Goal: Task Accomplishment & Management: Use online tool/utility

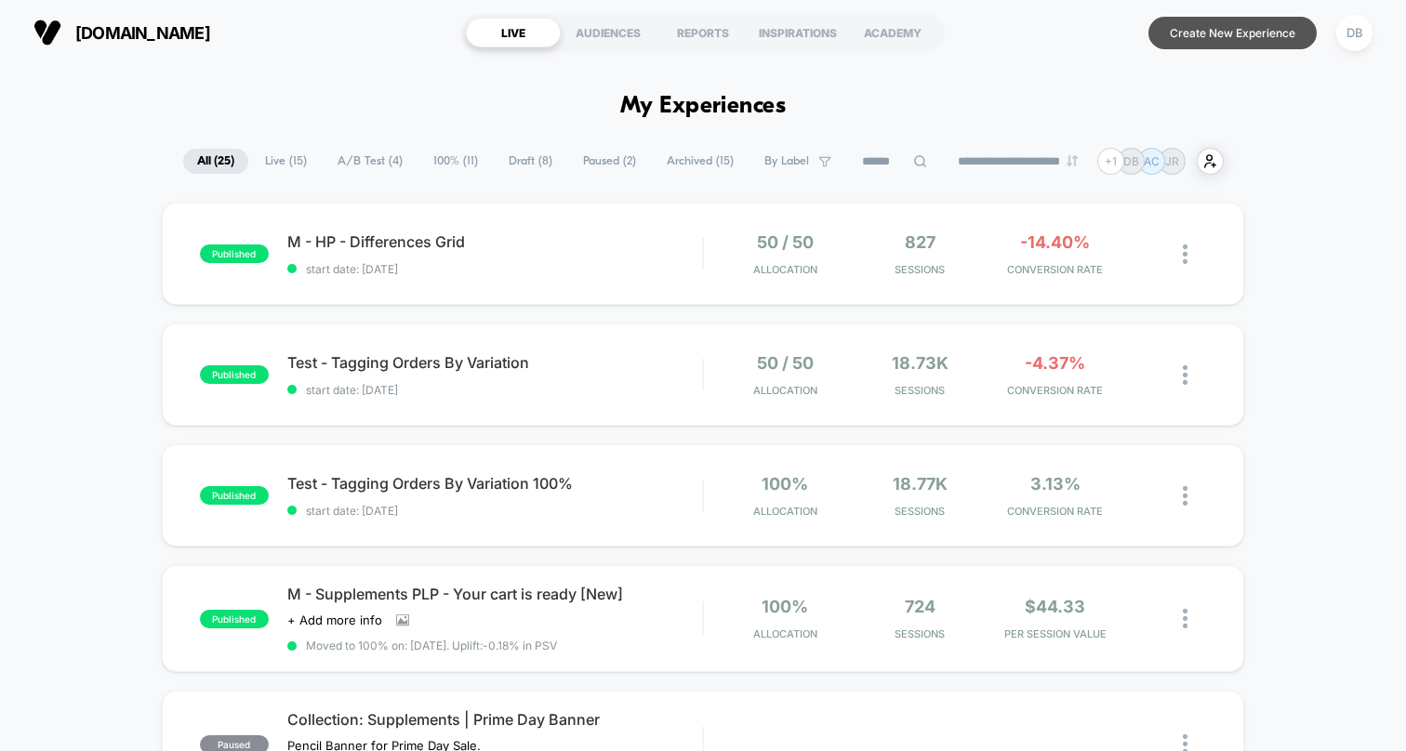
click at [1226, 28] on button "Create New Experience" at bounding box center [1233, 33] width 168 height 33
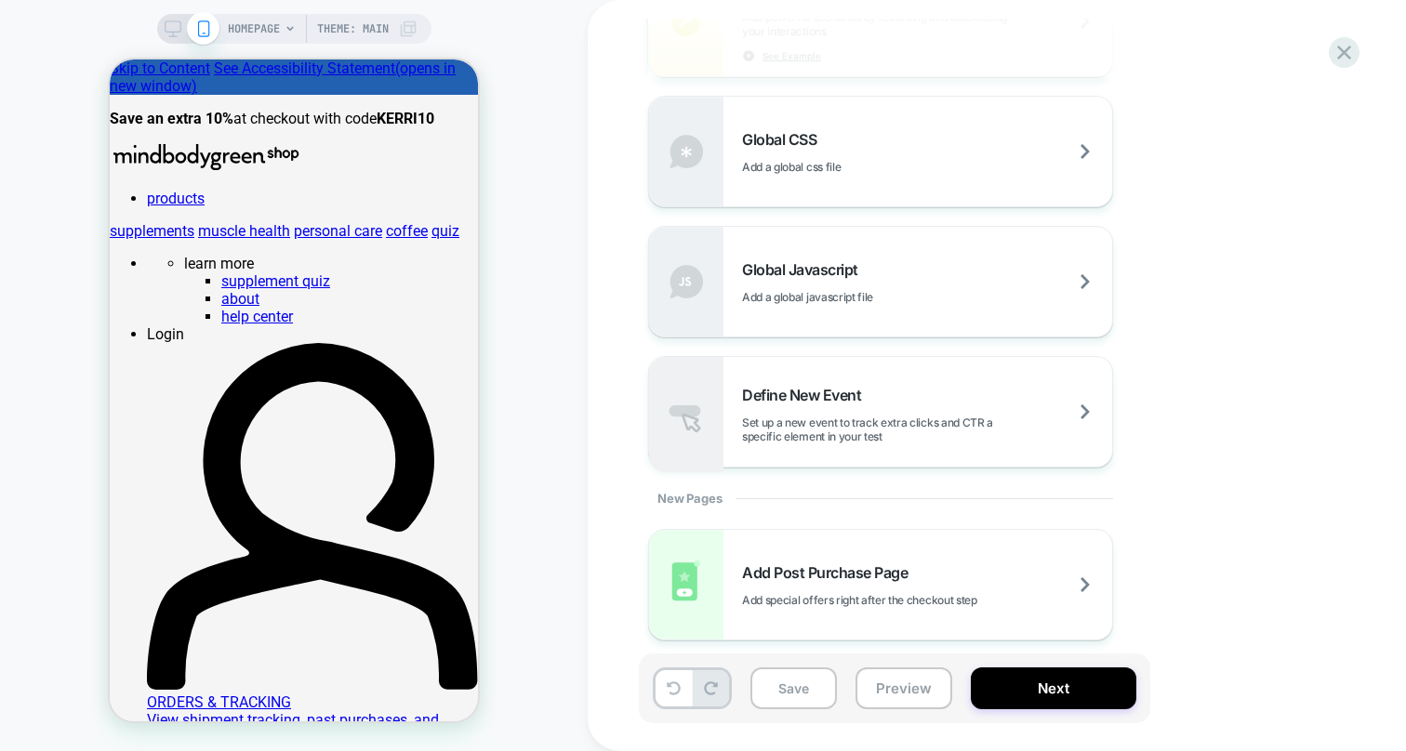
scroll to position [1321, 0]
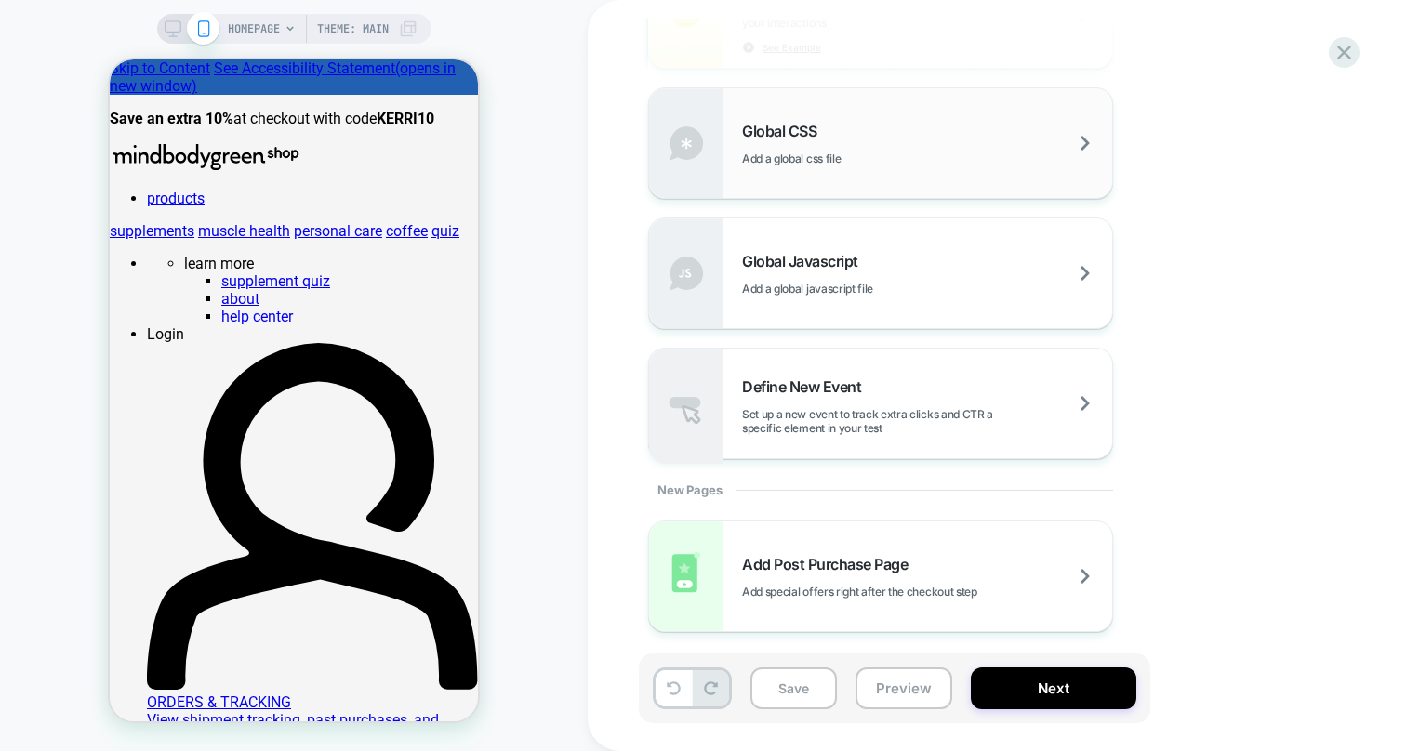
click at [931, 167] on div "Global CSS Add a global css file" at bounding box center [880, 143] width 463 height 110
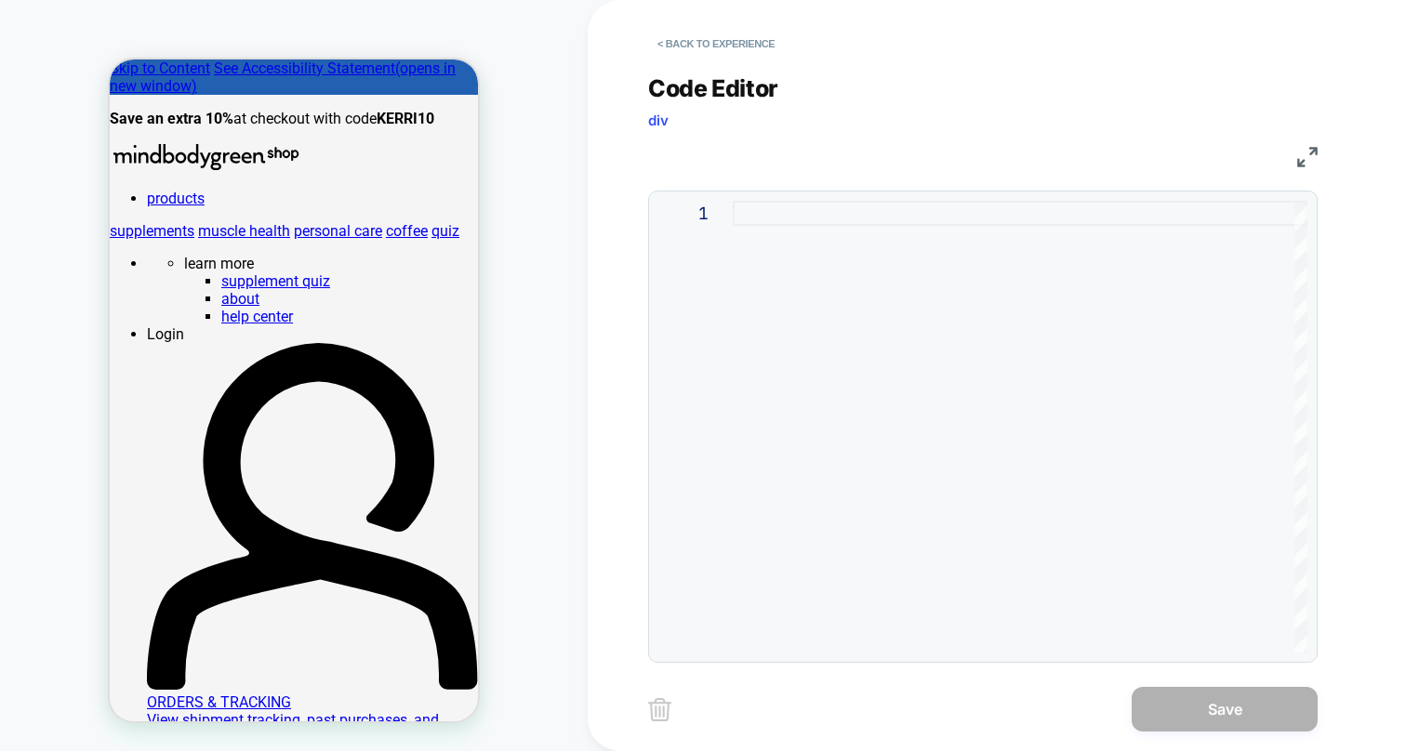
click at [839, 299] on div at bounding box center [1020, 427] width 575 height 452
type textarea "**********"
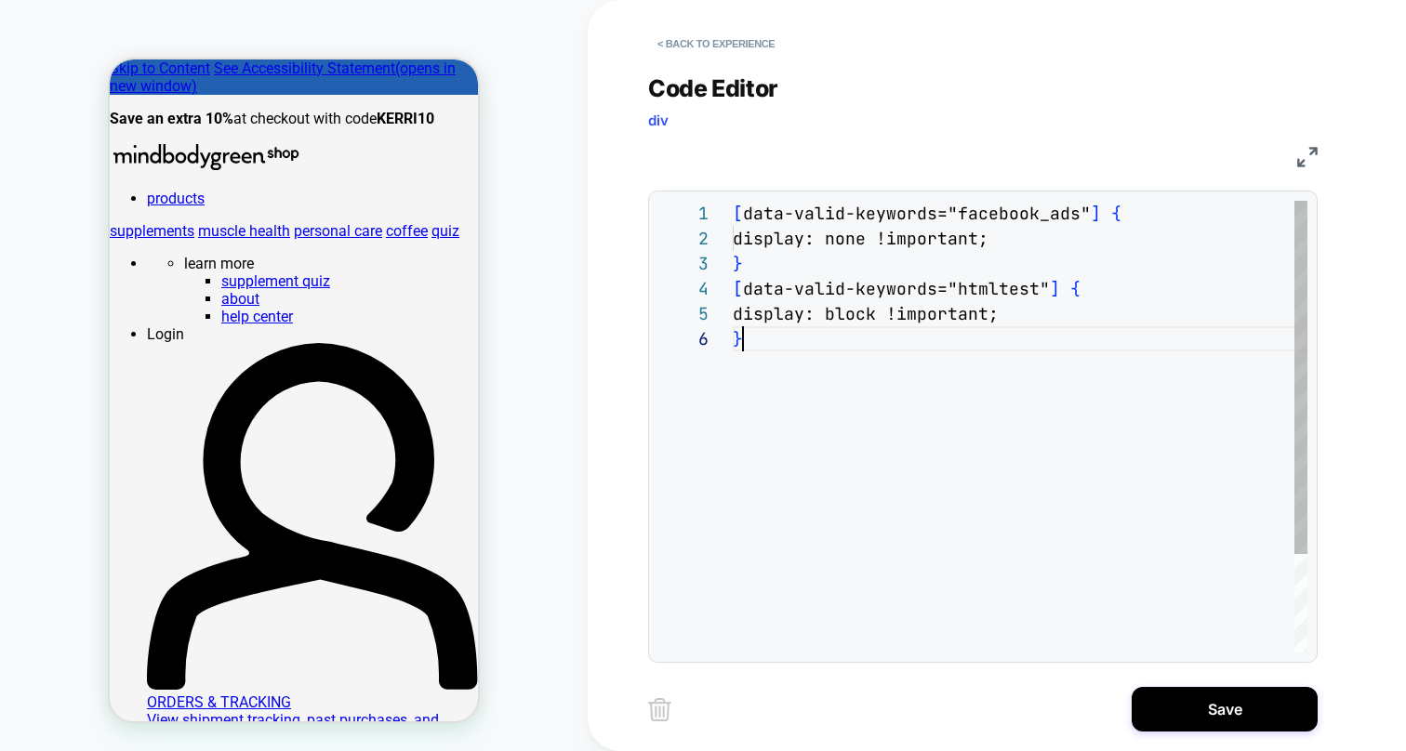
scroll to position [126, 10]
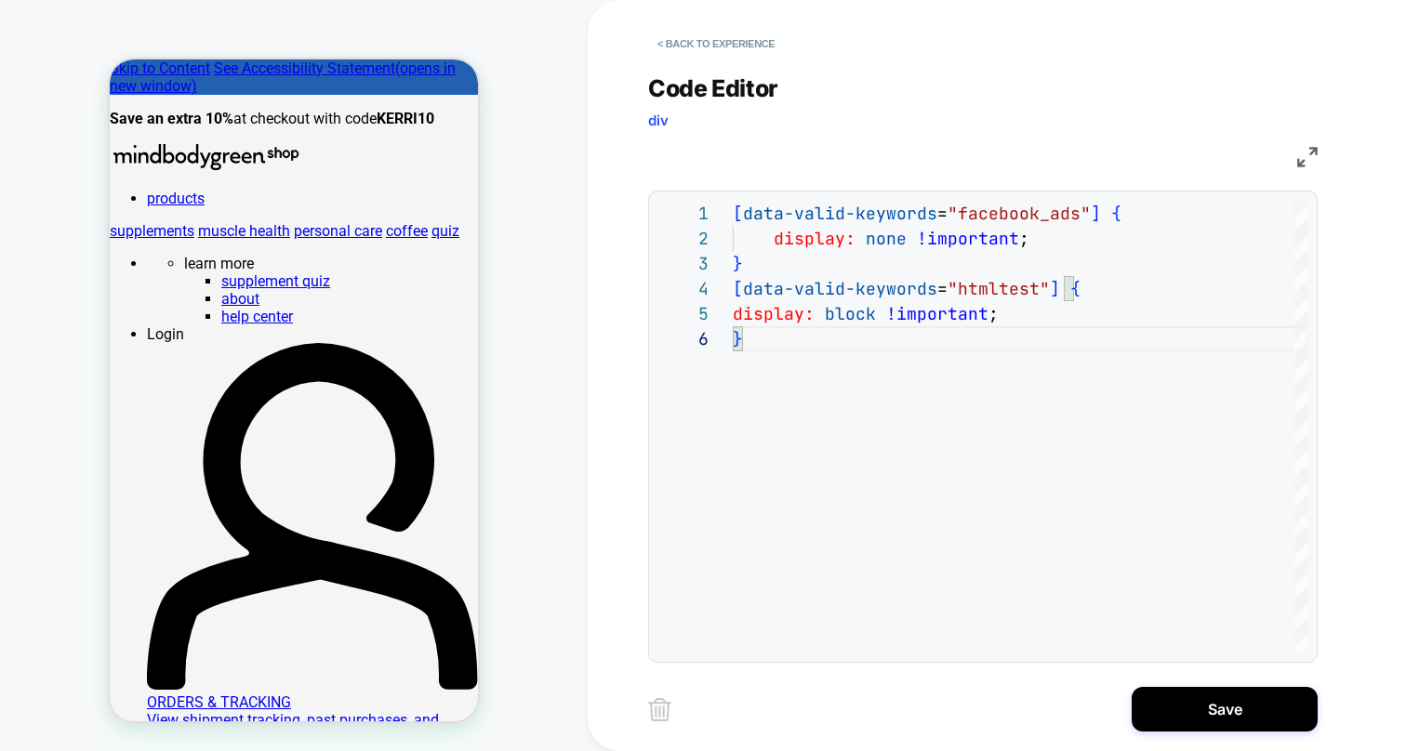
click at [1362, 430] on div "**********" at bounding box center [997, 375] width 818 height 751
click at [1184, 708] on button "Save" at bounding box center [1225, 709] width 186 height 45
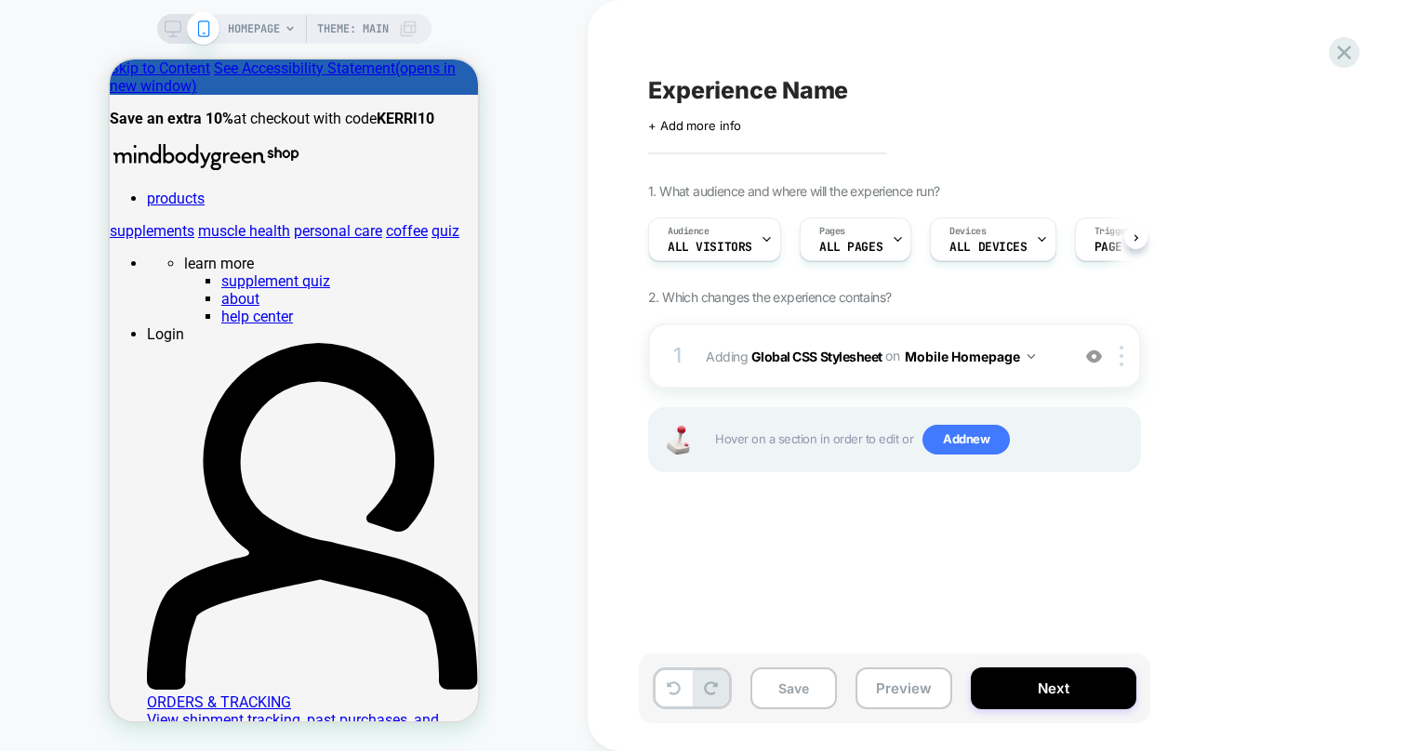
scroll to position [0, 1]
click at [893, 242] on icon at bounding box center [897, 239] width 12 height 12
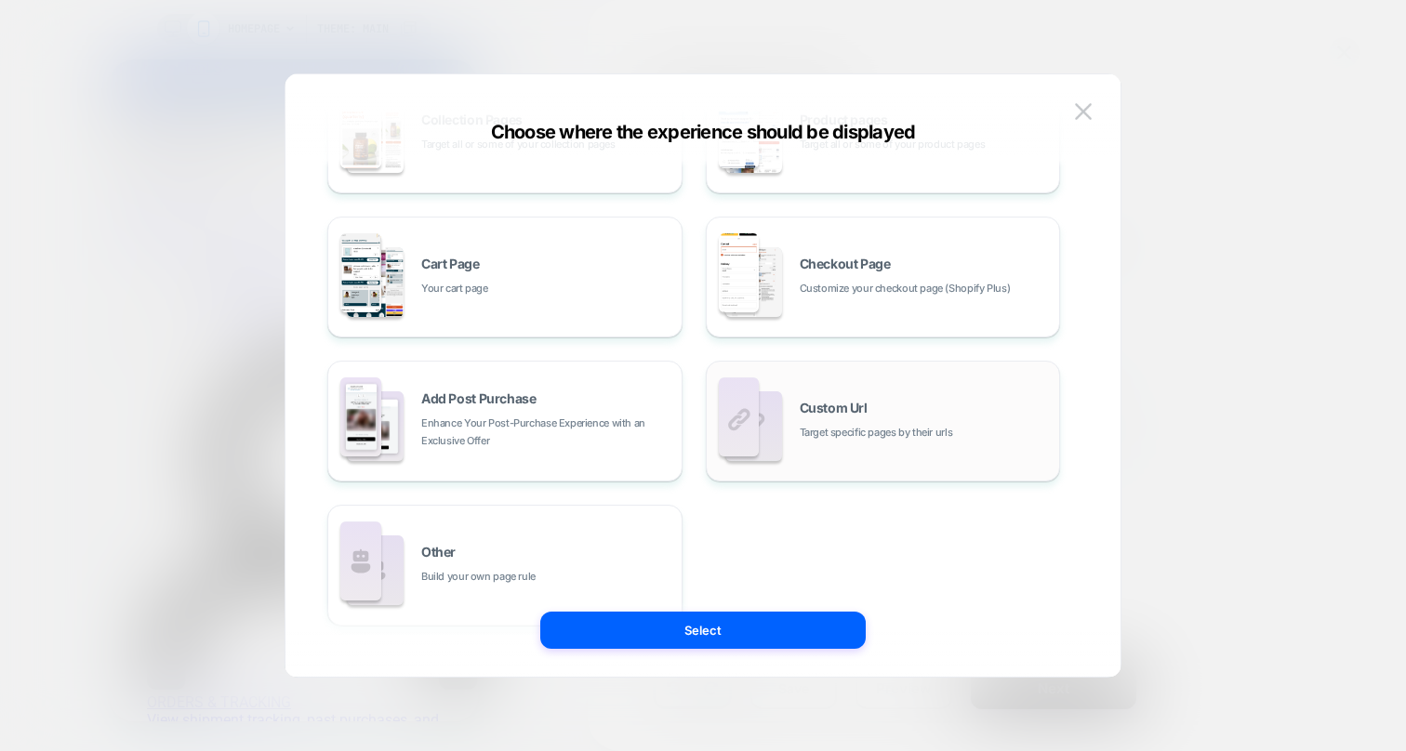
scroll to position [261, 0]
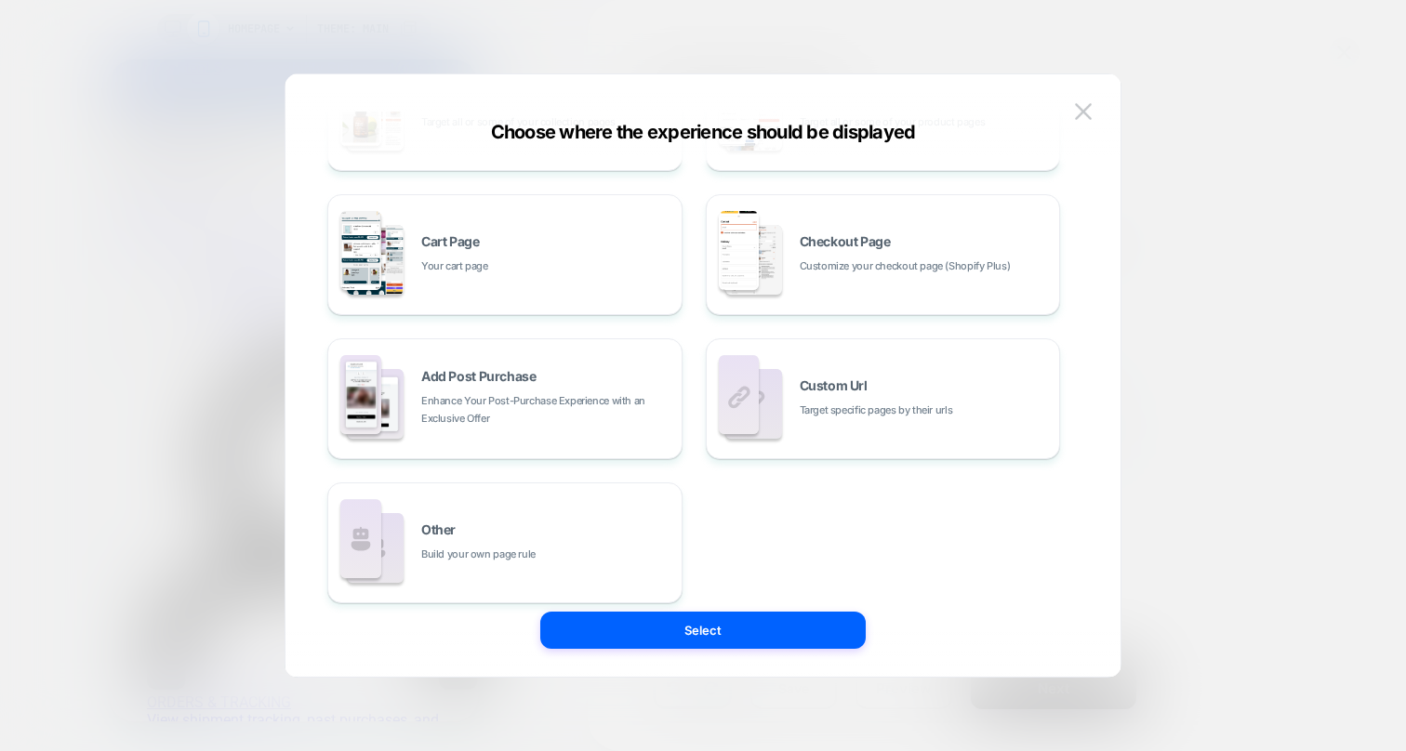
click at [794, 442] on div "Custom Url Target specific pages by their urls" at bounding box center [883, 399] width 335 height 102
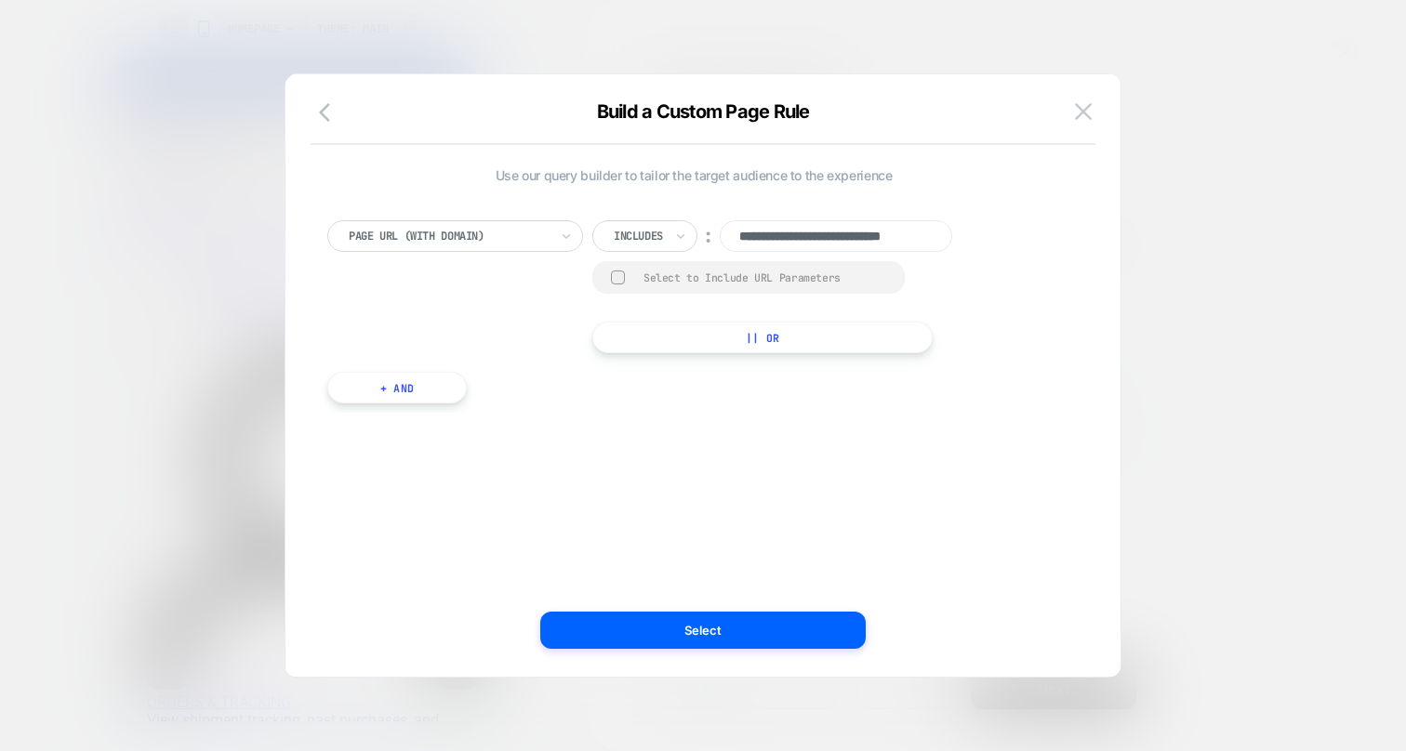
scroll to position [0, 42]
click at [811, 238] on input "**********" at bounding box center [836, 236] width 233 height 32
type input "**********"
click at [618, 277] on div at bounding box center [618, 278] width 14 height 14
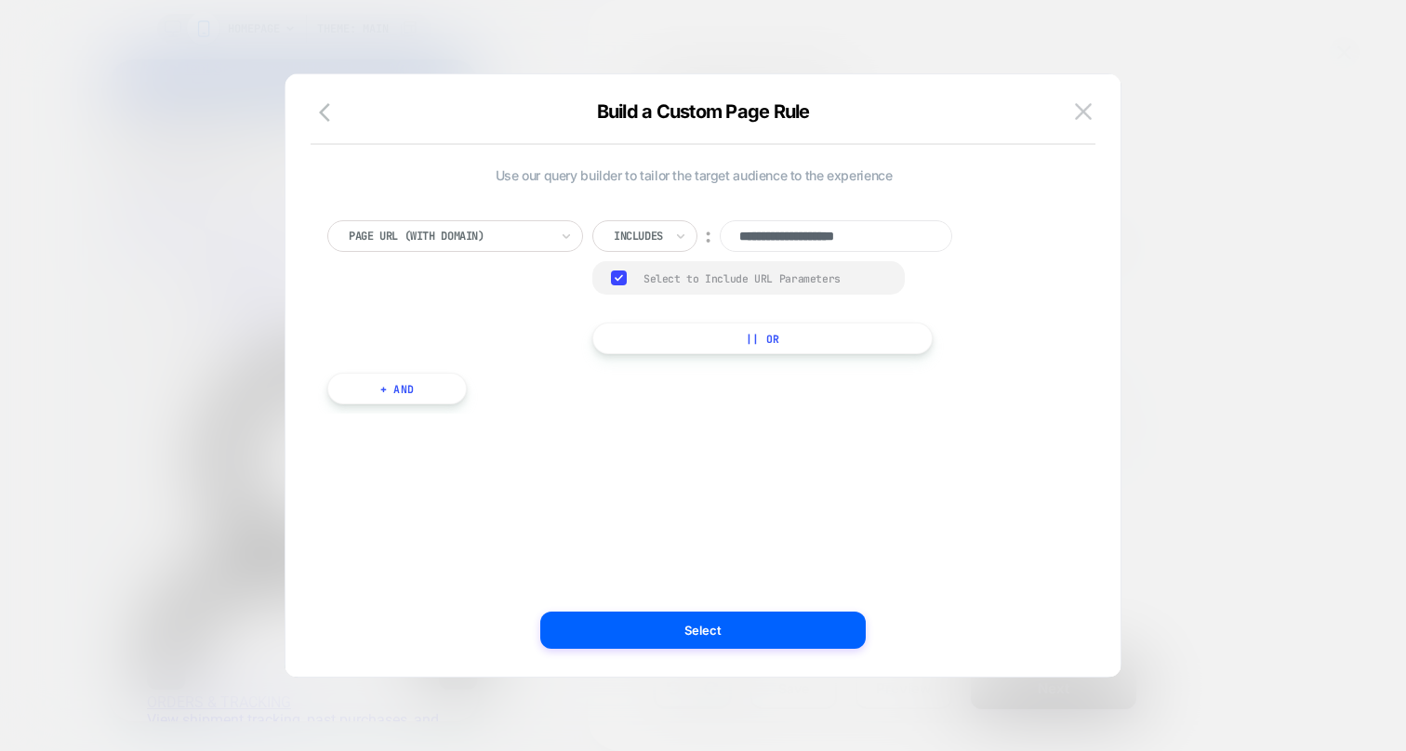
click at [407, 388] on button "+ And" at bounding box center [397, 389] width 140 height 32
click at [760, 335] on button "|| Or" at bounding box center [762, 339] width 340 height 32
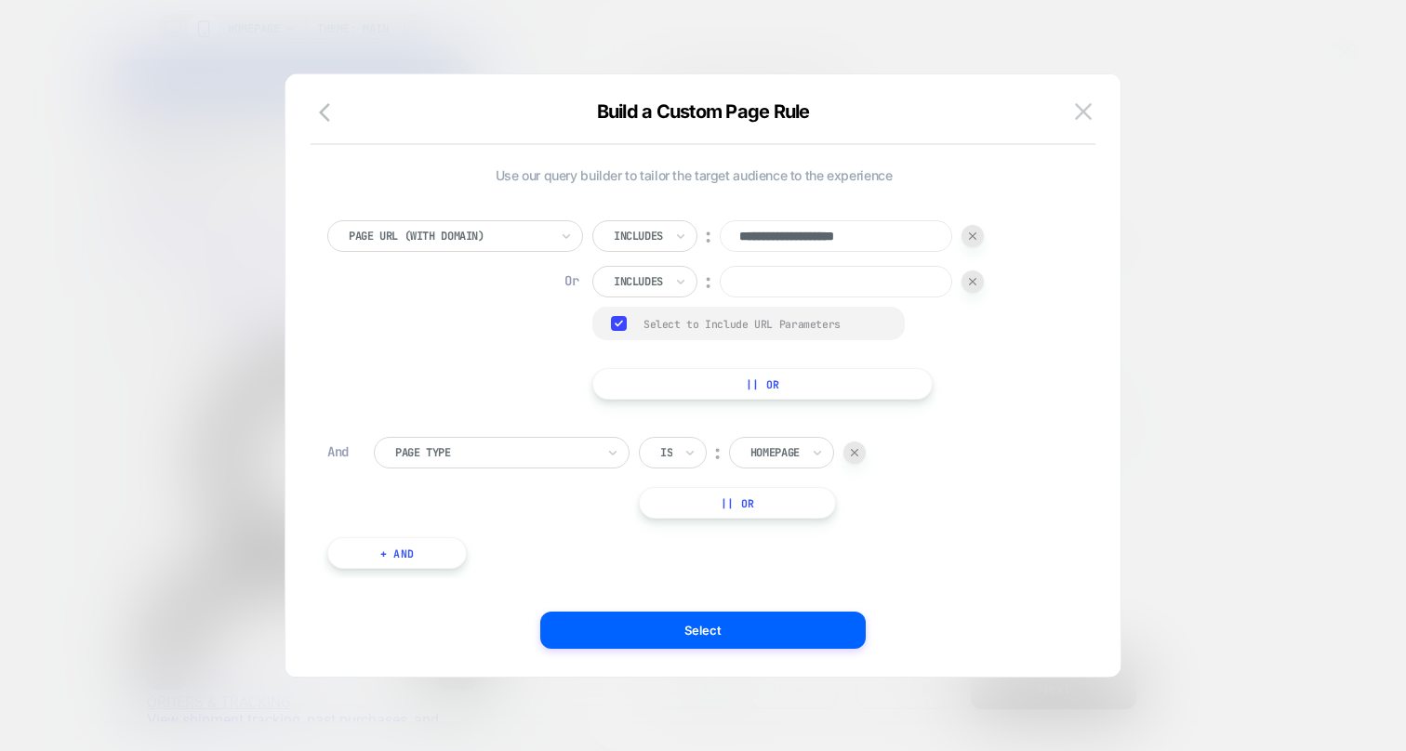
click at [969, 276] on div at bounding box center [973, 282] width 22 height 22
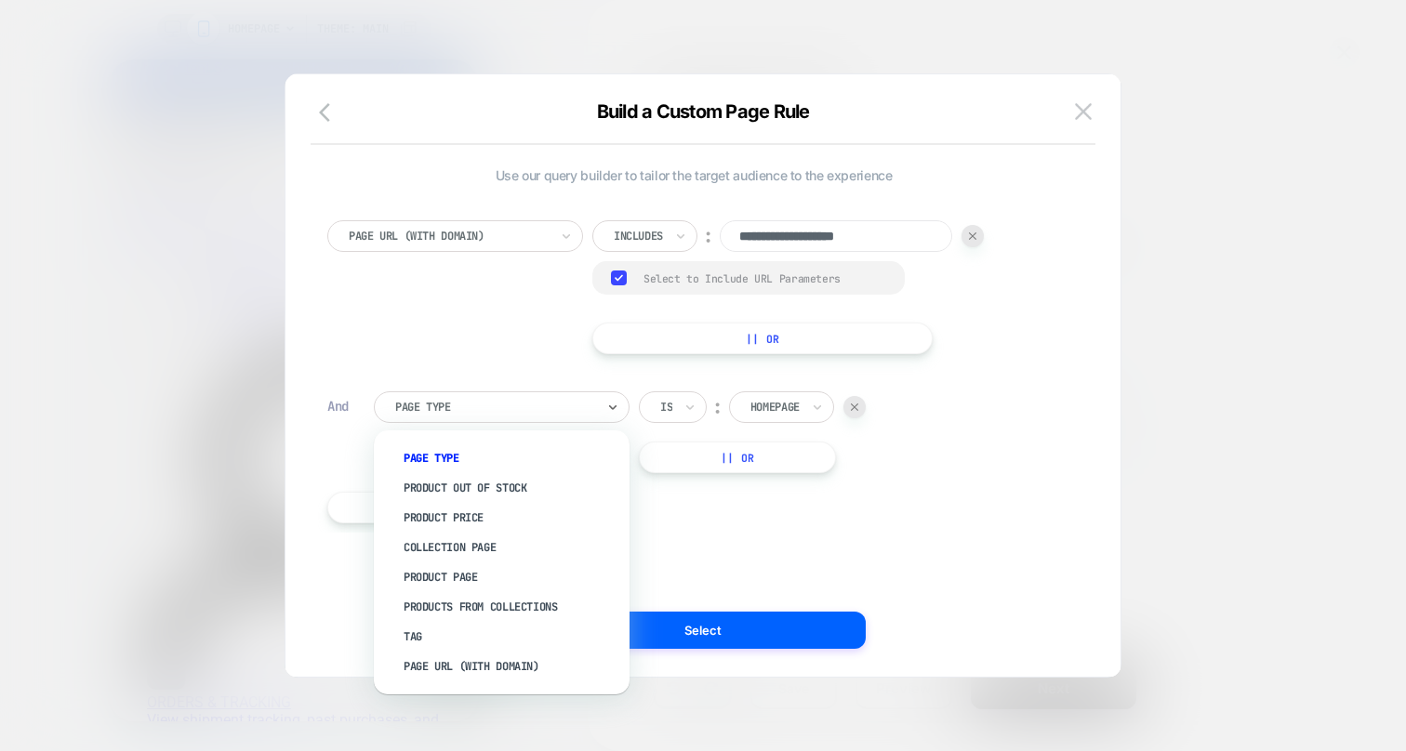
click at [583, 408] on div at bounding box center [495, 407] width 200 height 17
click at [470, 664] on div "Page Url (WITH DOMAIN)" at bounding box center [510, 667] width 237 height 30
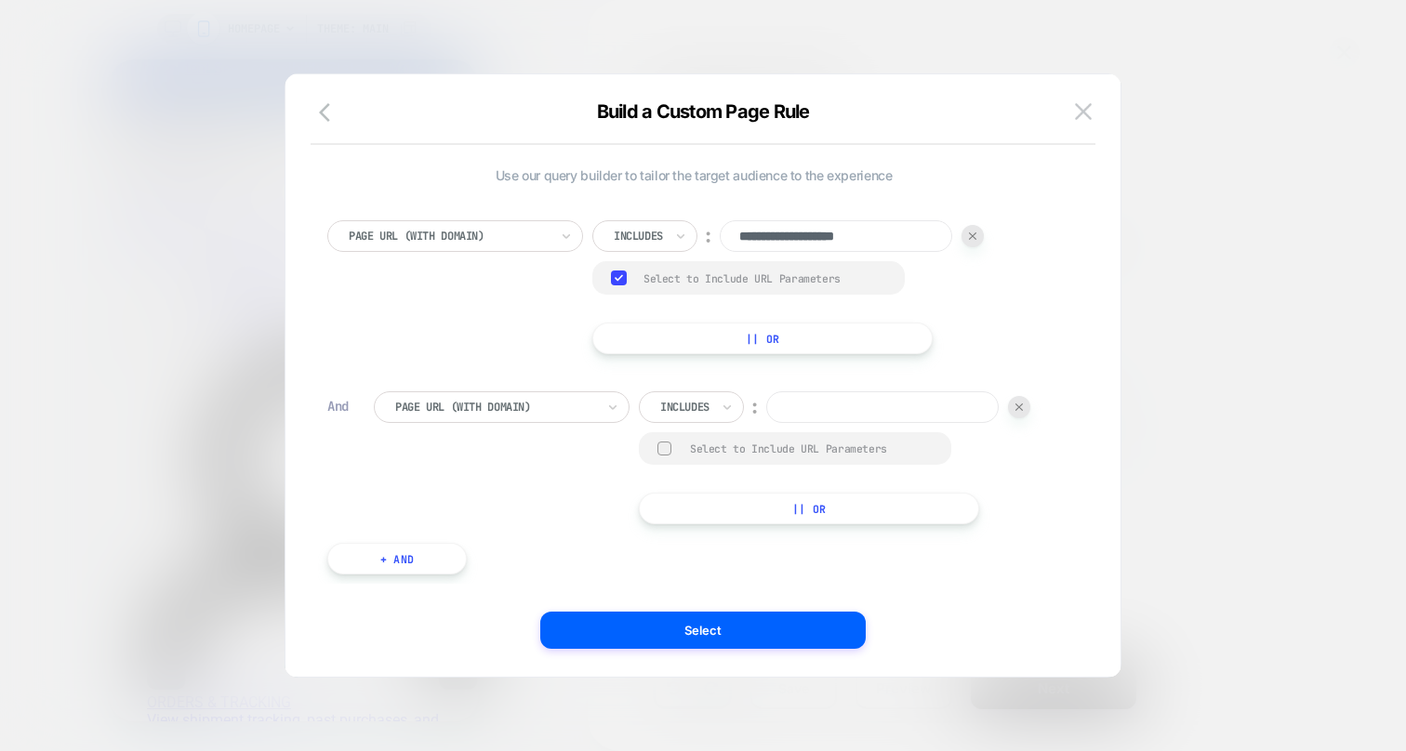
click at [836, 401] on input at bounding box center [882, 408] width 233 height 32
type input "**********"
click at [782, 511] on button "|| Or" at bounding box center [809, 509] width 340 height 32
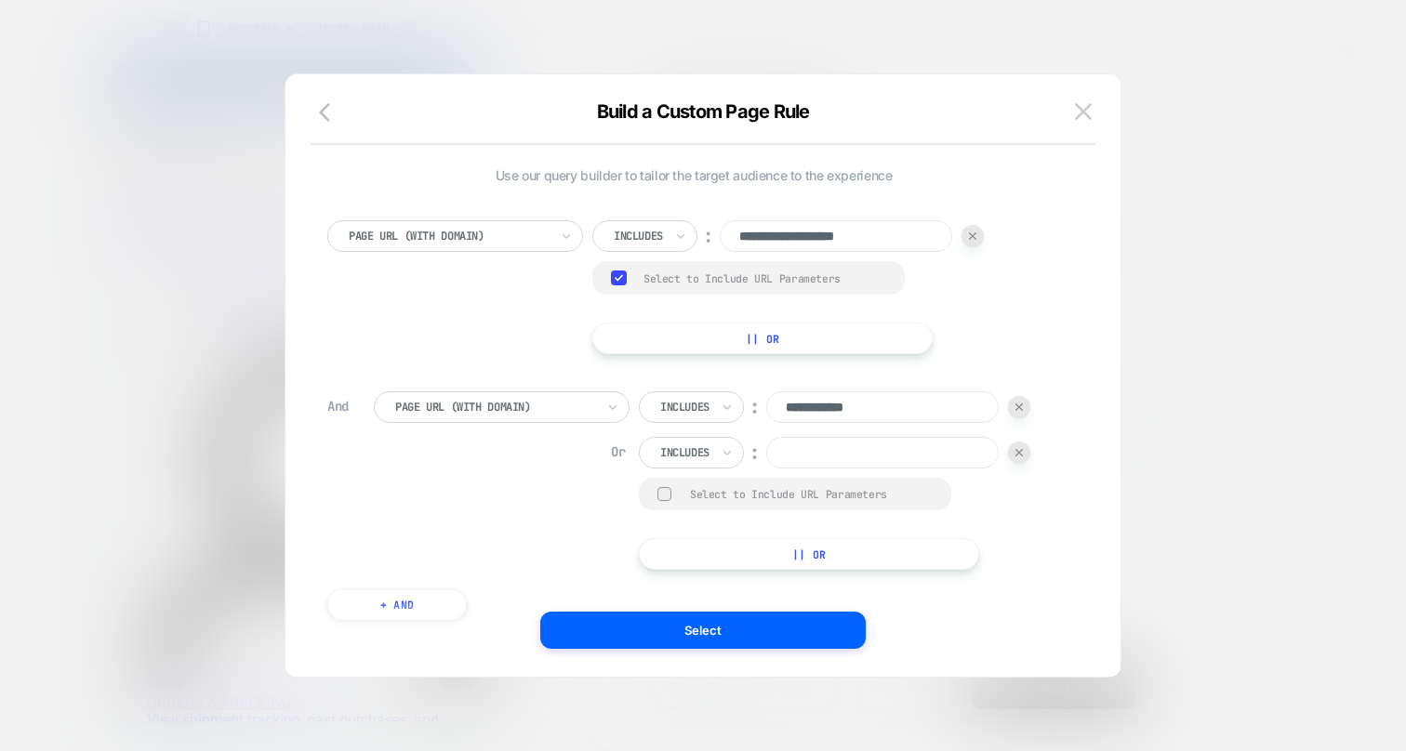
click at [827, 451] on input at bounding box center [882, 453] width 233 height 32
type input "**********"
click at [448, 567] on div "**********" at bounding box center [717, 481] width 686 height 179
click at [419, 608] on button "+ And" at bounding box center [397, 605] width 140 height 32
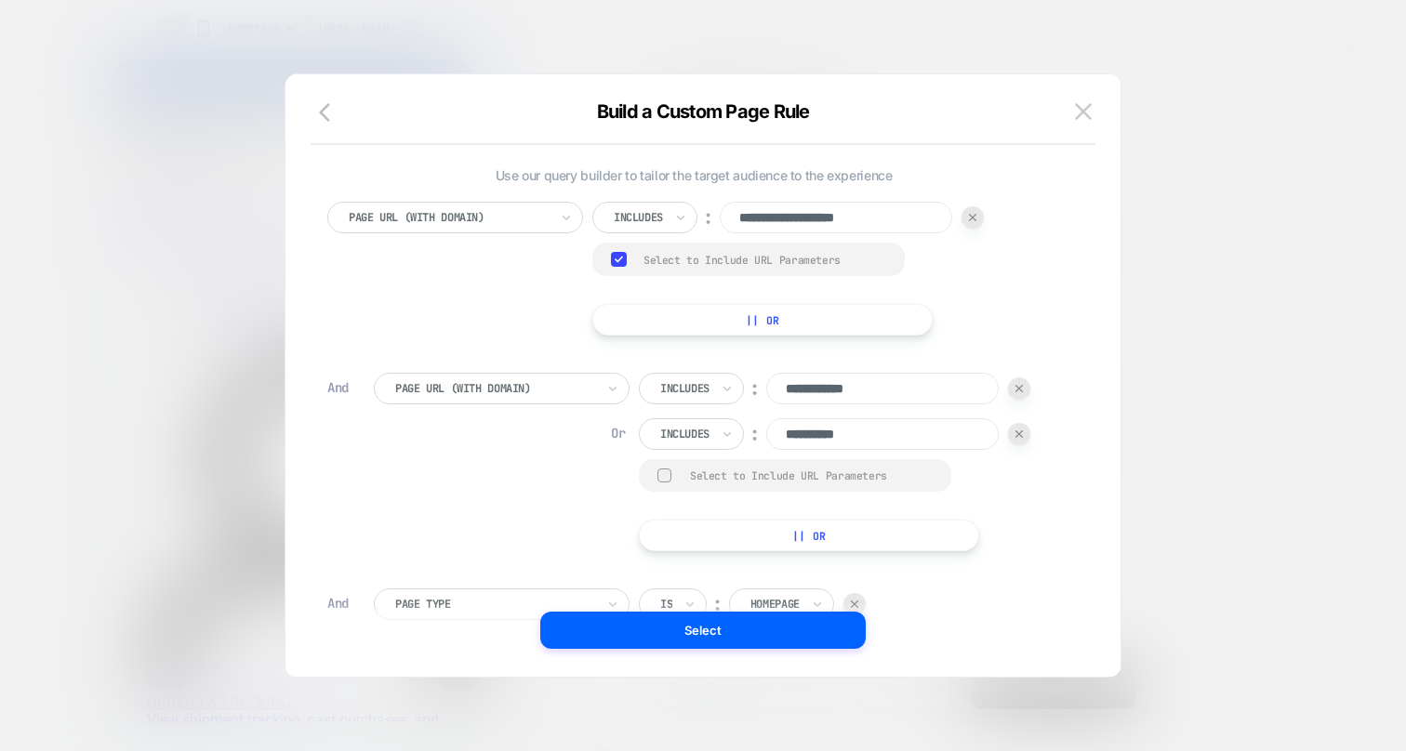
click at [447, 597] on div at bounding box center [495, 604] width 200 height 17
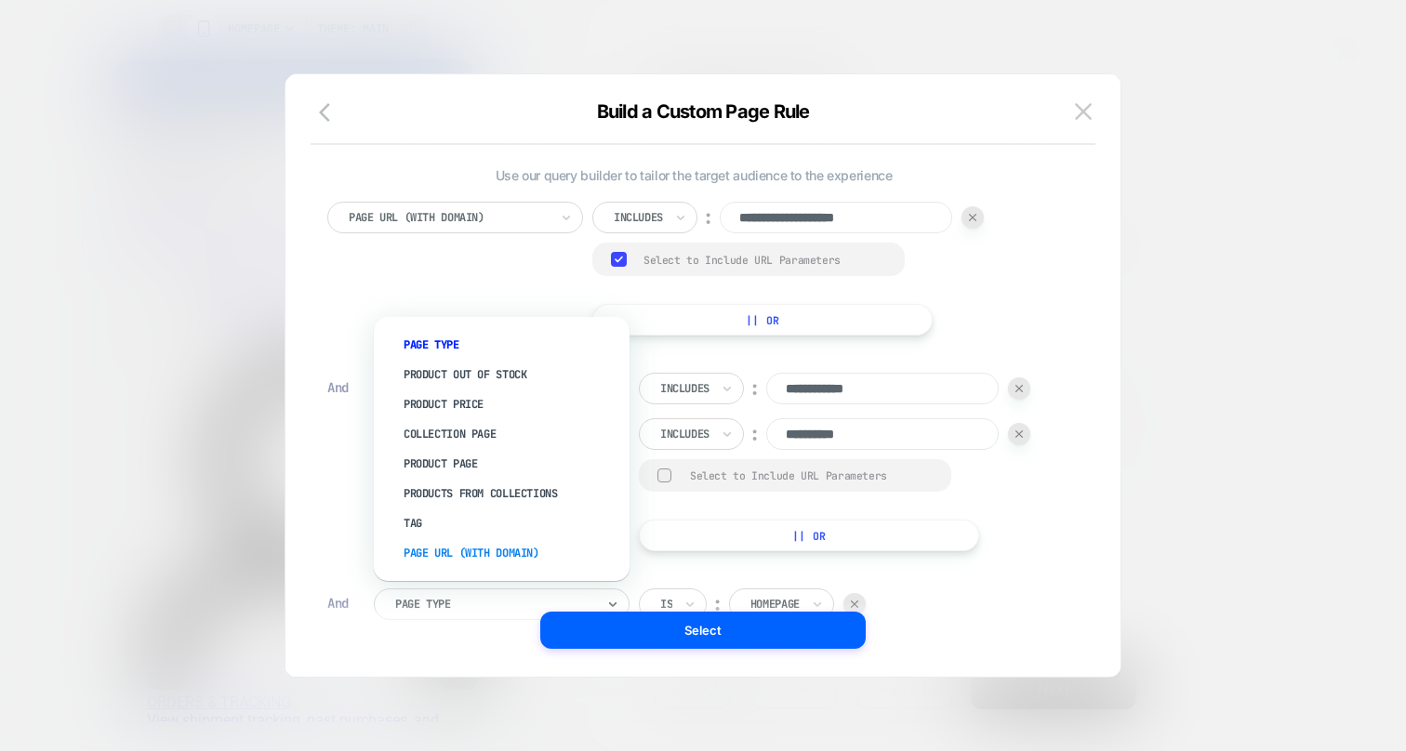
click at [460, 548] on div "Page Url (WITH DOMAIN)" at bounding box center [510, 553] width 237 height 30
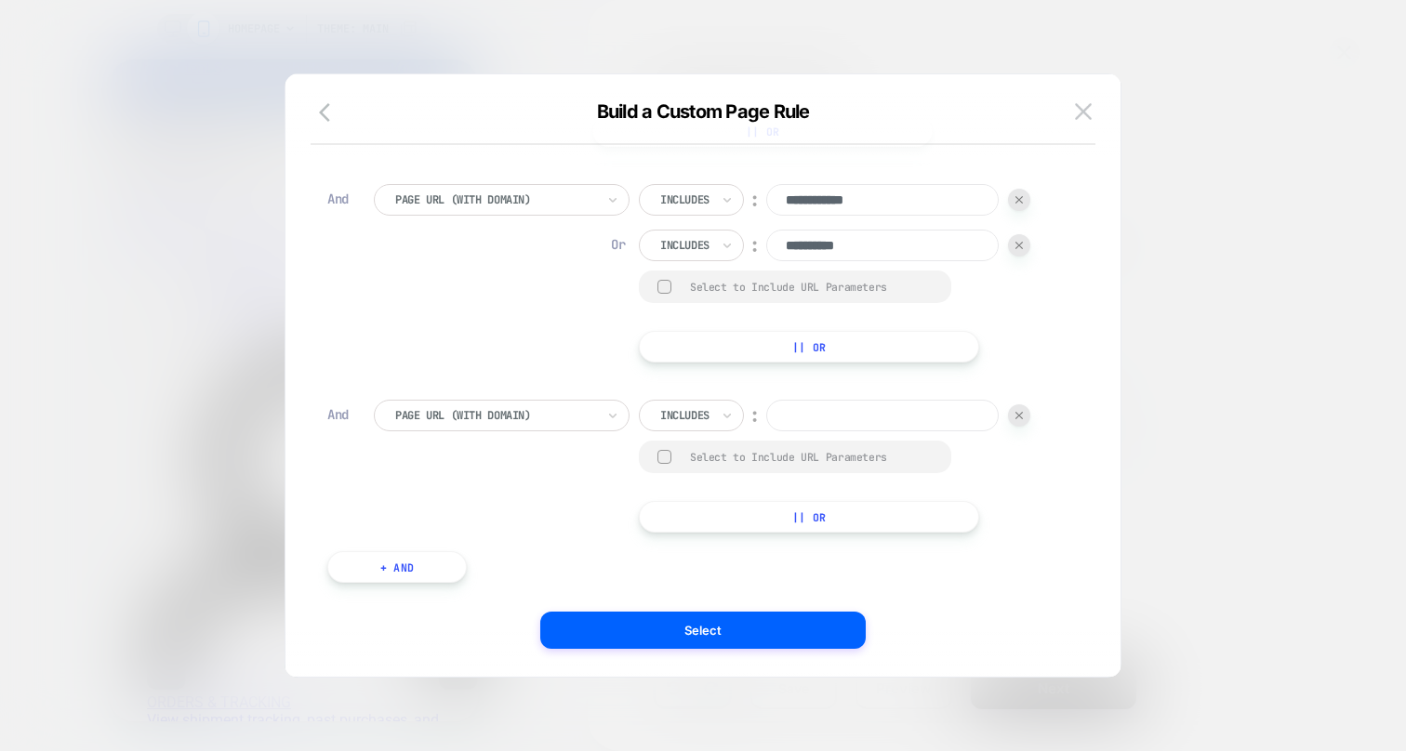
scroll to position [225, 0]
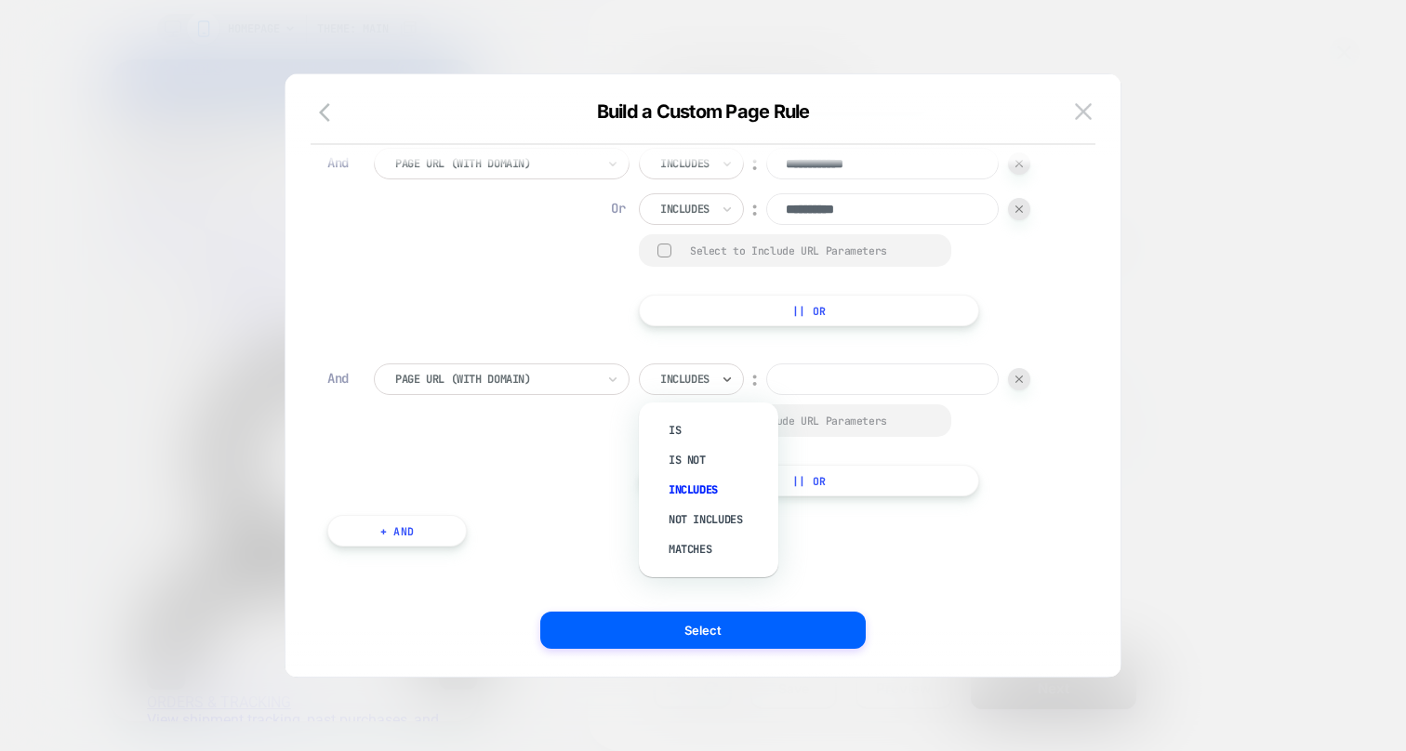
click at [670, 387] on div at bounding box center [684, 379] width 49 height 17
click at [708, 517] on div "Not includes" at bounding box center [718, 520] width 121 height 30
click at [854, 385] on input at bounding box center [907, 380] width 233 height 32
type input "*****"
click at [832, 472] on button "|| Or" at bounding box center [820, 481] width 362 height 32
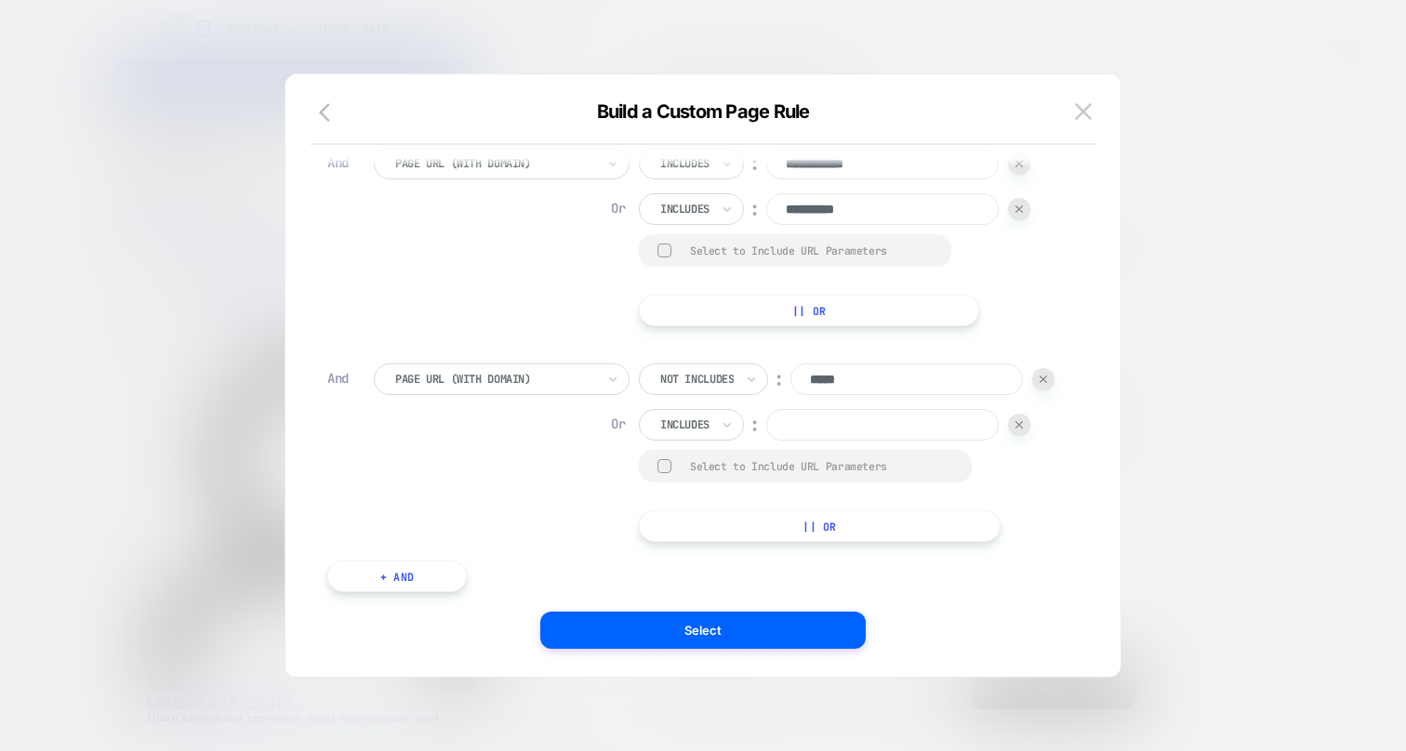
click at [838, 425] on input at bounding box center [882, 425] width 233 height 32
click at [1016, 423] on div at bounding box center [1019, 425] width 22 height 22
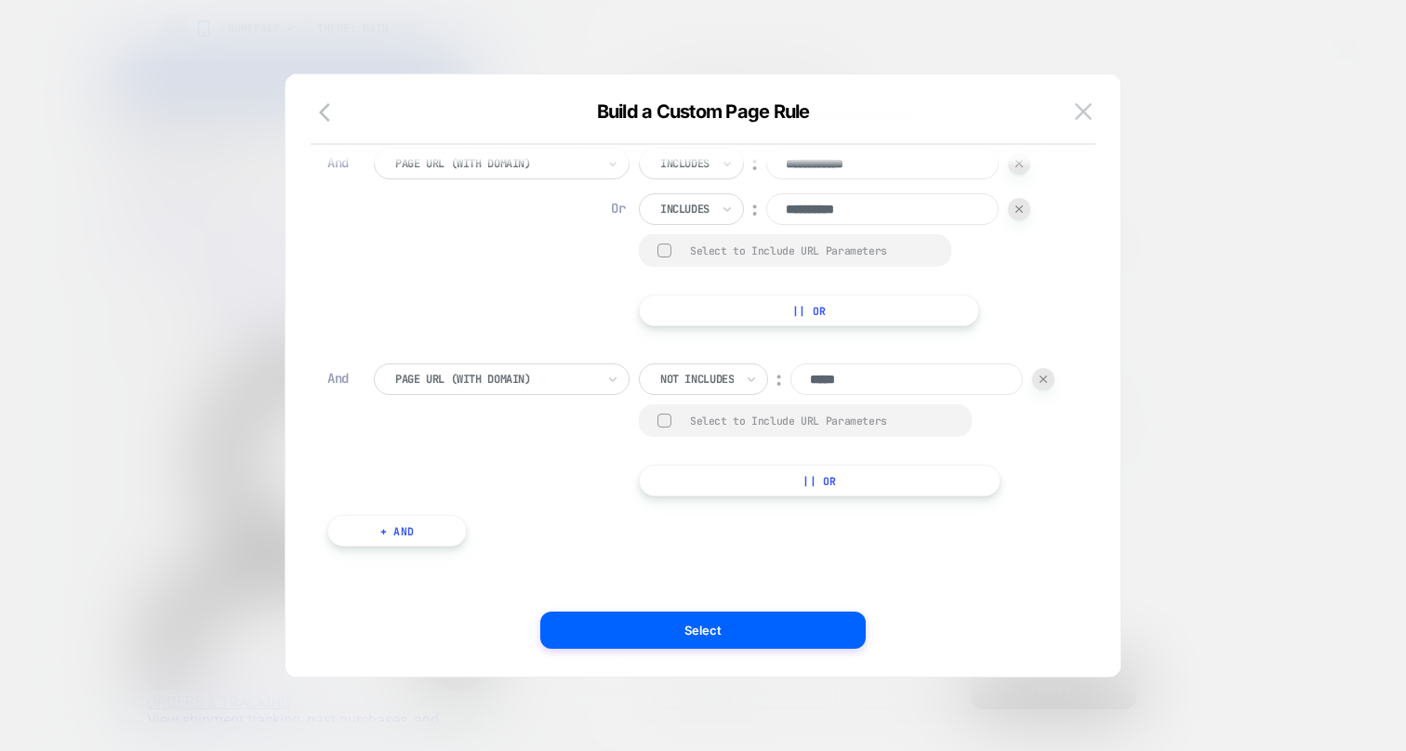
click at [435, 530] on button "+ And" at bounding box center [397, 531] width 140 height 32
click at [532, 553] on div at bounding box center [495, 549] width 200 height 17
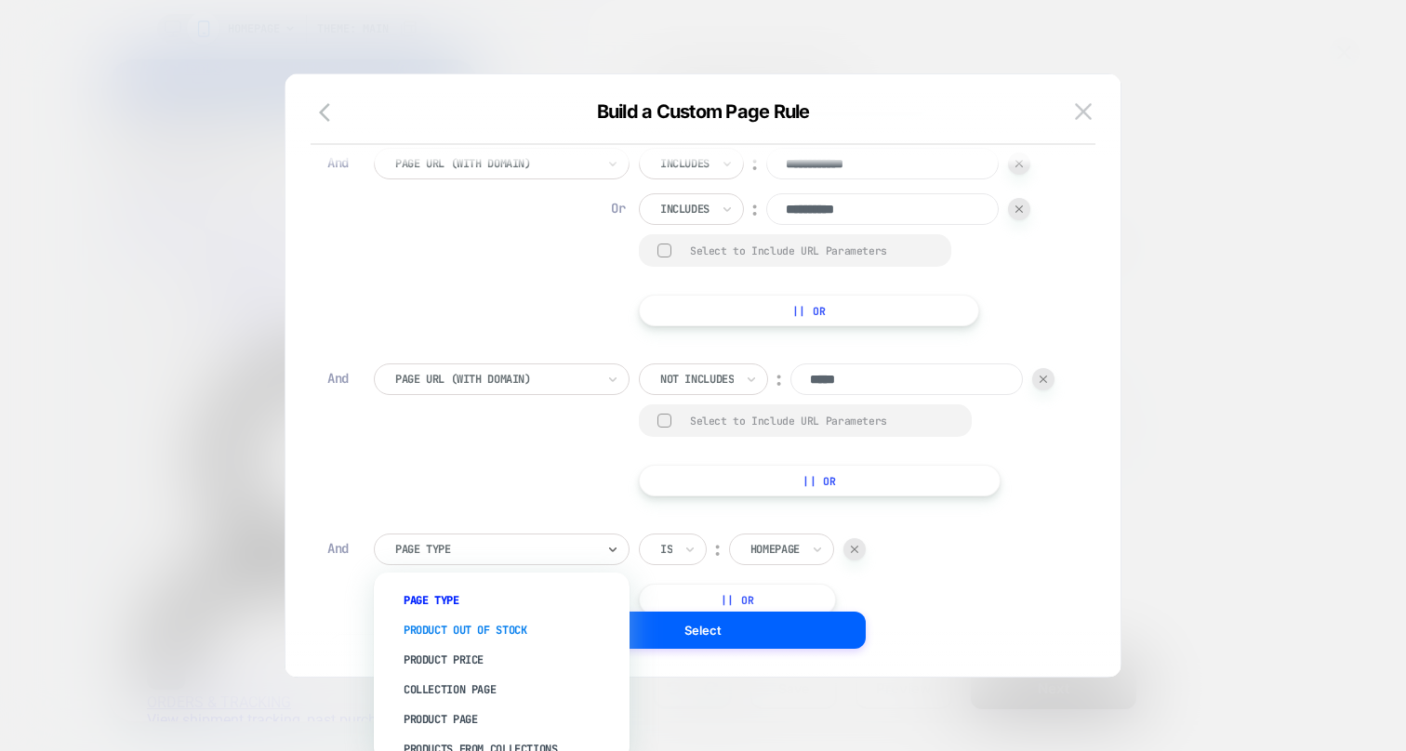
scroll to position [71, 0]
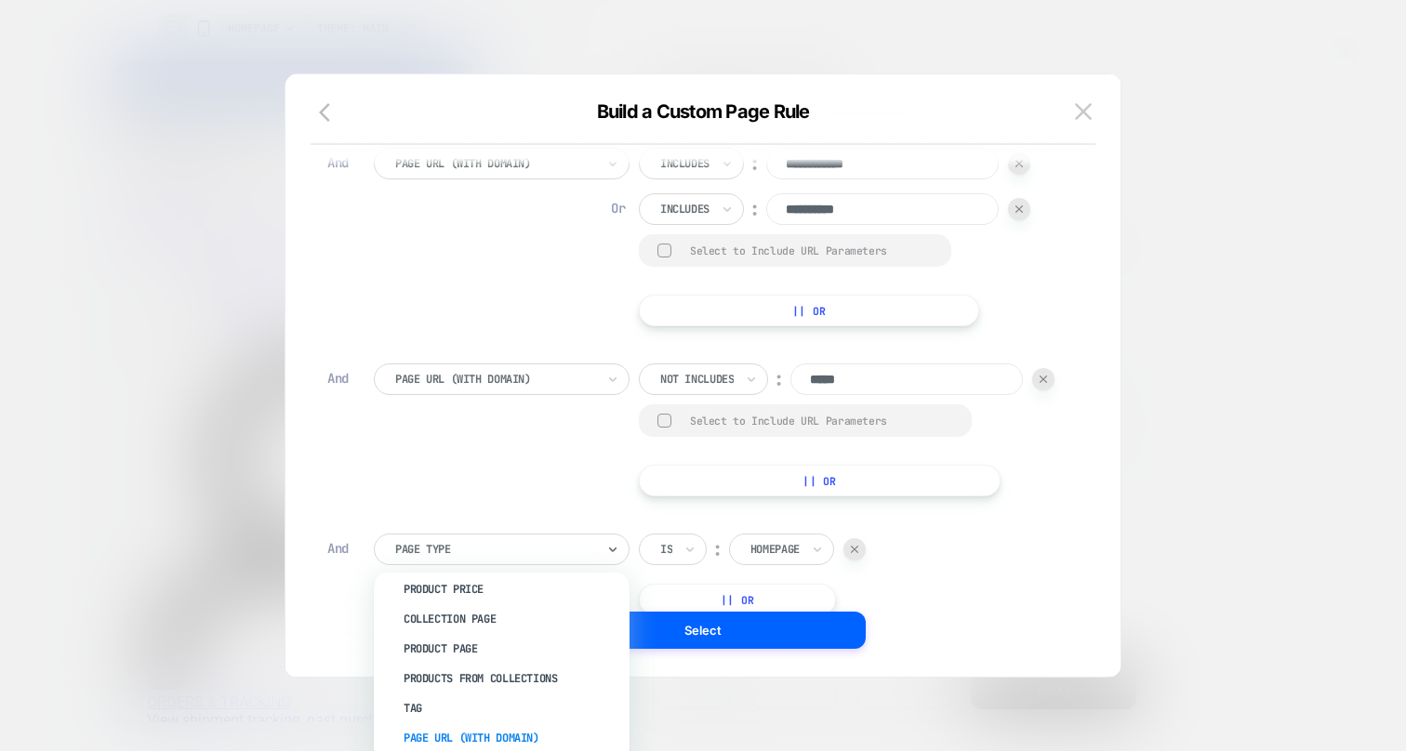
click at [475, 728] on div "Page Url (WITH DOMAIN)" at bounding box center [510, 739] width 237 height 30
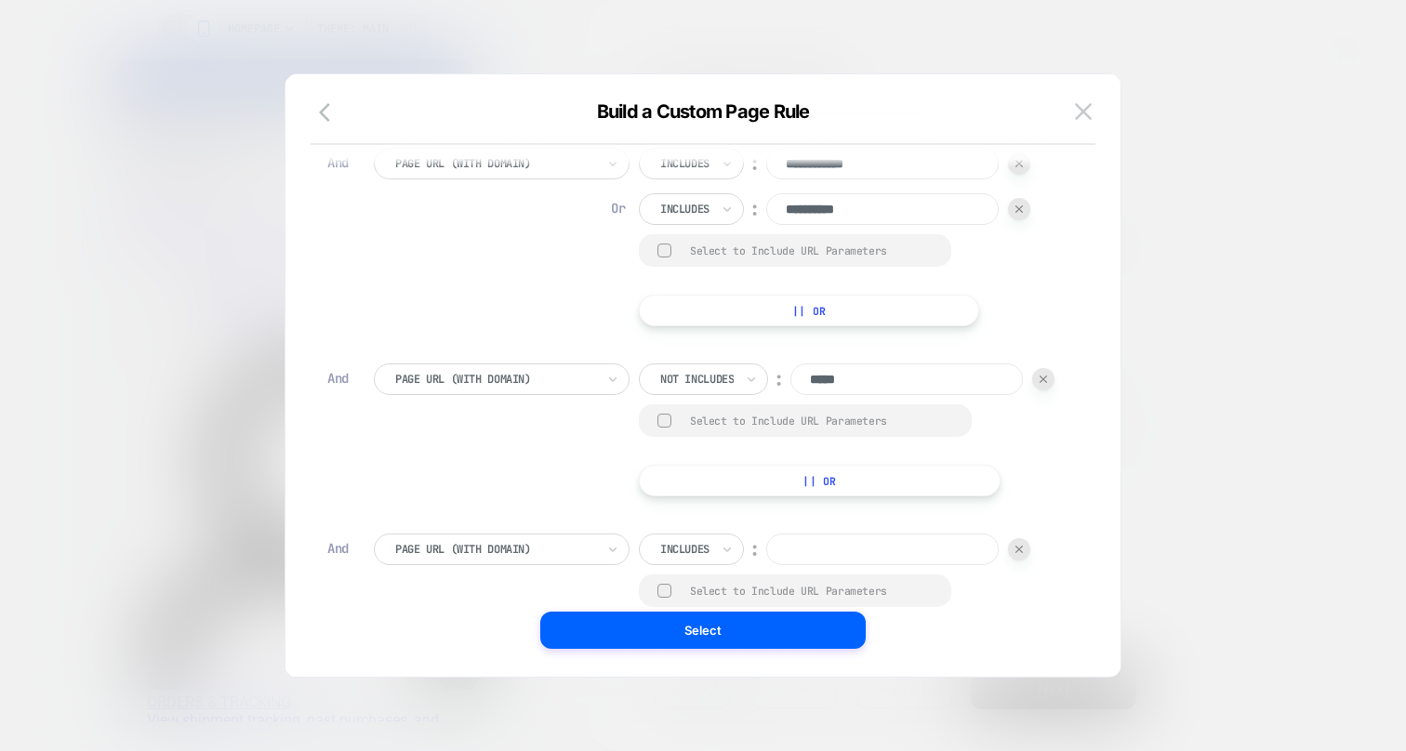
click at [719, 547] on div "Includes" at bounding box center [691, 550] width 105 height 32
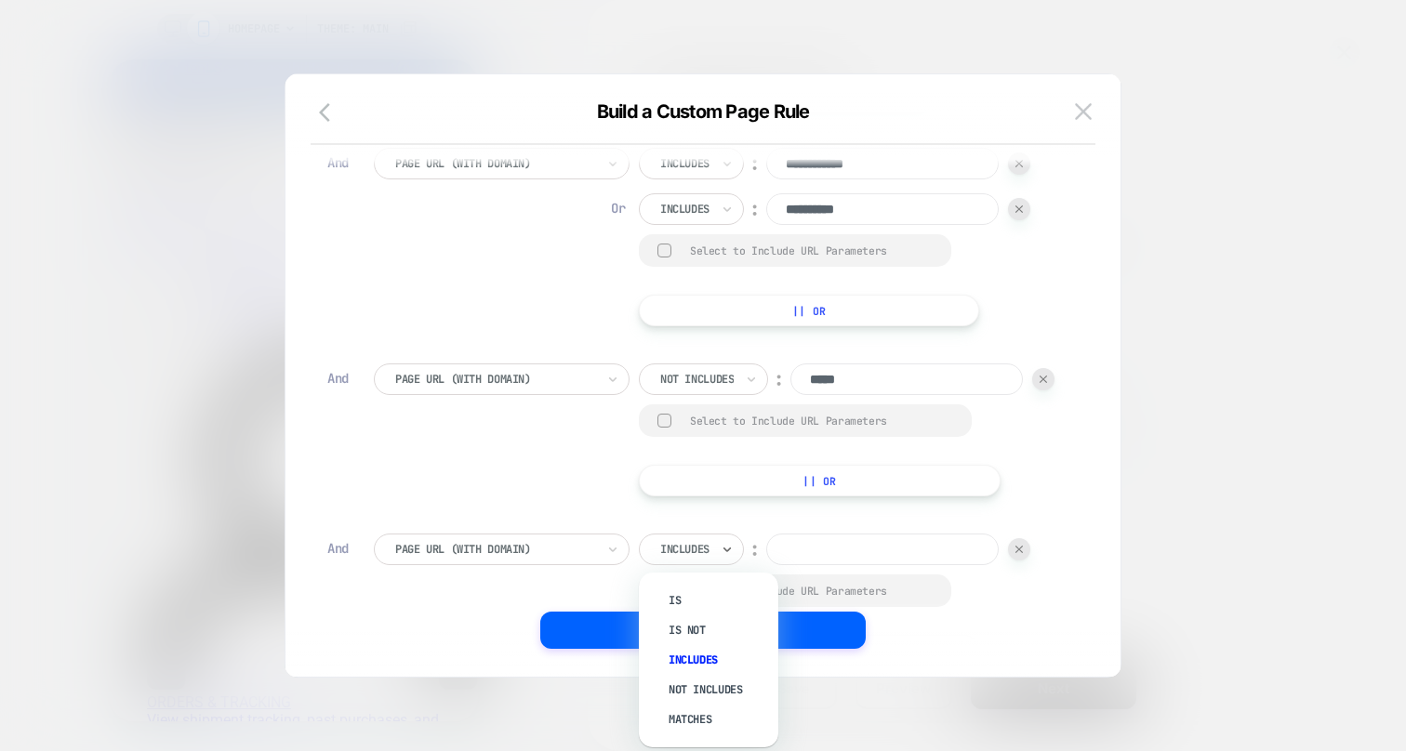
click at [713, 560] on div "Includes" at bounding box center [691, 550] width 105 height 32
click at [699, 689] on div "Not includes" at bounding box center [718, 690] width 121 height 30
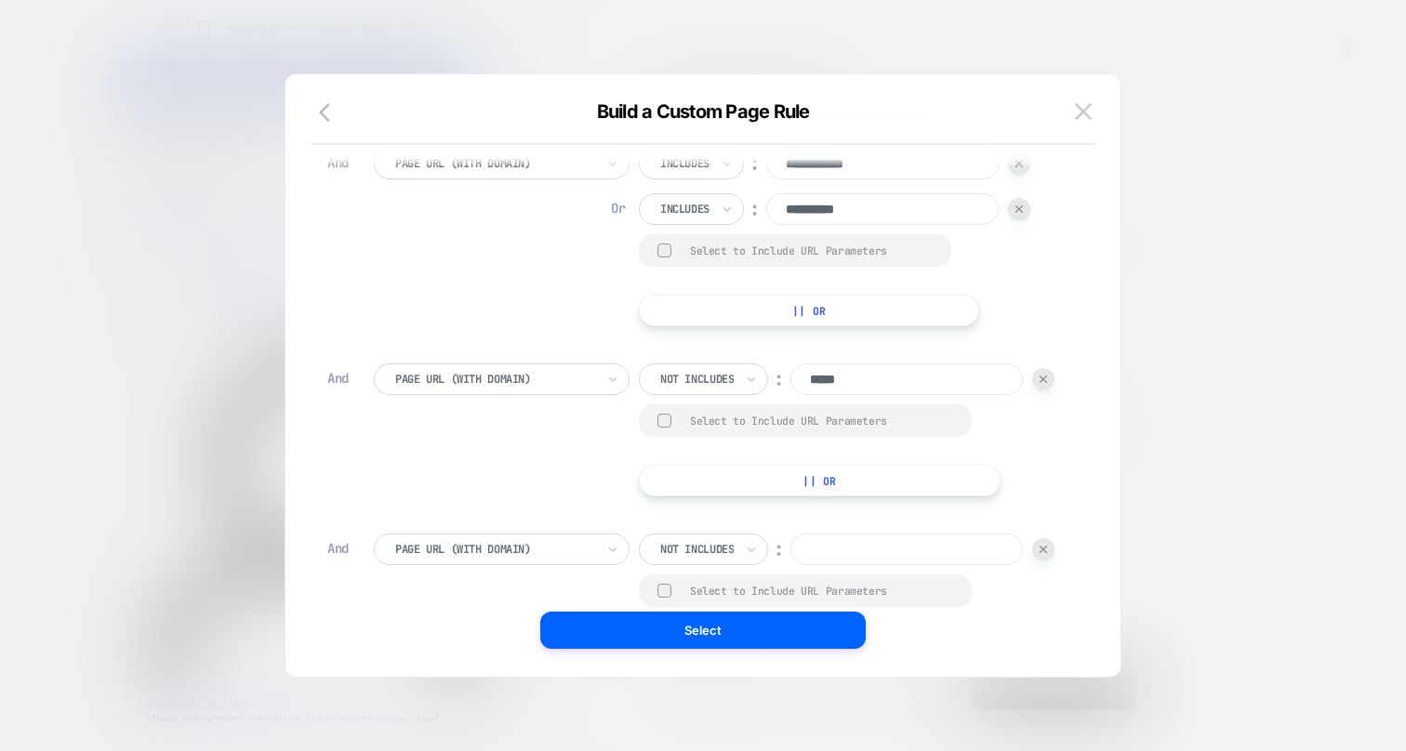
click at [823, 550] on input at bounding box center [907, 550] width 233 height 32
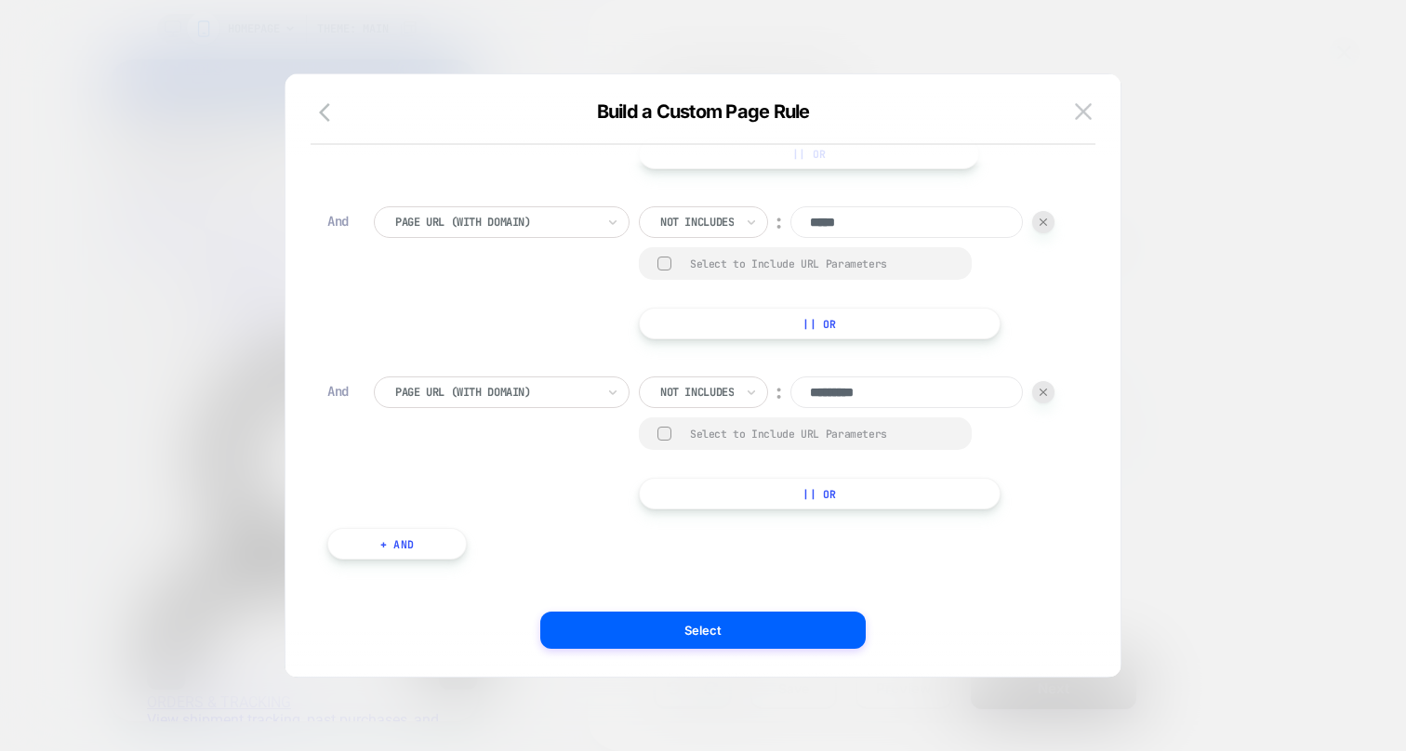
scroll to position [395, 0]
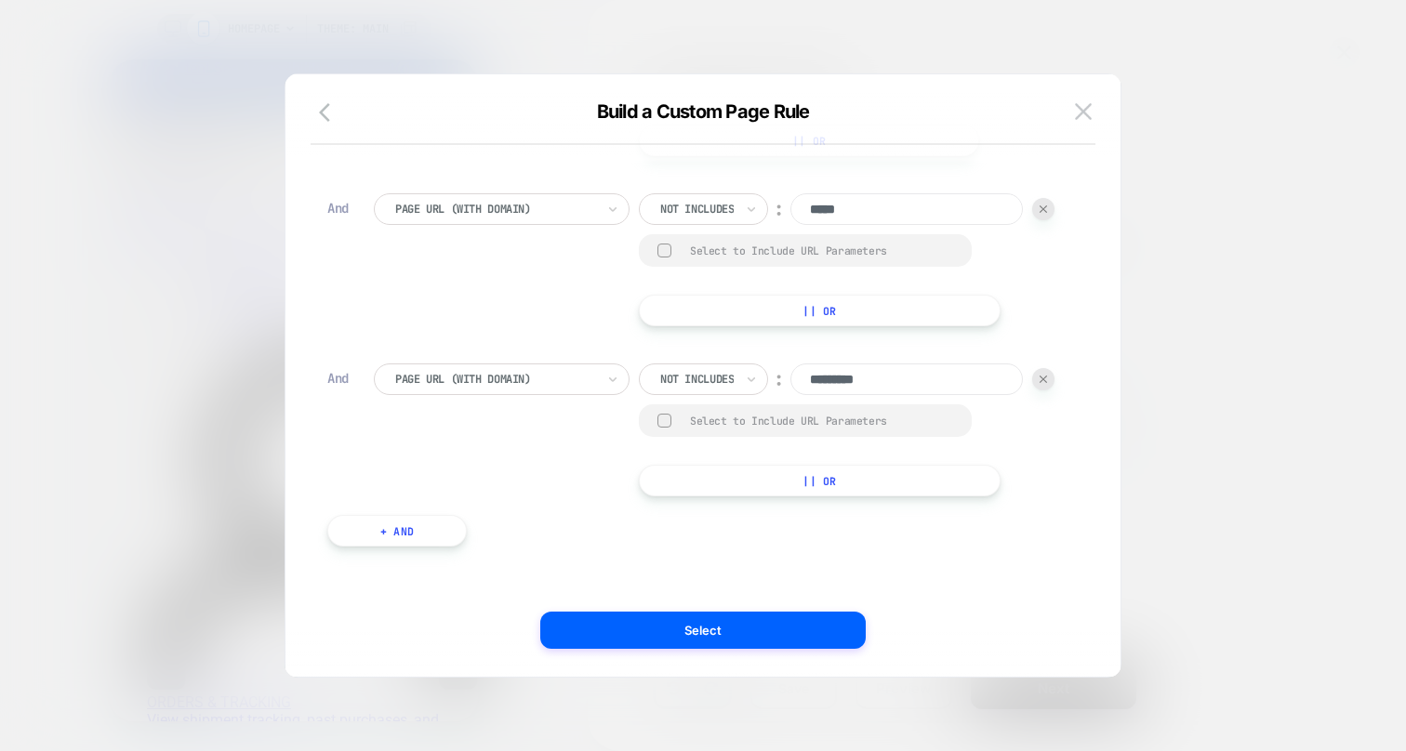
type input "*********"
click at [424, 541] on button "+ And" at bounding box center [397, 531] width 140 height 32
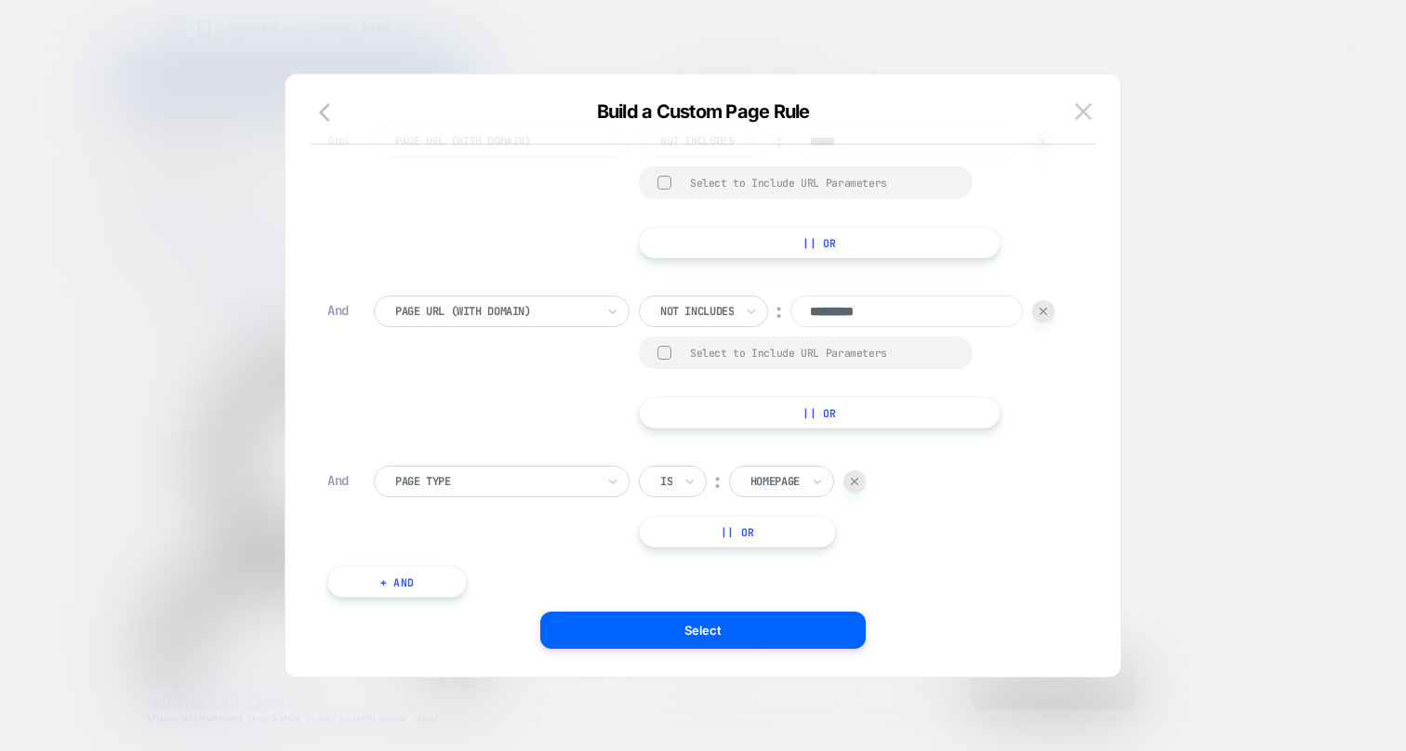
scroll to position [514, 0]
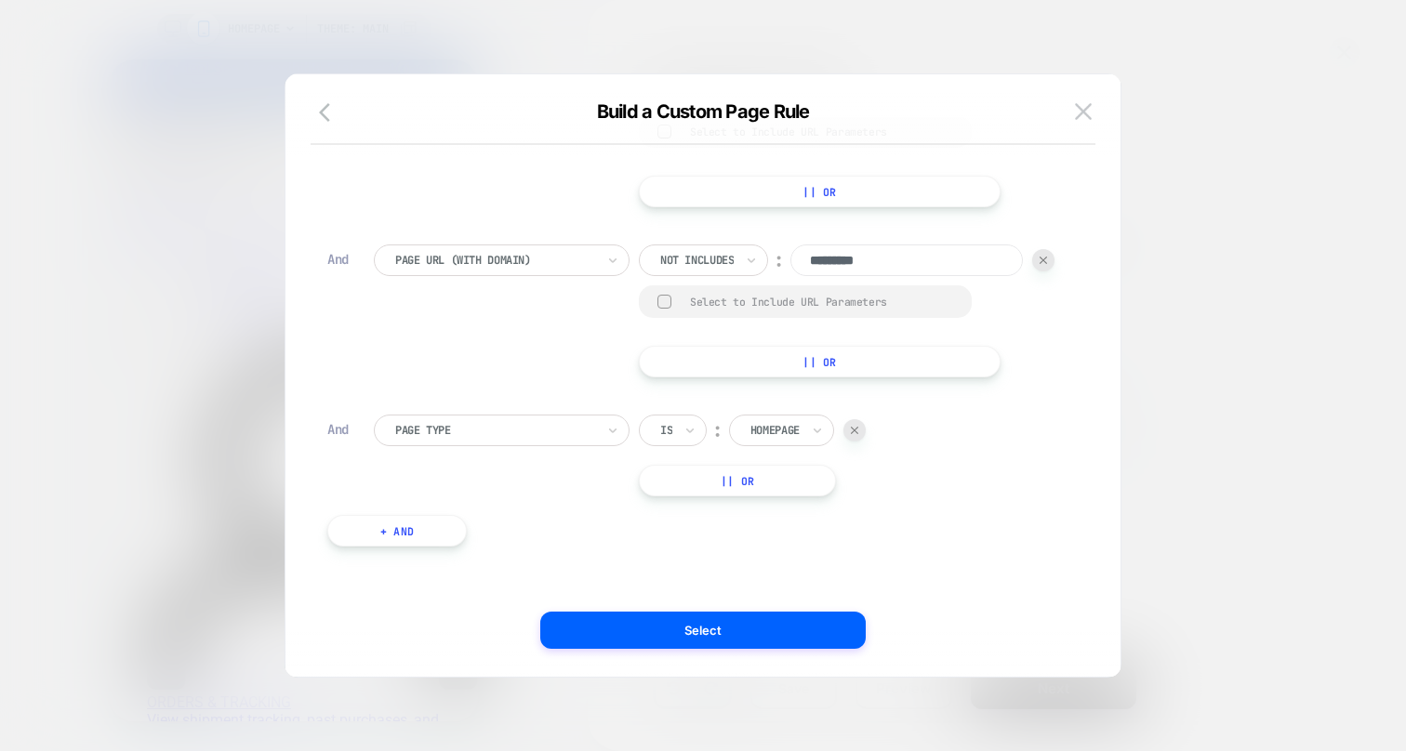
click at [488, 430] on div at bounding box center [495, 430] width 200 height 17
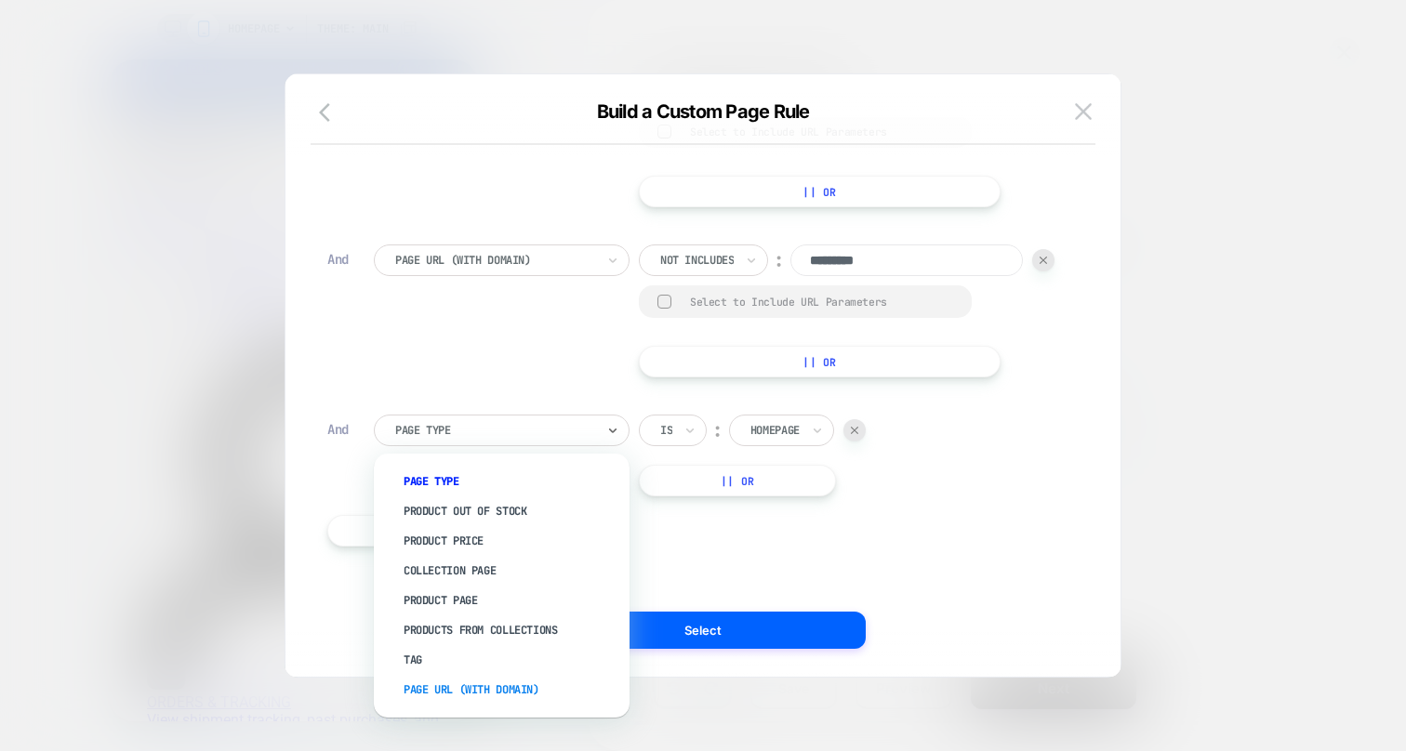
click at [482, 692] on div "Page Url (WITH DOMAIN)" at bounding box center [510, 690] width 237 height 30
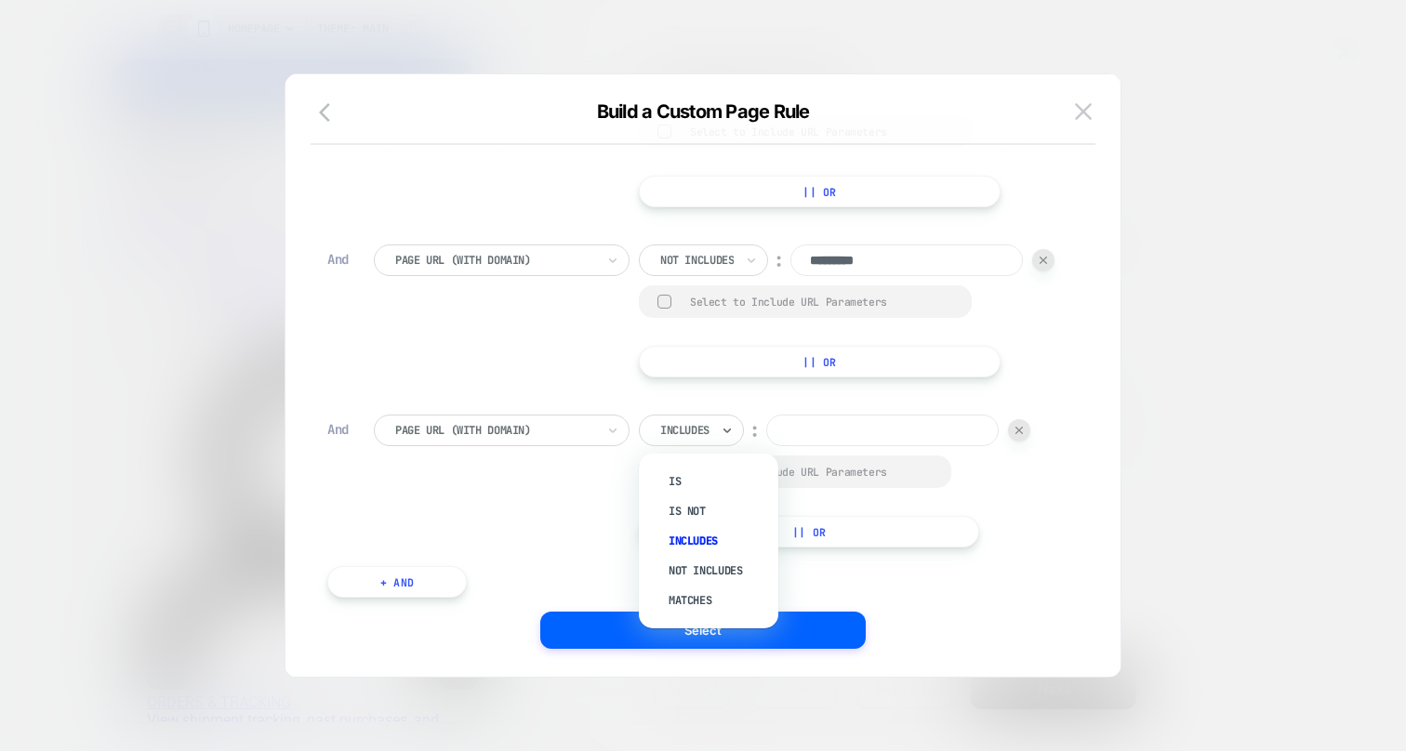
click at [691, 429] on div at bounding box center [684, 430] width 49 height 17
click at [696, 416] on div "Includes" at bounding box center [691, 431] width 105 height 32
click at [705, 565] on div "Not includes" at bounding box center [718, 571] width 121 height 30
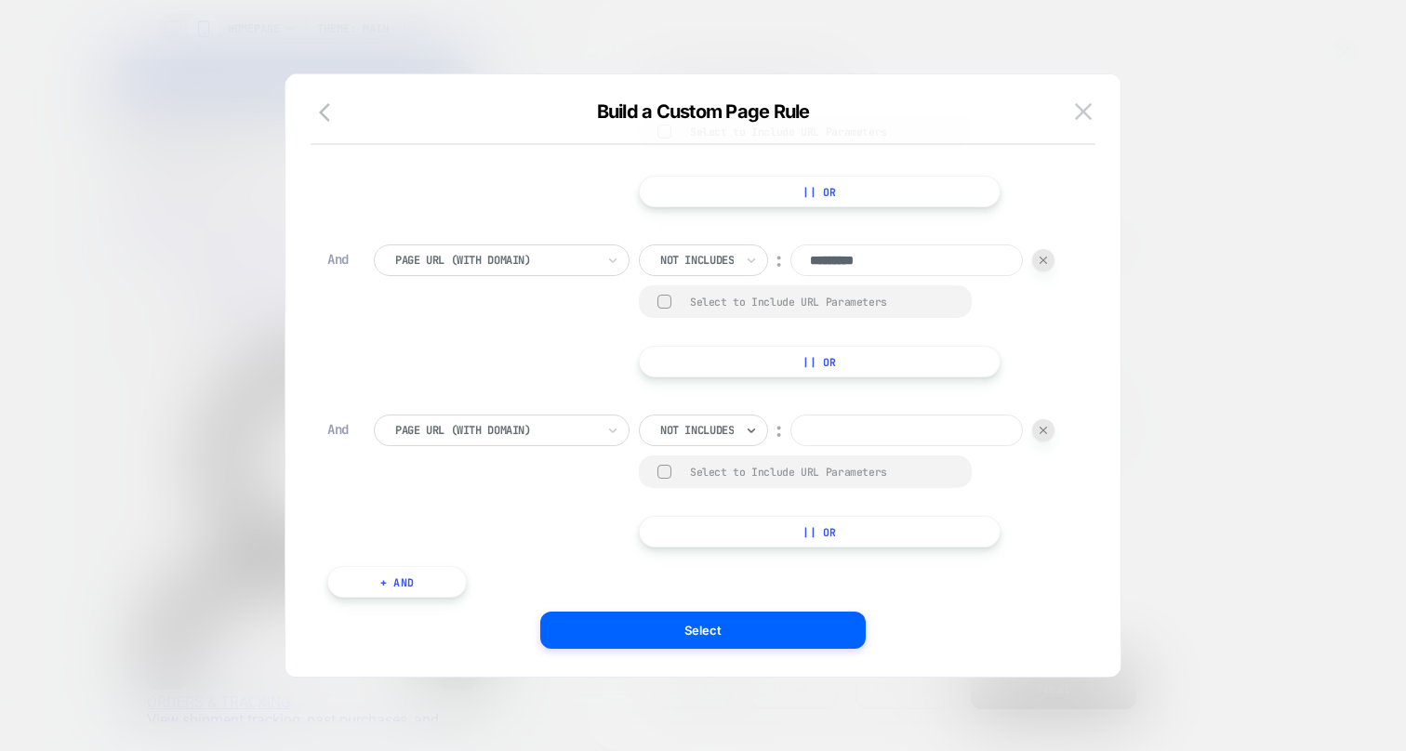
click at [844, 433] on input at bounding box center [907, 431] width 233 height 32
type input "*******"
click at [444, 585] on button "+ And" at bounding box center [397, 582] width 140 height 32
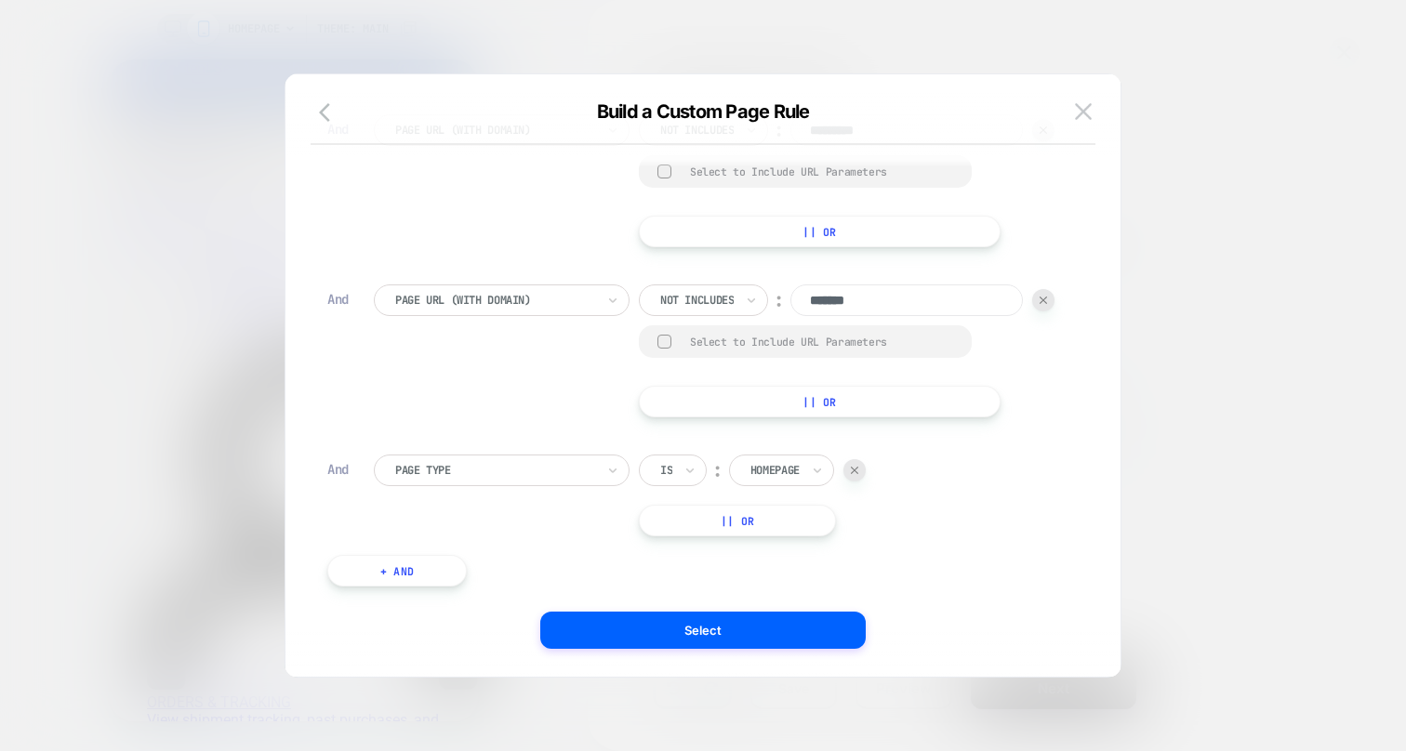
scroll to position [685, 0]
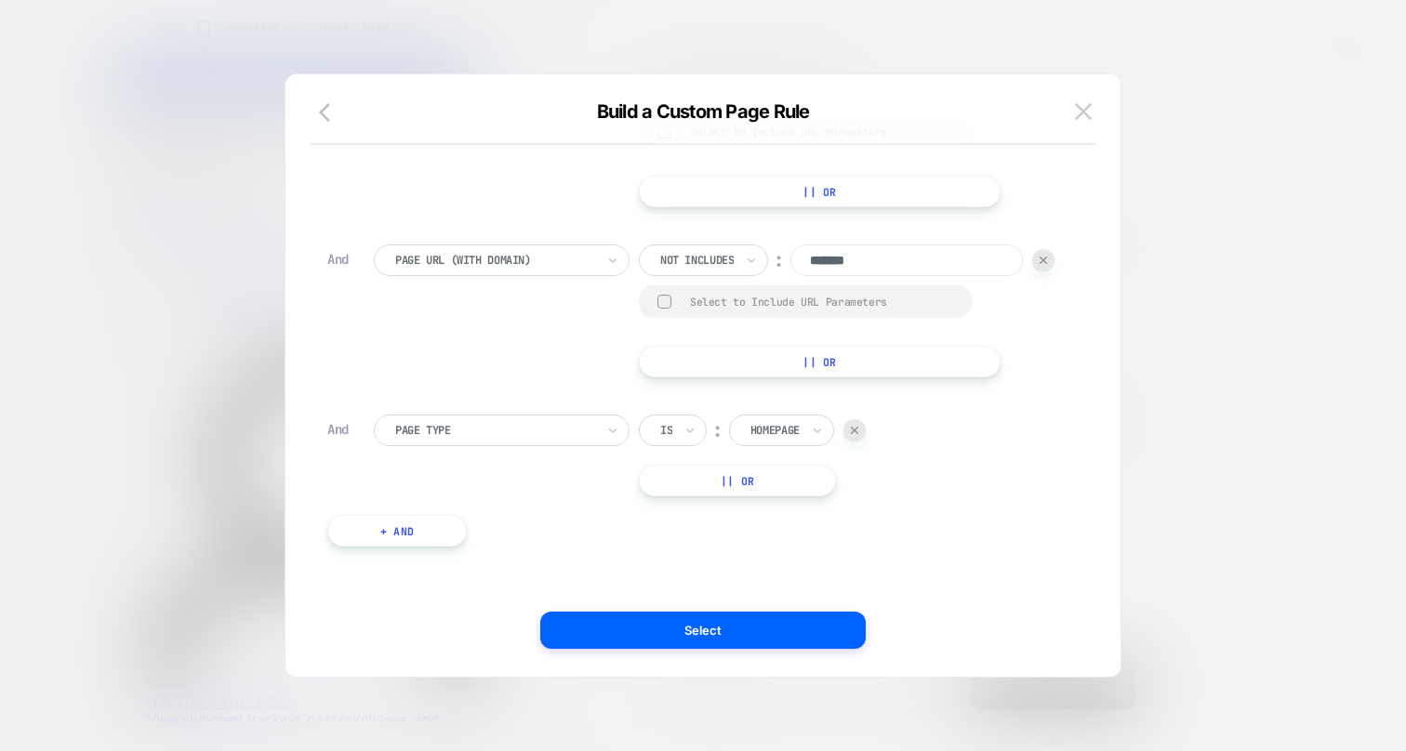
click at [481, 419] on div "Page Type" at bounding box center [502, 431] width 256 height 32
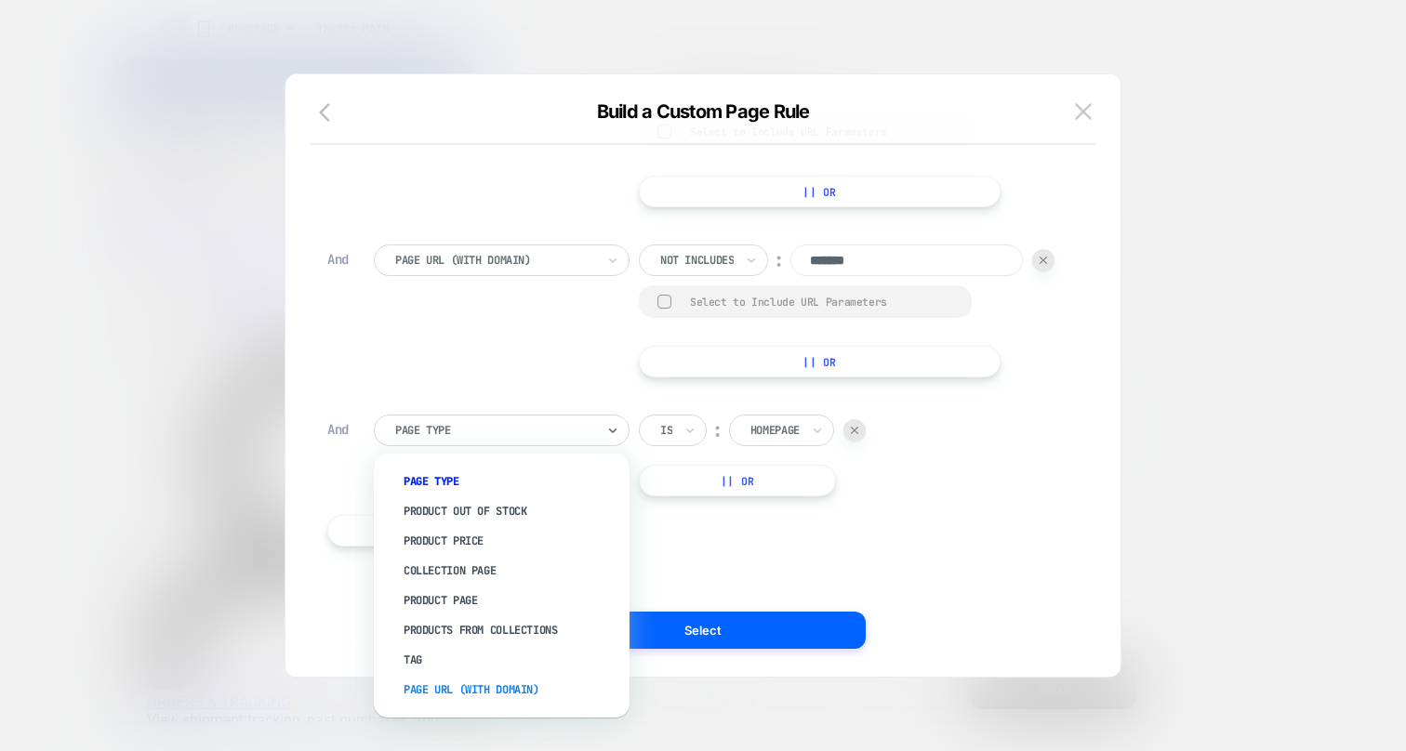
click at [466, 679] on div "Page Url (WITH DOMAIN)" at bounding box center [510, 690] width 237 height 30
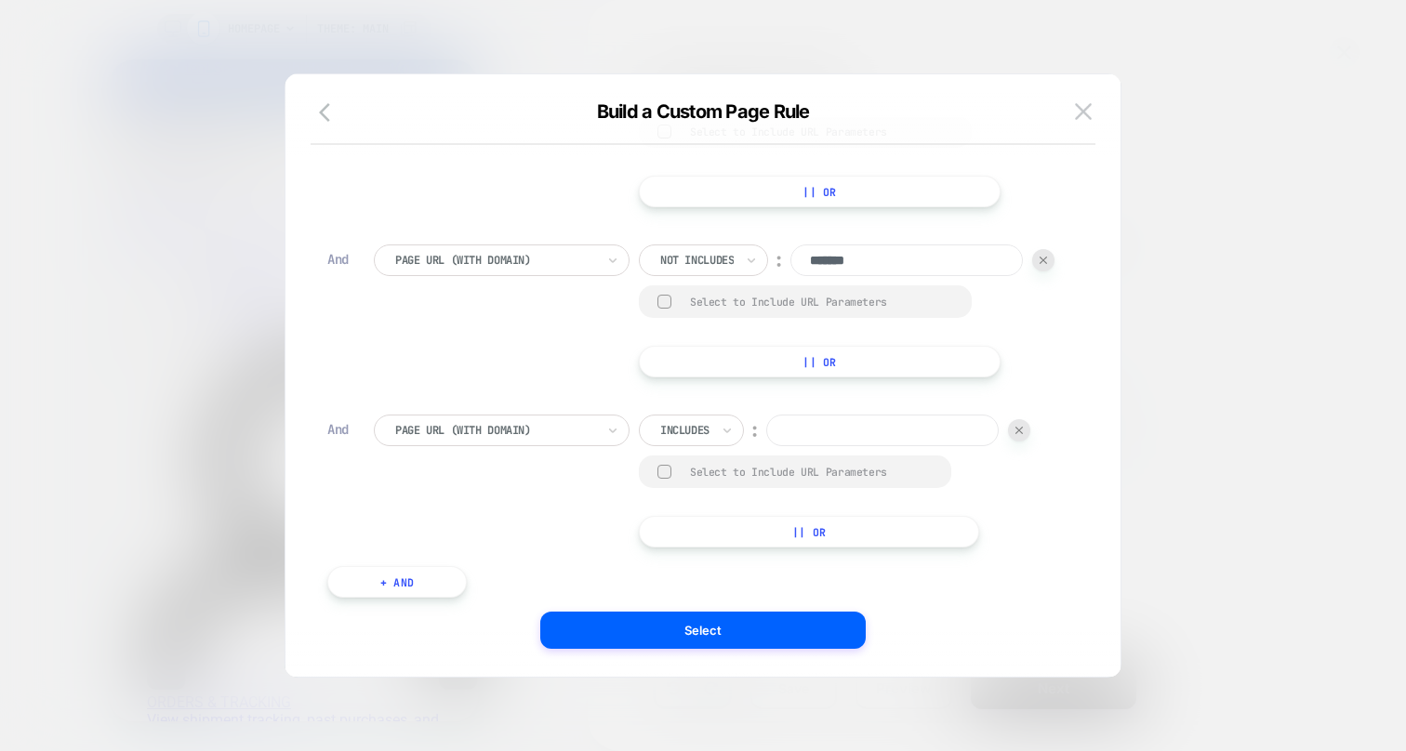
click at [688, 417] on div "Includes" at bounding box center [691, 431] width 105 height 32
click at [713, 435] on div "Includes" at bounding box center [691, 431] width 105 height 32
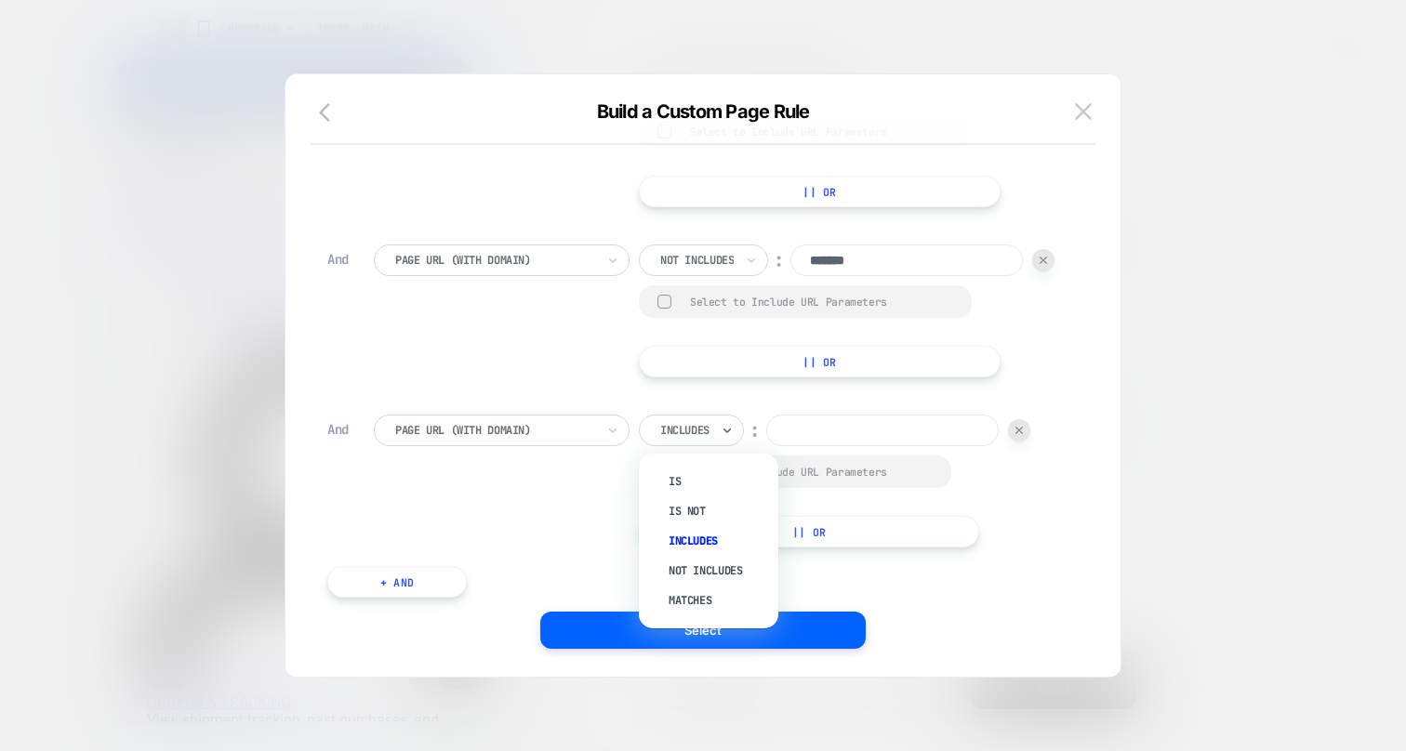
click at [724, 564] on div "Not includes" at bounding box center [718, 571] width 121 height 30
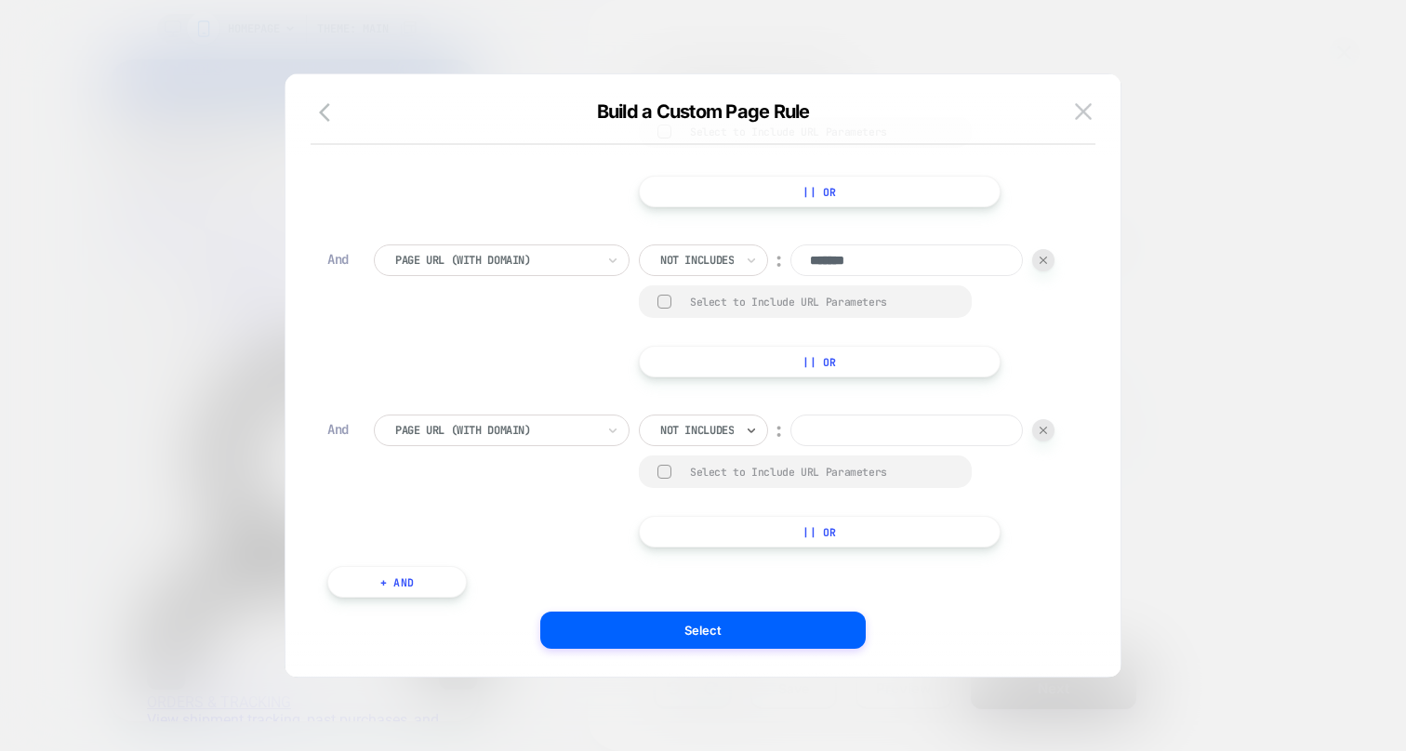
click at [833, 423] on input at bounding box center [907, 431] width 233 height 32
type input "*"
type input "******"
click at [527, 529] on div "Page Url (WITH DOMAIN) Not includes ︰ ****** Select to Include URL Parameters |…" at bounding box center [717, 481] width 686 height 133
click at [416, 585] on button "+ And" at bounding box center [397, 582] width 140 height 32
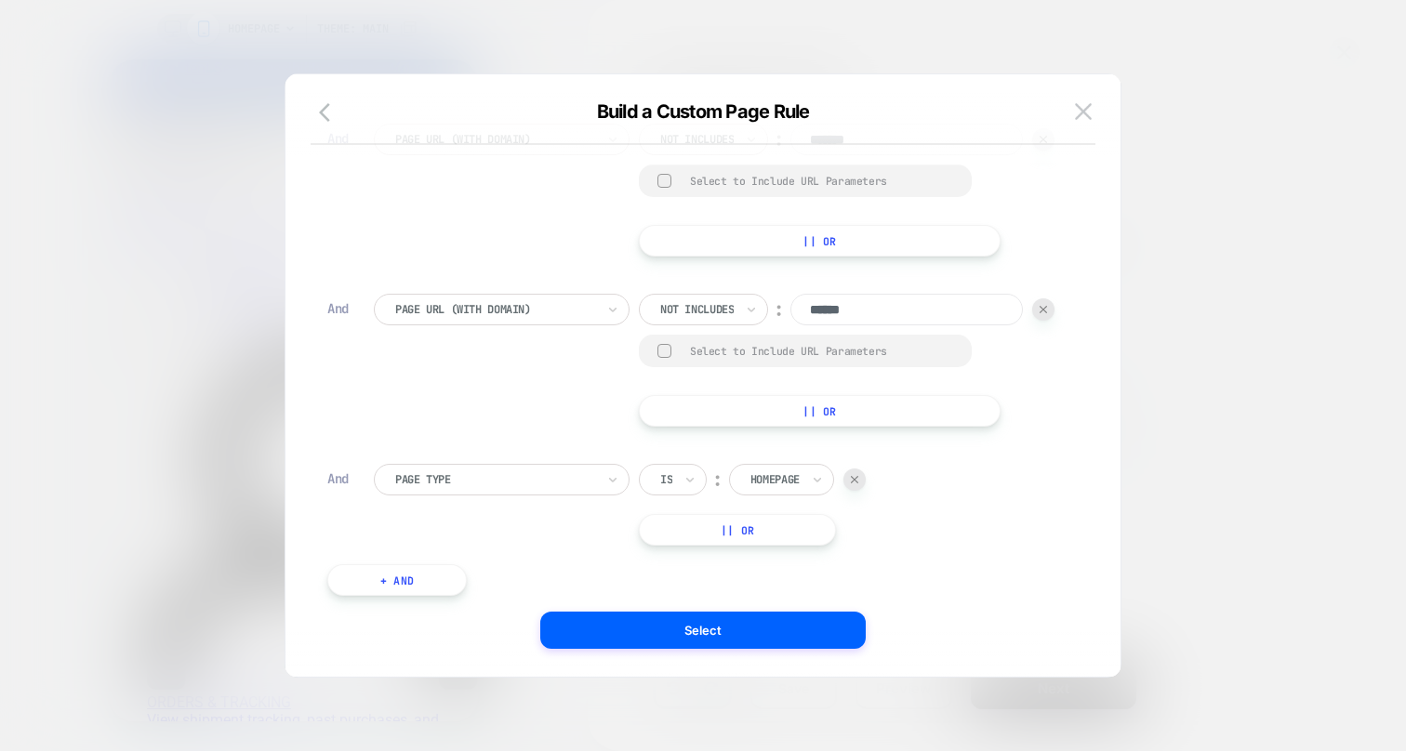
scroll to position [854, 0]
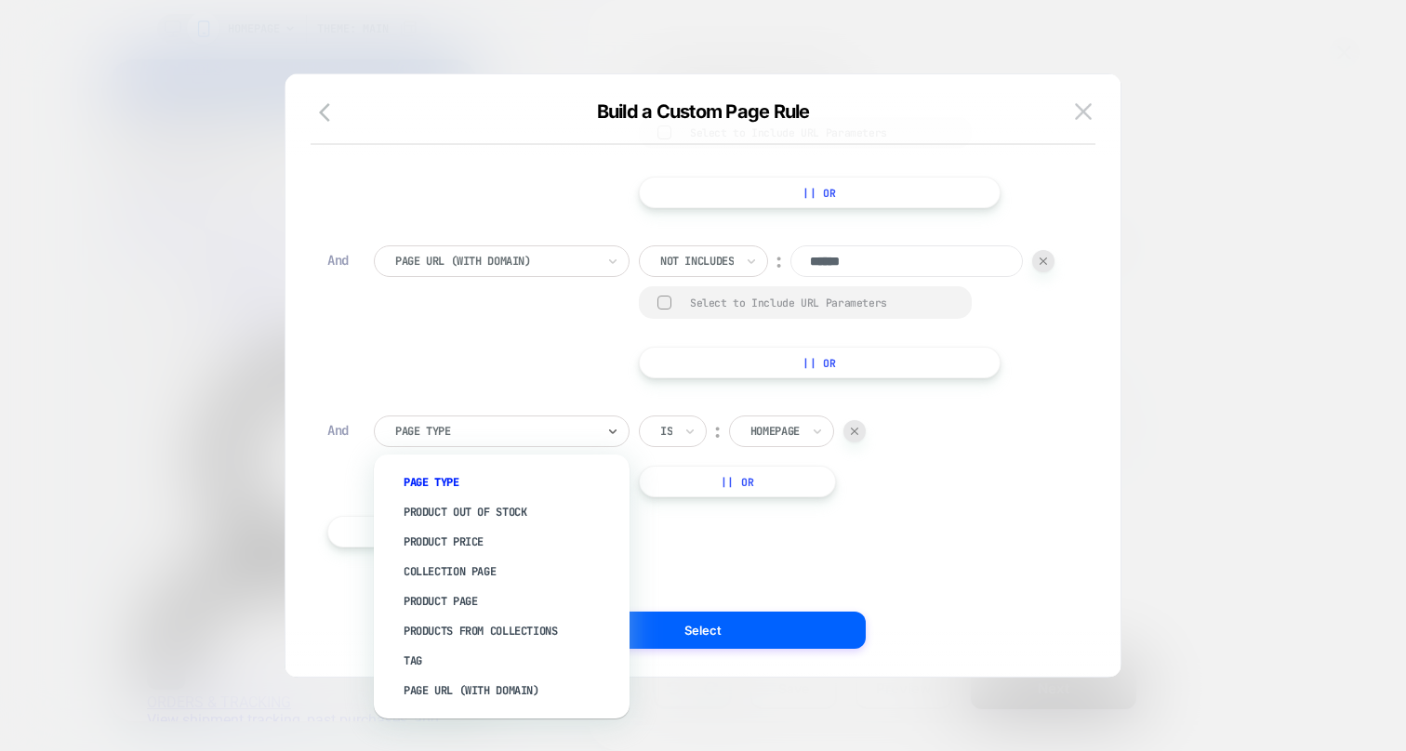
click at [520, 433] on div at bounding box center [495, 431] width 200 height 17
click at [481, 688] on div "Page Url (WITH DOMAIN)" at bounding box center [510, 691] width 237 height 30
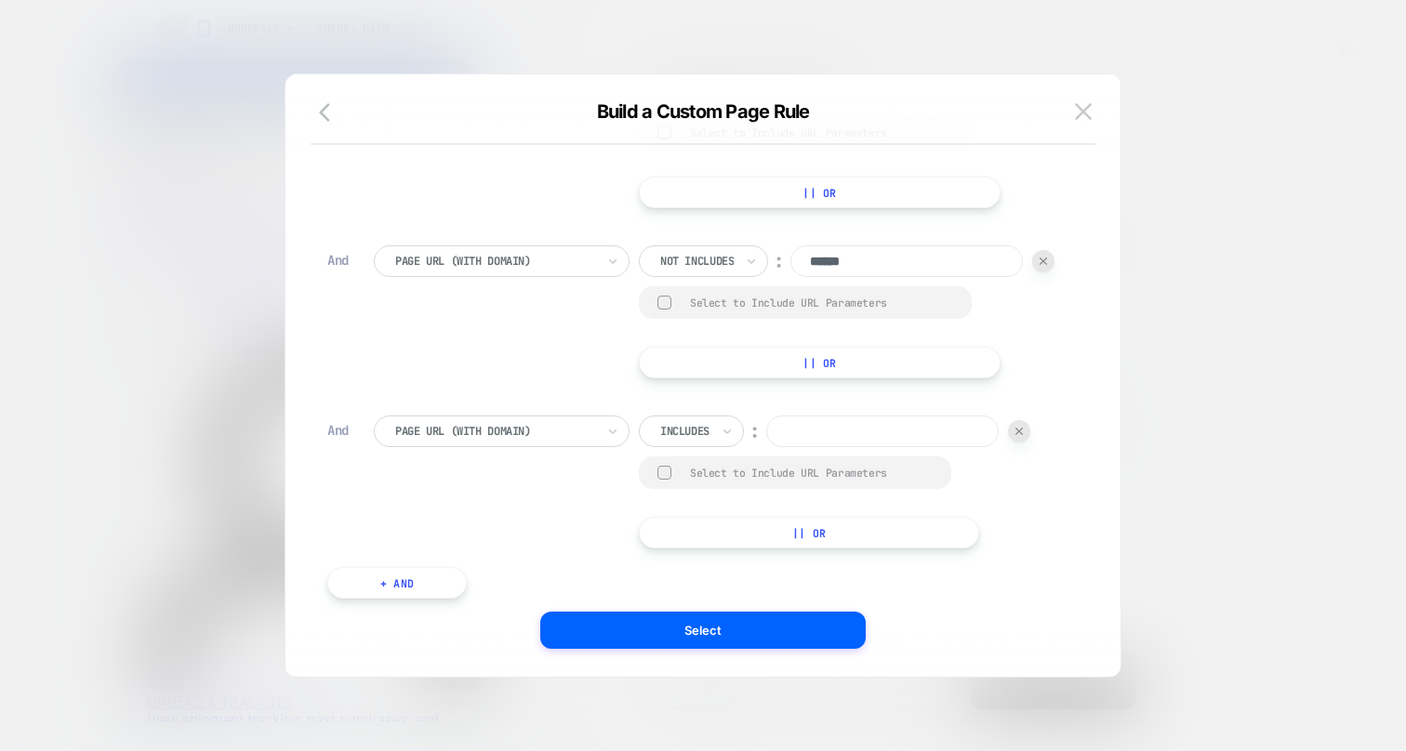
click at [678, 445] on div "Includes" at bounding box center [691, 432] width 105 height 32
click at [708, 416] on div "Includes" at bounding box center [691, 432] width 105 height 32
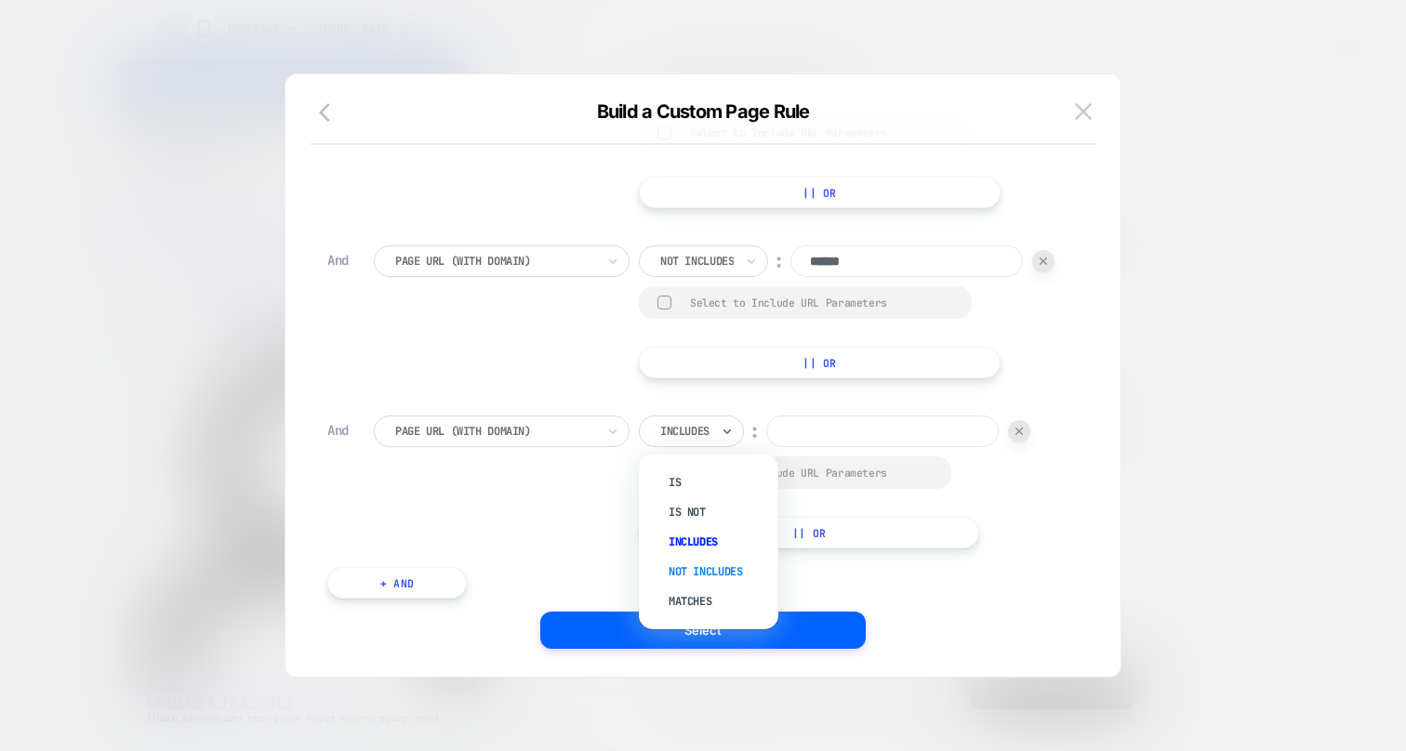
click at [711, 575] on div "Not includes" at bounding box center [718, 572] width 121 height 30
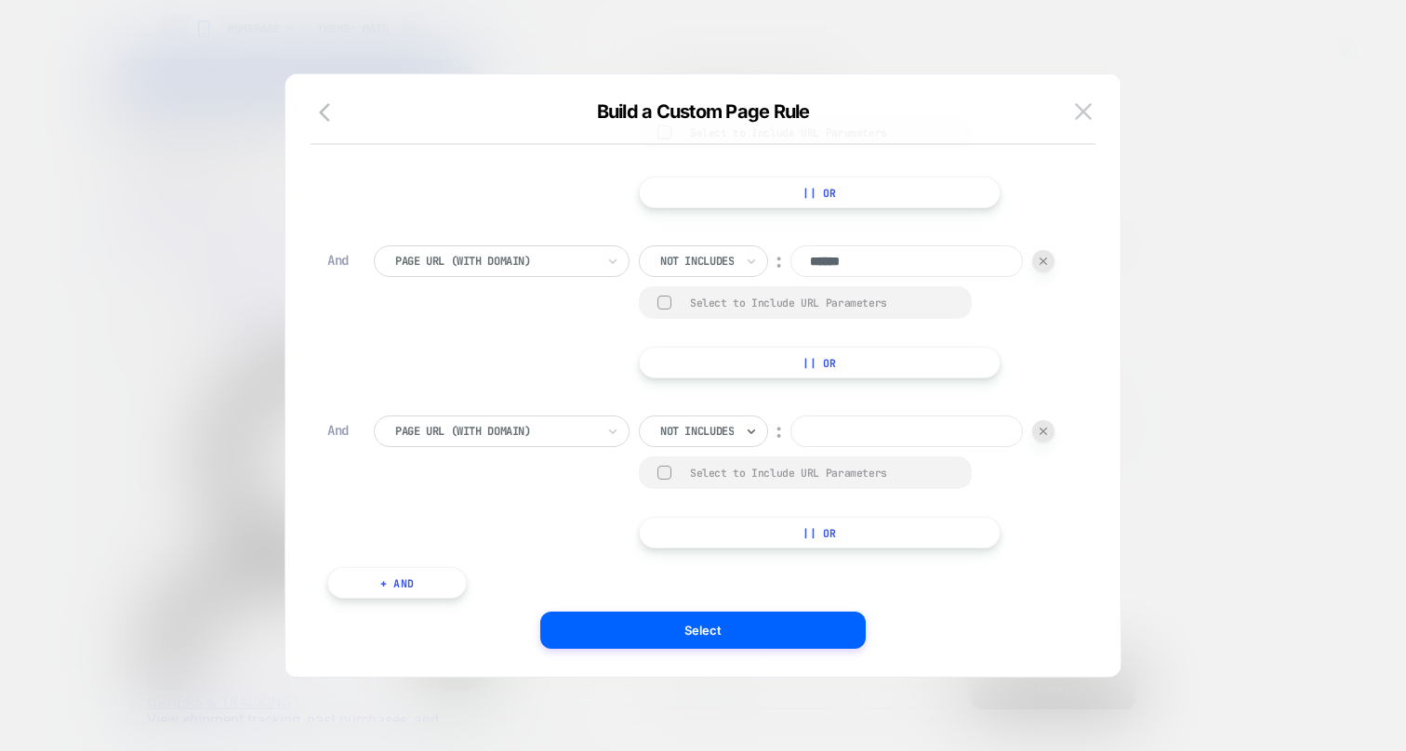
click at [828, 432] on input at bounding box center [907, 432] width 233 height 32
type input "*********"
click at [380, 584] on button "+ And" at bounding box center [397, 583] width 140 height 32
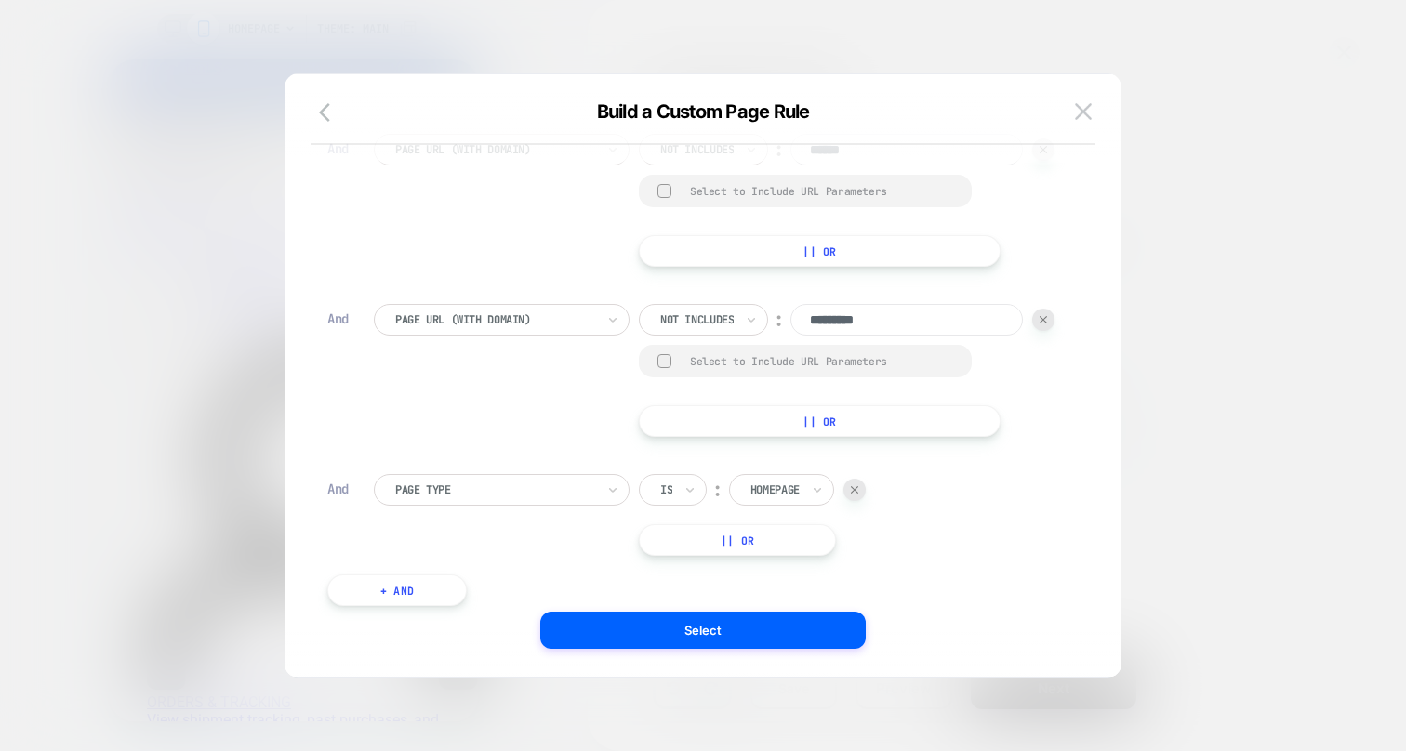
scroll to position [1002, 0]
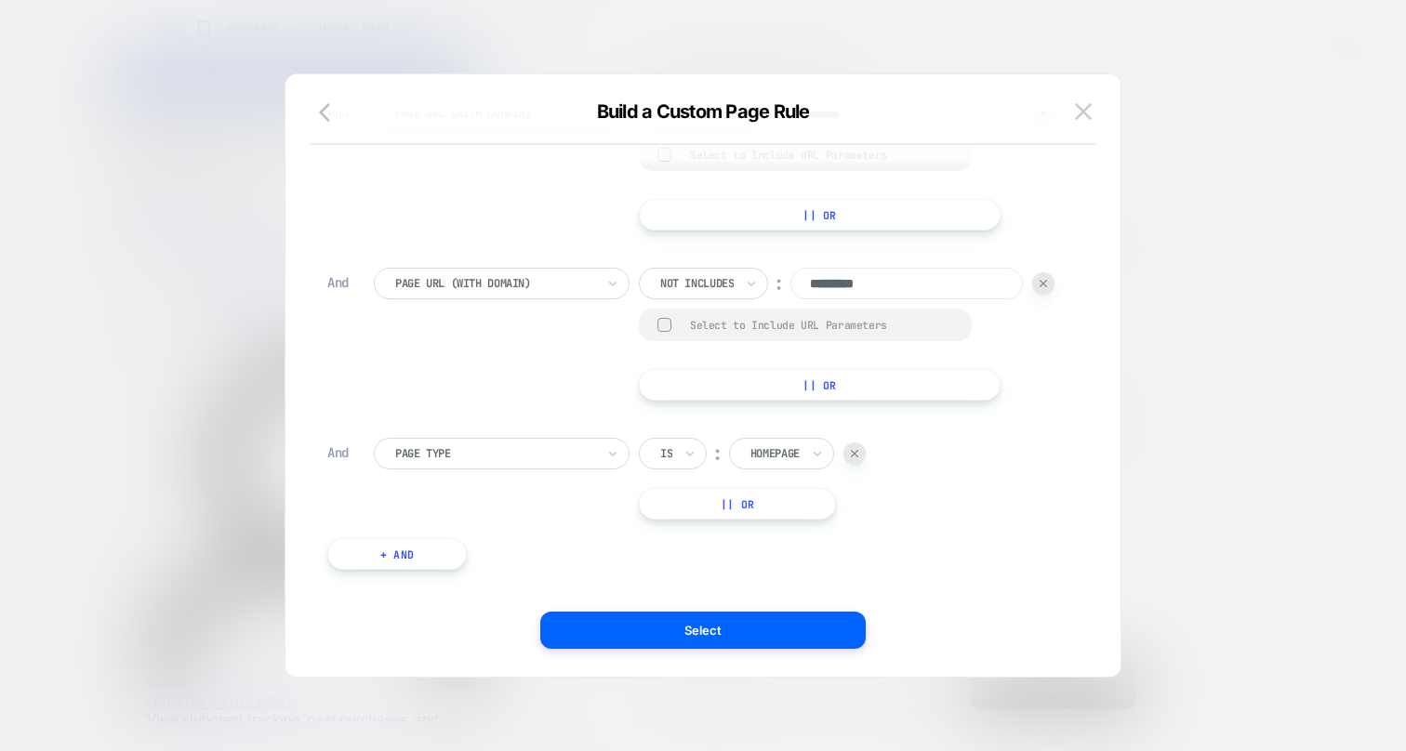
click at [475, 463] on div "Page Type" at bounding box center [495, 454] width 204 height 20
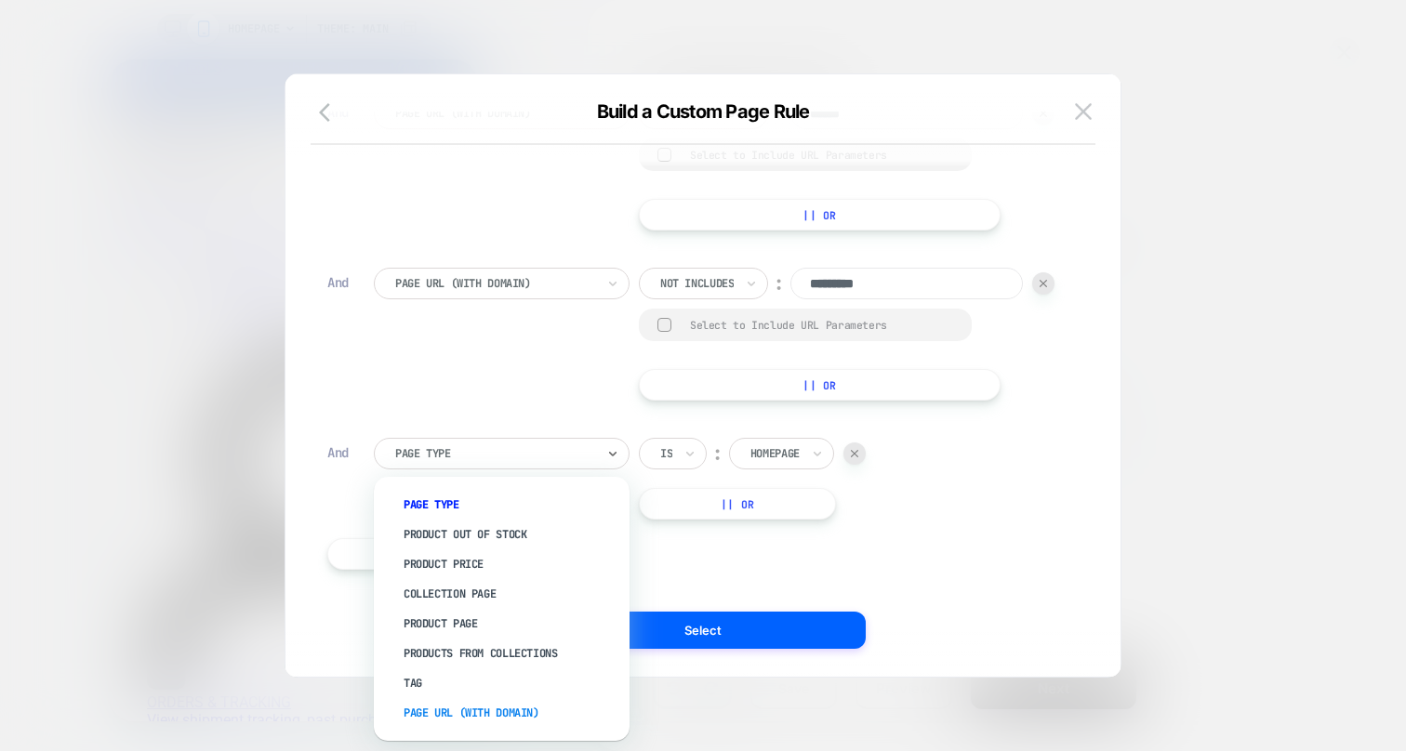
click at [466, 717] on div "Page Url (WITH DOMAIN)" at bounding box center [510, 713] width 237 height 30
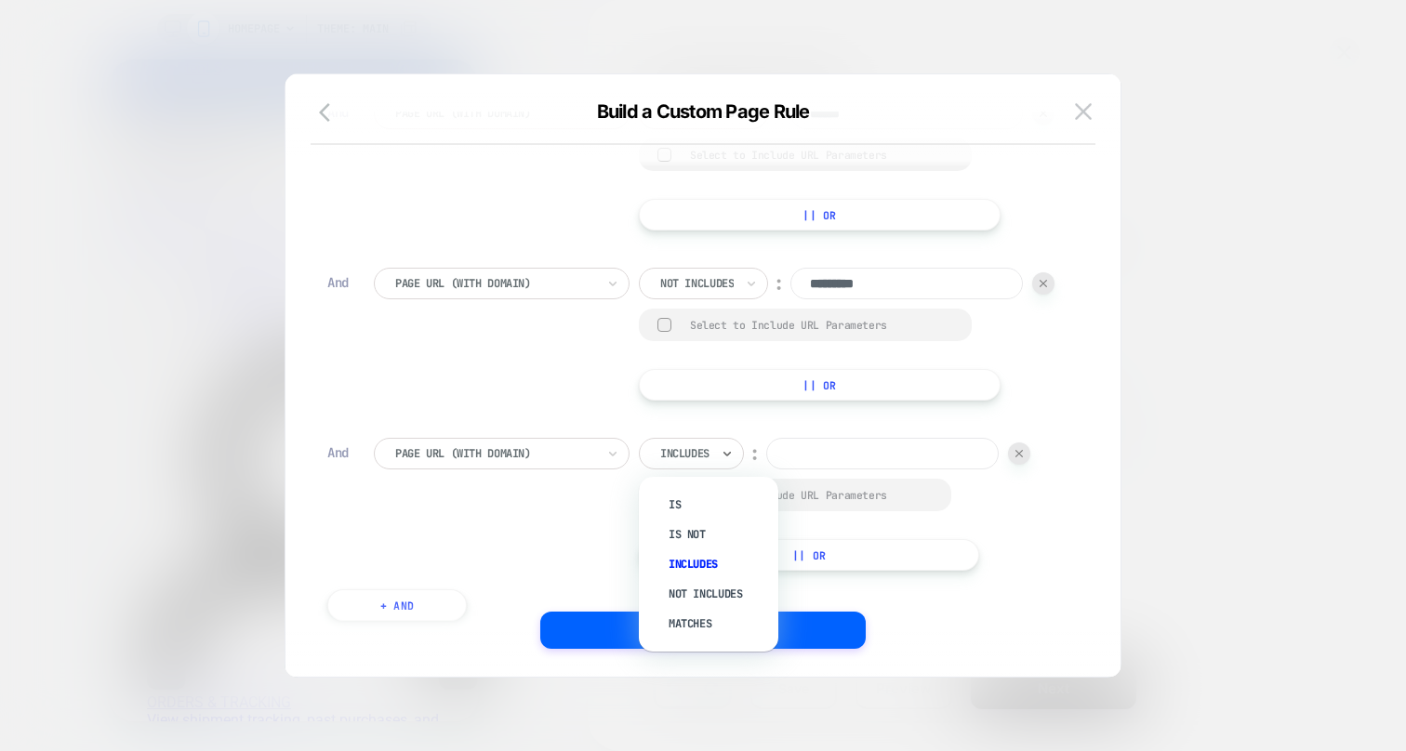
click at [696, 456] on div at bounding box center [684, 453] width 49 height 17
click at [705, 456] on div at bounding box center [684, 453] width 49 height 17
click at [722, 591] on div "Not includes" at bounding box center [718, 594] width 121 height 30
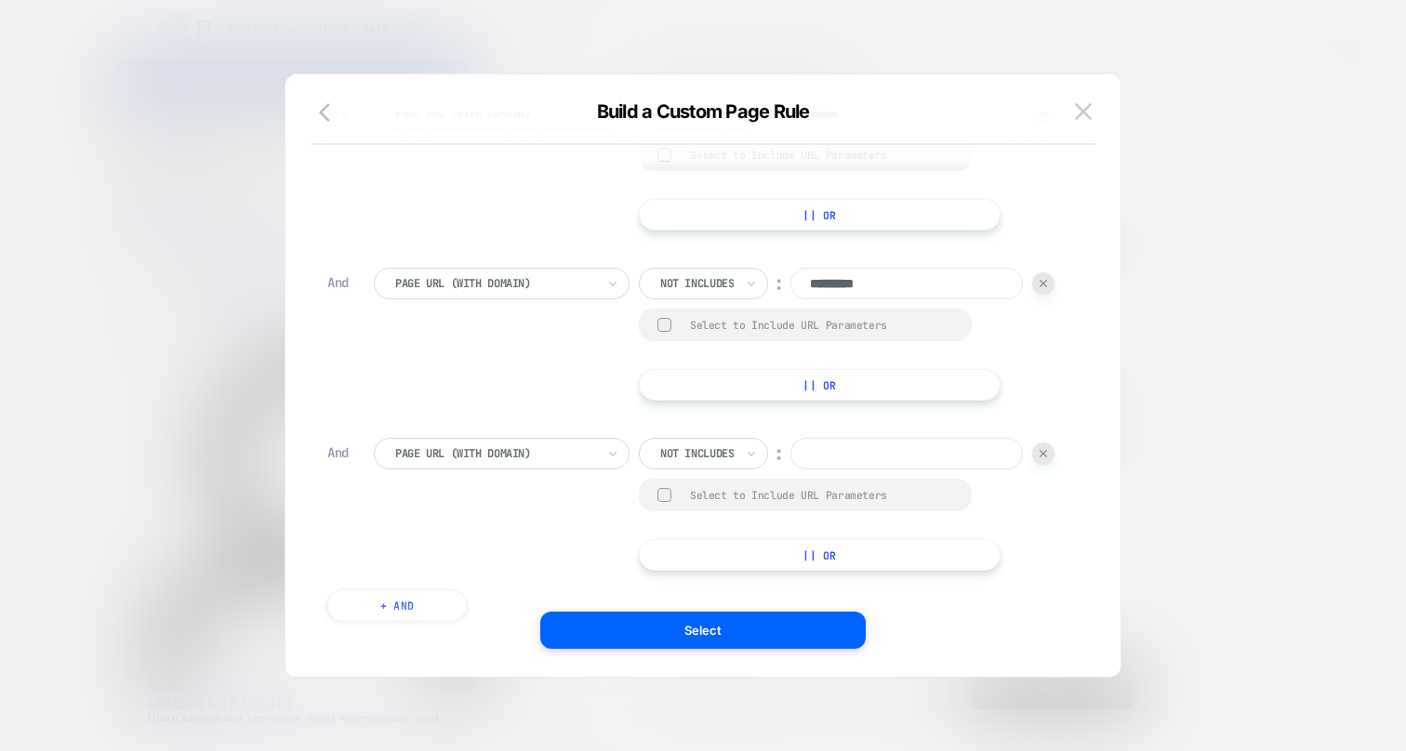
click at [867, 459] on input at bounding box center [907, 454] width 233 height 32
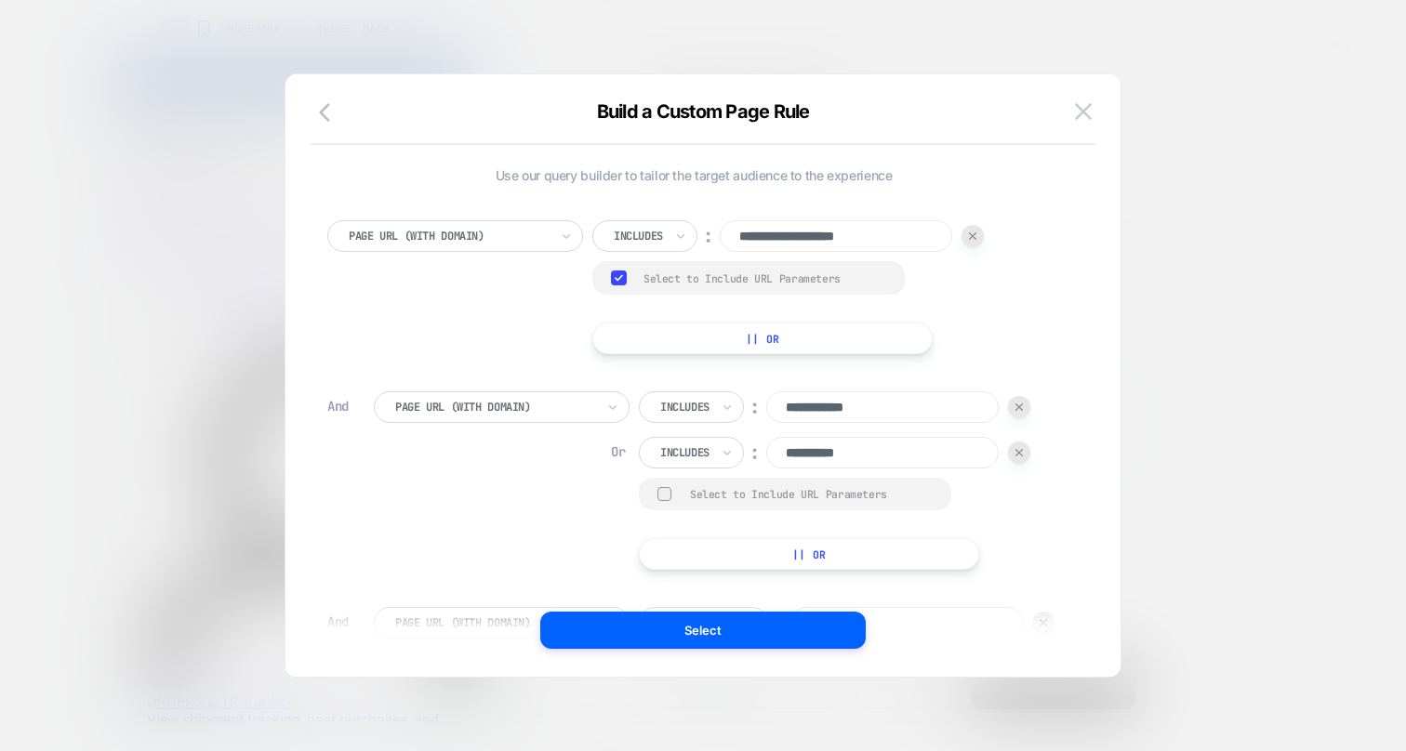
scroll to position [19, 0]
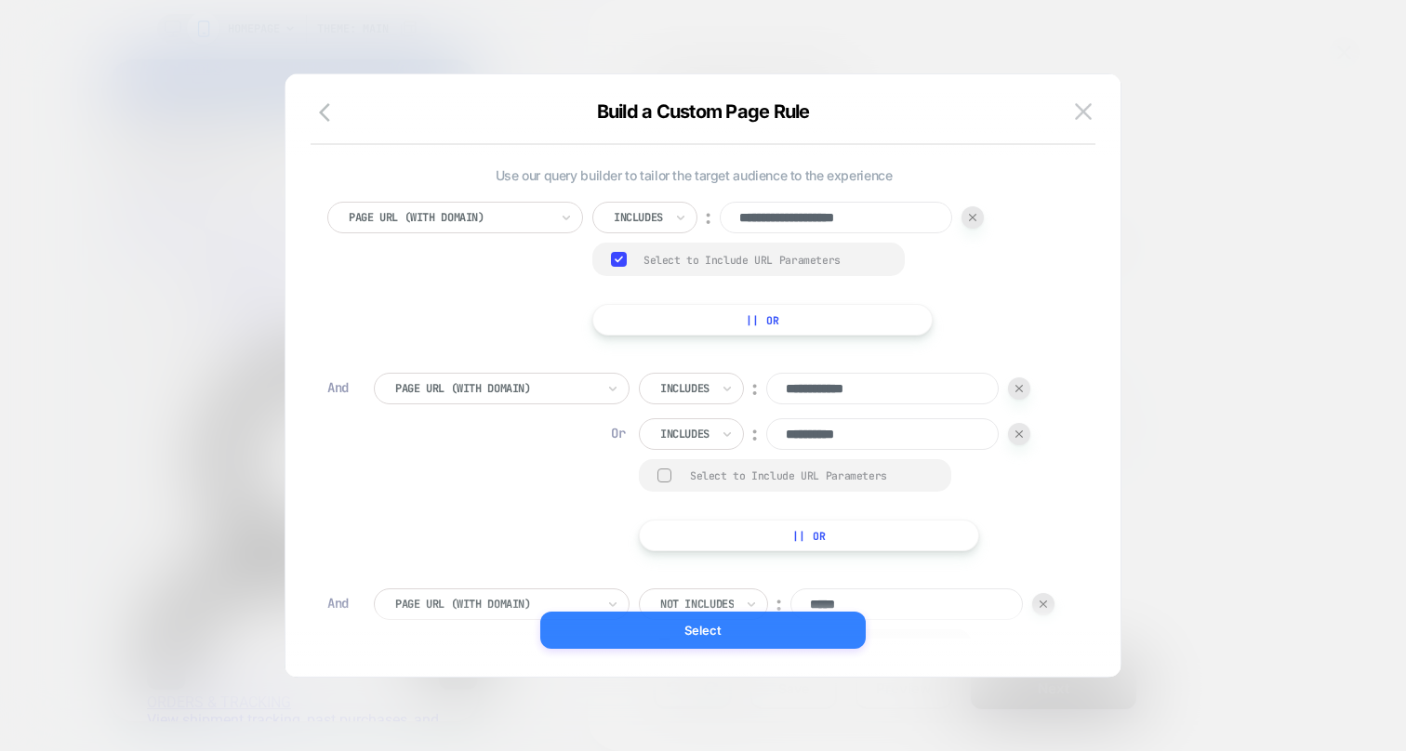
type input "*****"
click at [659, 622] on button "Select" at bounding box center [703, 630] width 326 height 37
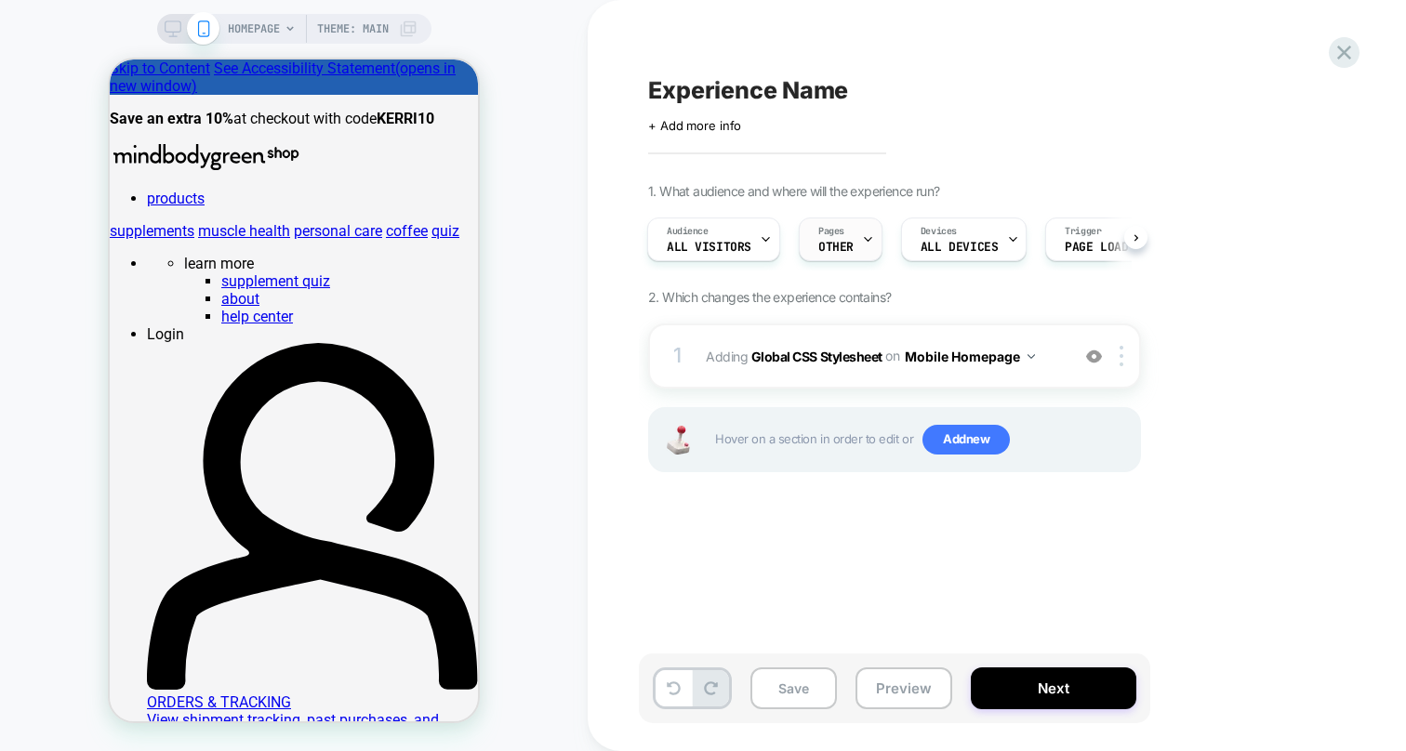
click at [862, 238] on icon at bounding box center [868, 239] width 12 height 12
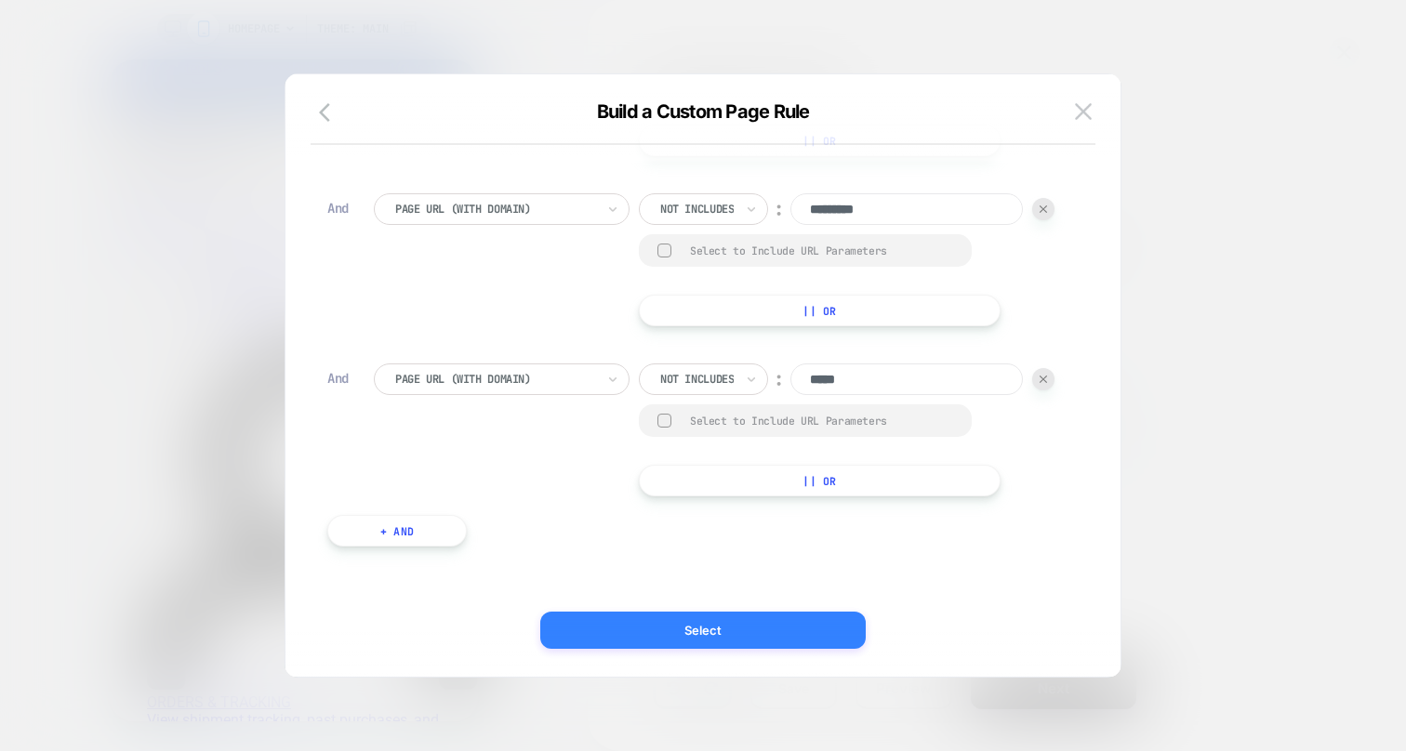
click at [787, 629] on button "Select" at bounding box center [703, 630] width 326 height 37
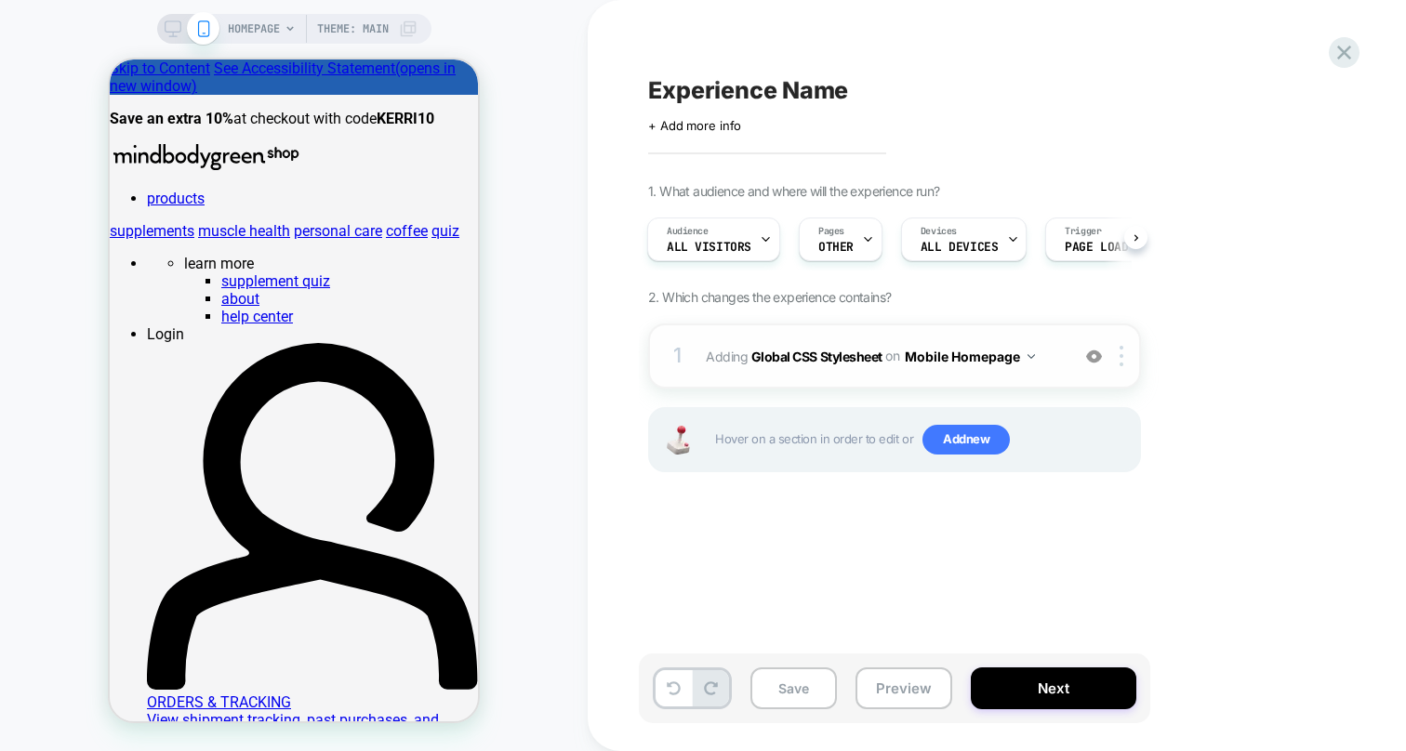
click at [1006, 350] on button "Mobile Homepage" at bounding box center [970, 356] width 130 height 27
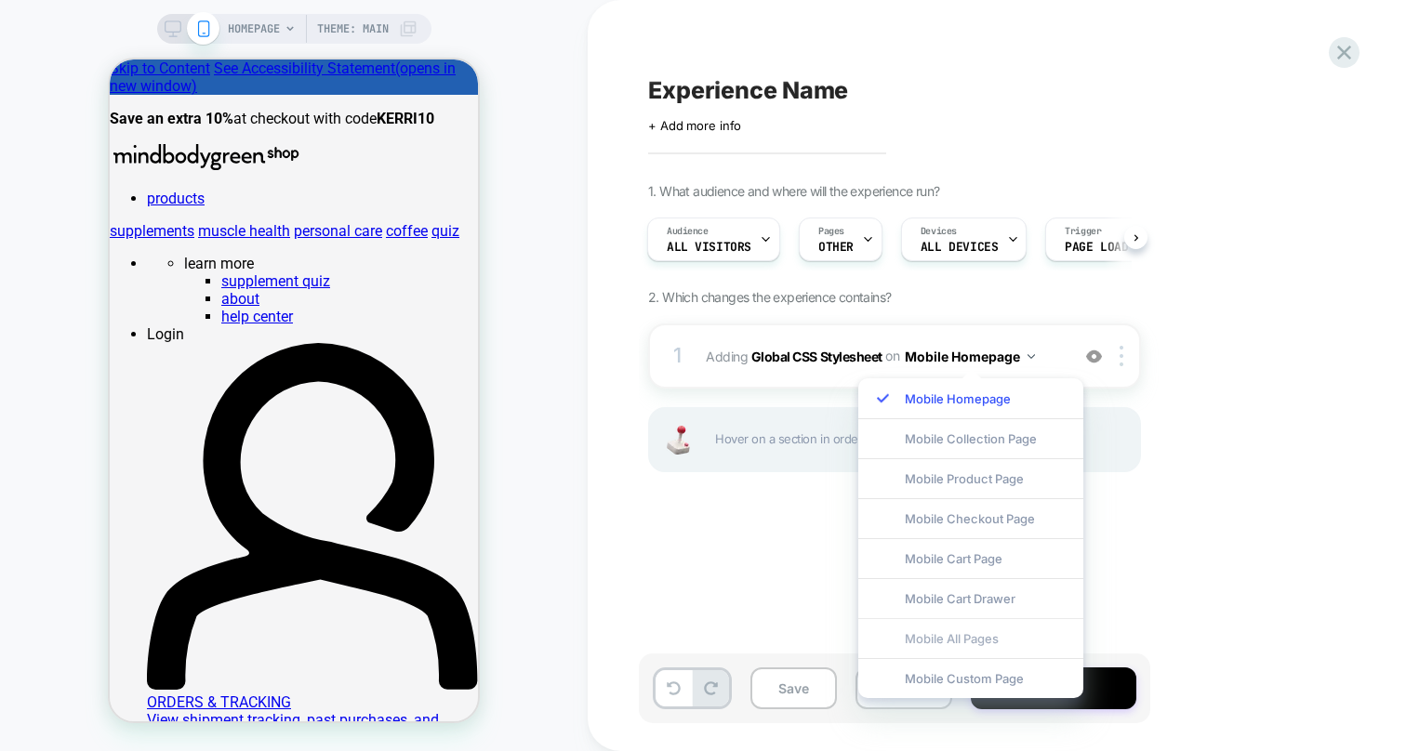
click at [975, 633] on div "Mobile All Pages" at bounding box center [970, 638] width 225 height 40
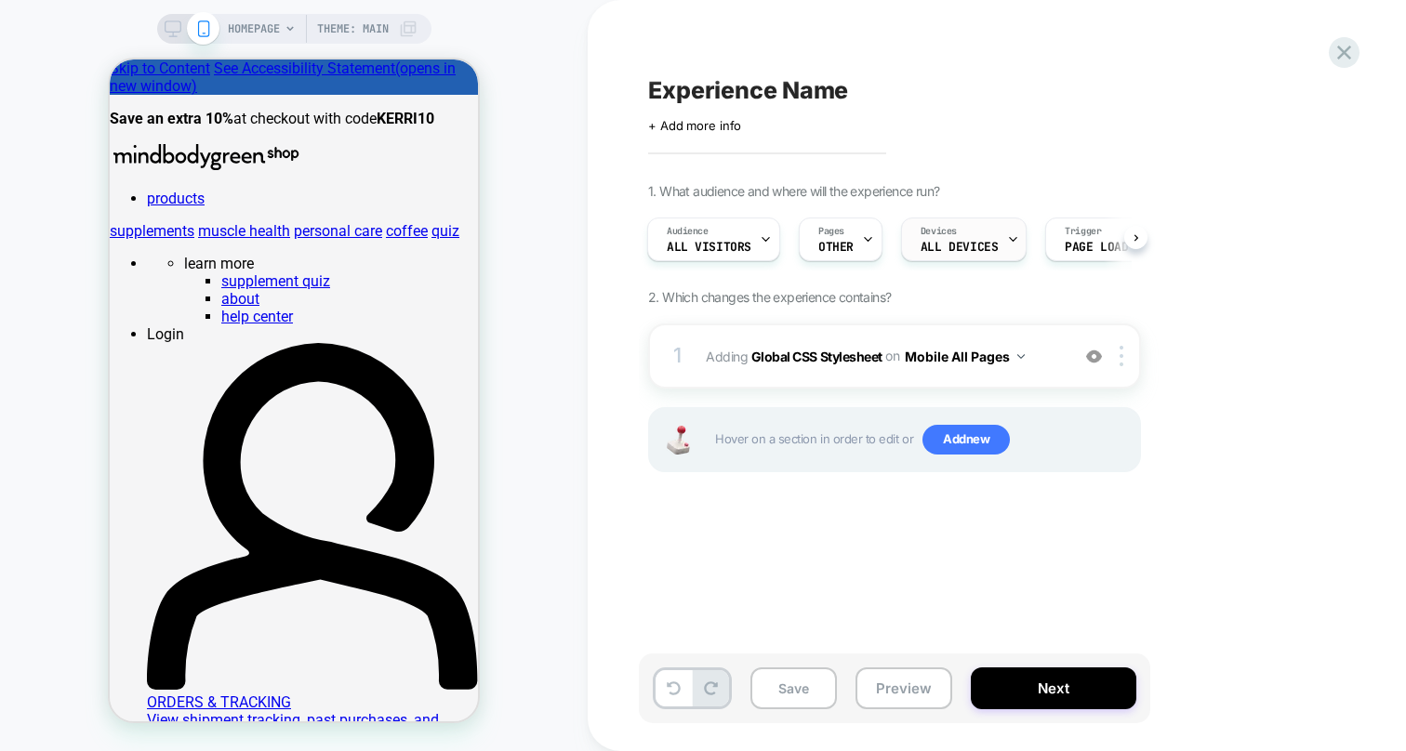
click at [1007, 238] on icon at bounding box center [1013, 239] width 12 height 12
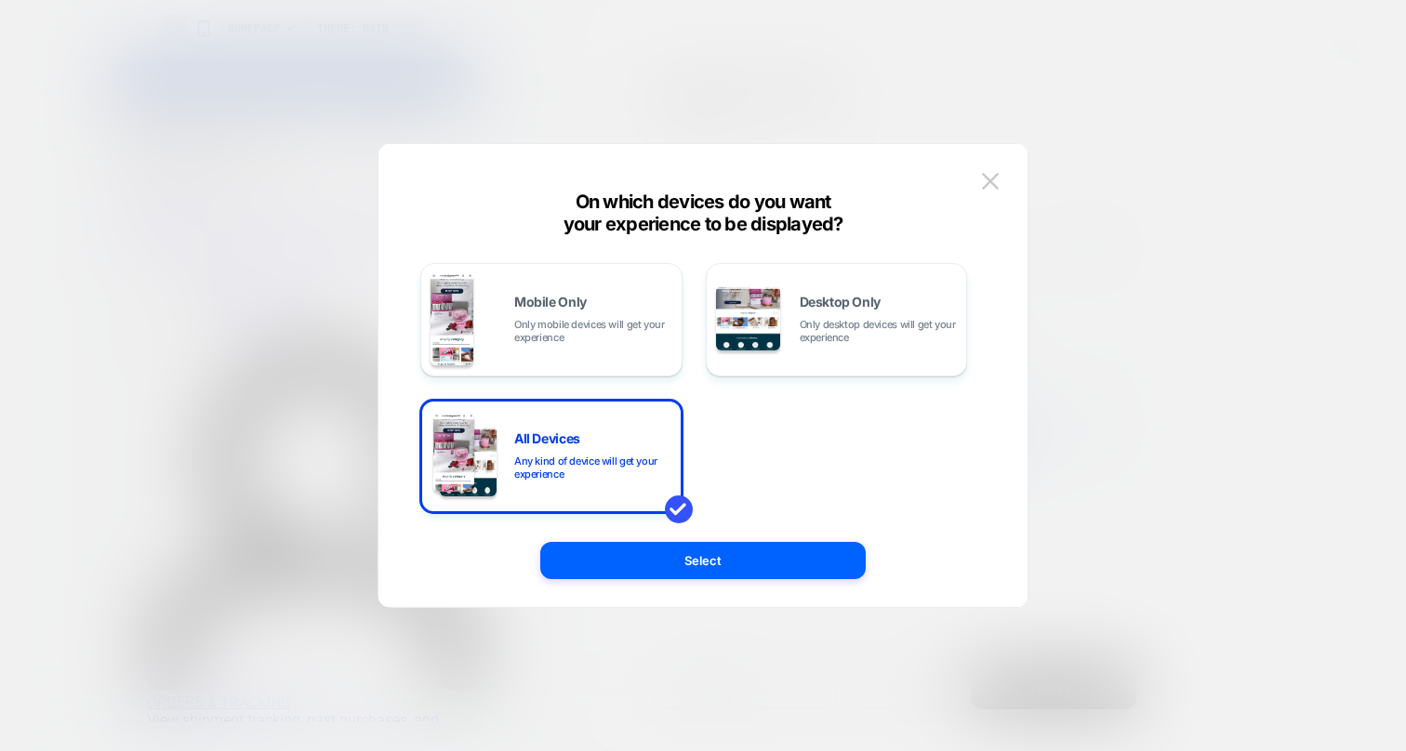
click at [1110, 170] on div at bounding box center [703, 375] width 1406 height 751
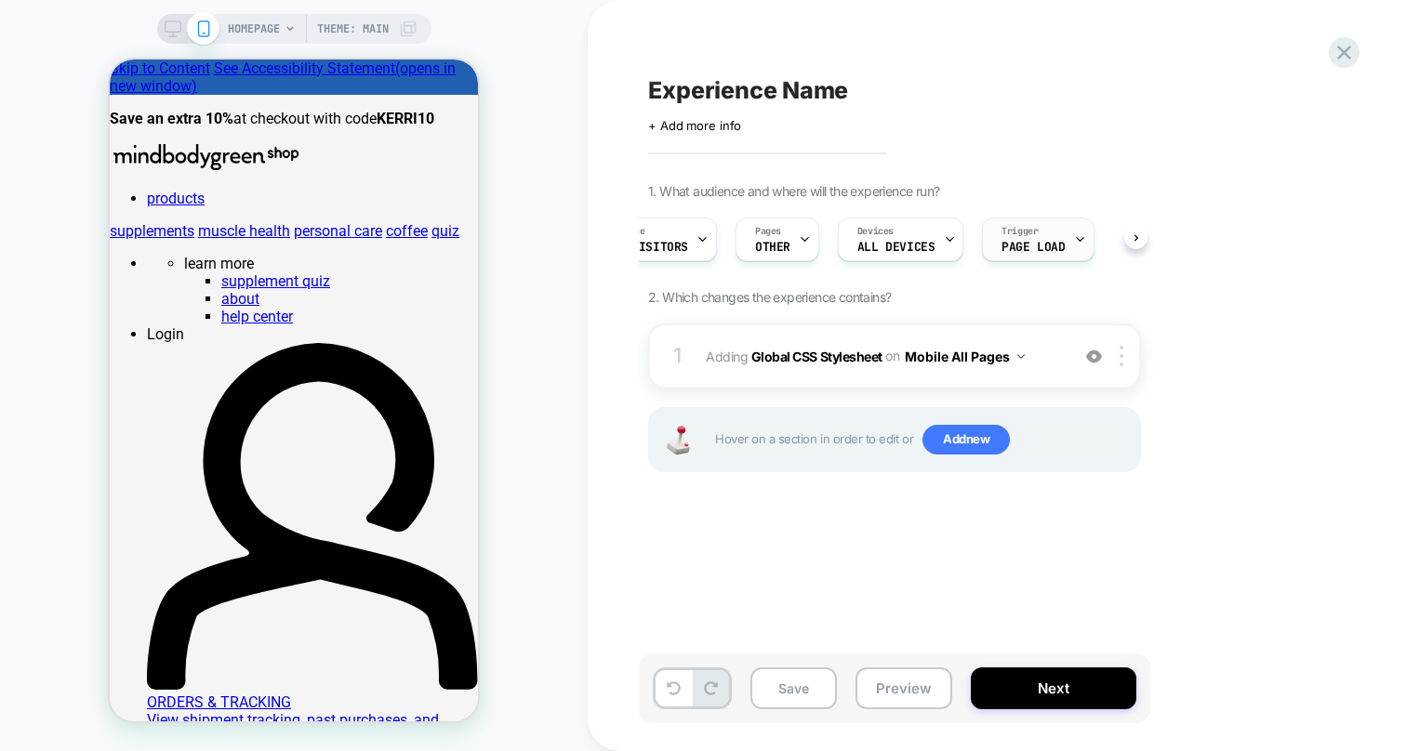
scroll to position [0, 85]
click at [1030, 241] on span "Page Load" at bounding box center [1012, 247] width 63 height 13
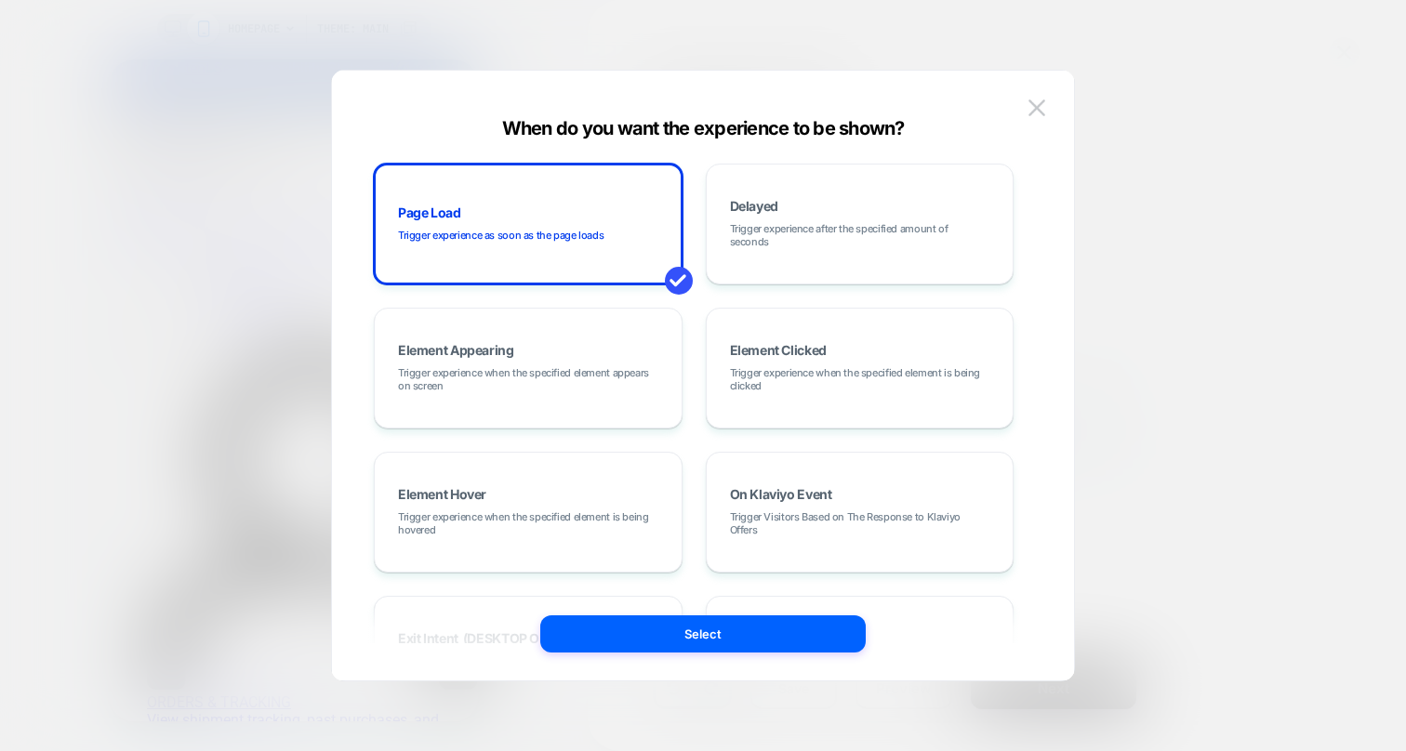
click at [1187, 191] on div at bounding box center [703, 375] width 1406 height 751
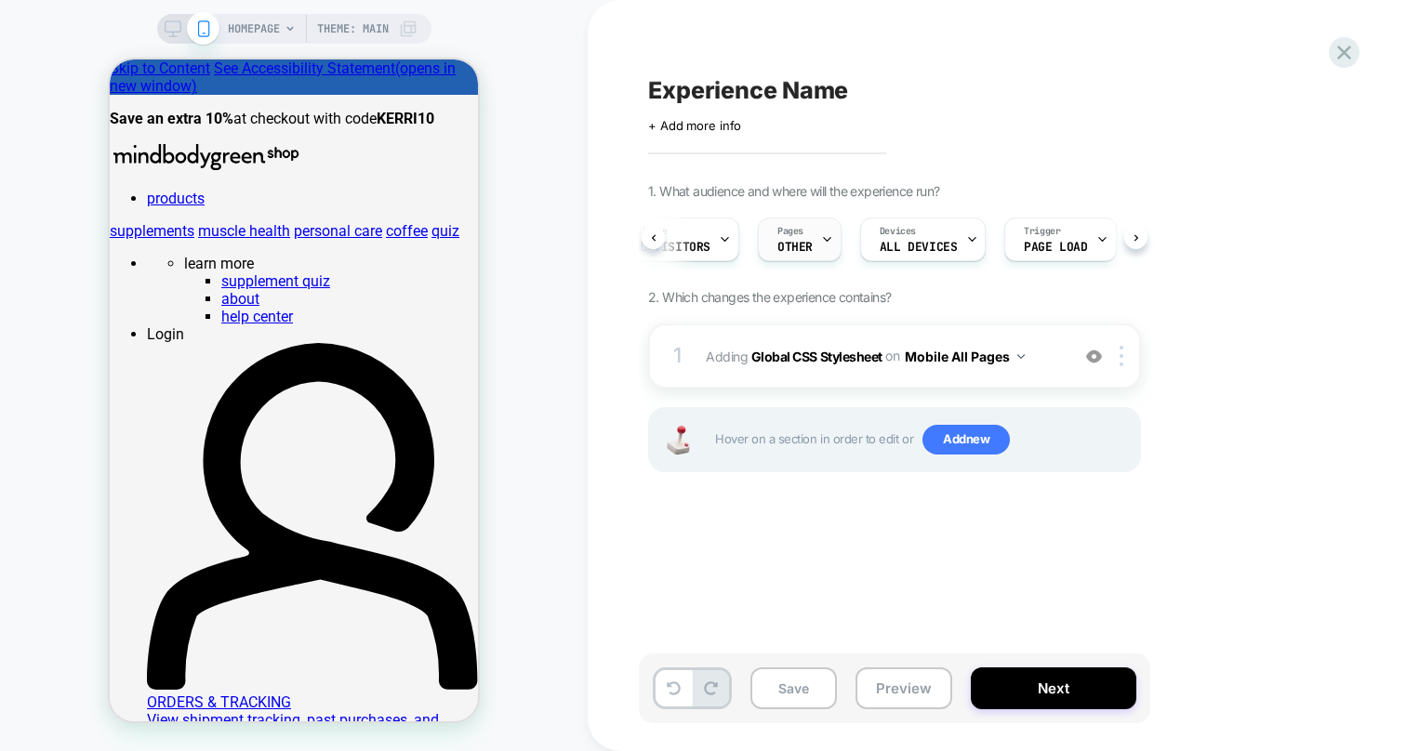
scroll to position [0, 0]
click at [761, 244] on icon at bounding box center [767, 239] width 12 height 12
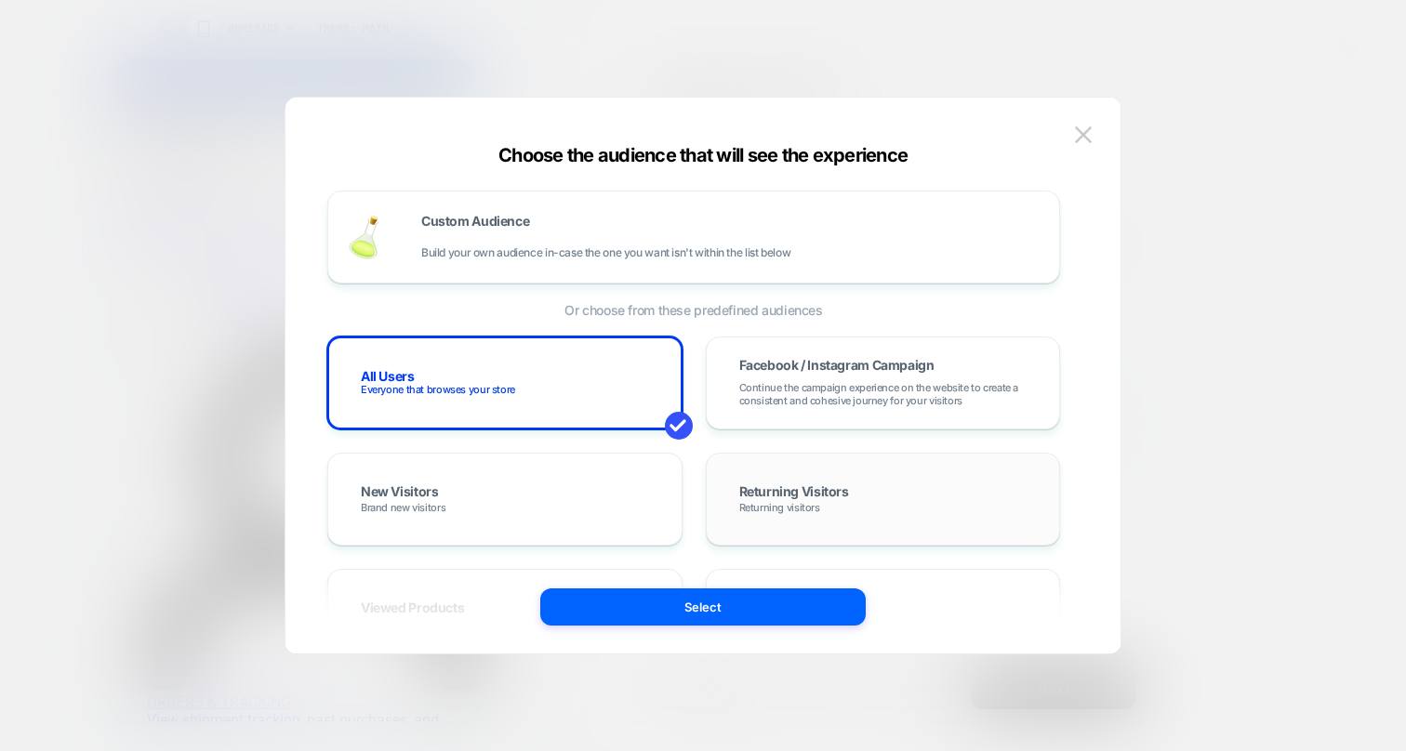
scroll to position [7, 0]
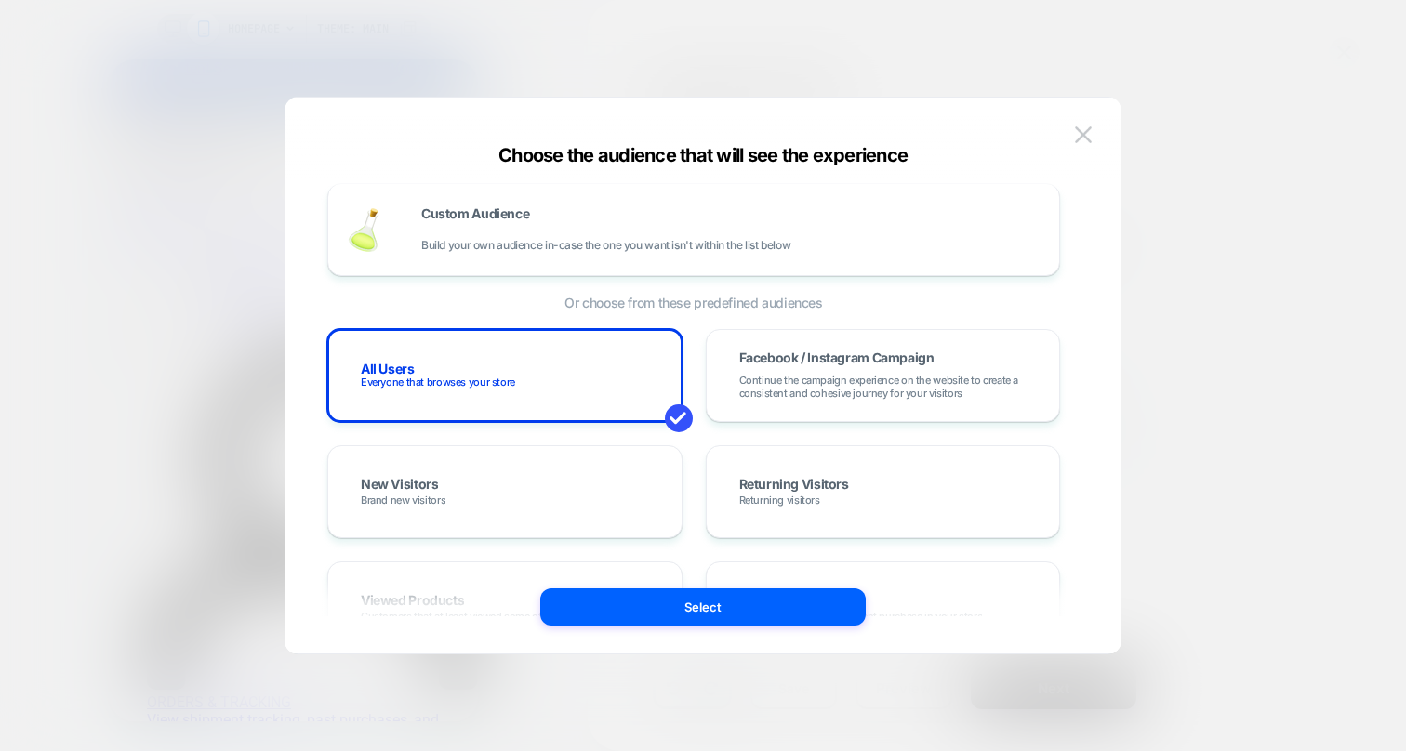
click at [1186, 286] on div at bounding box center [703, 375] width 1406 height 751
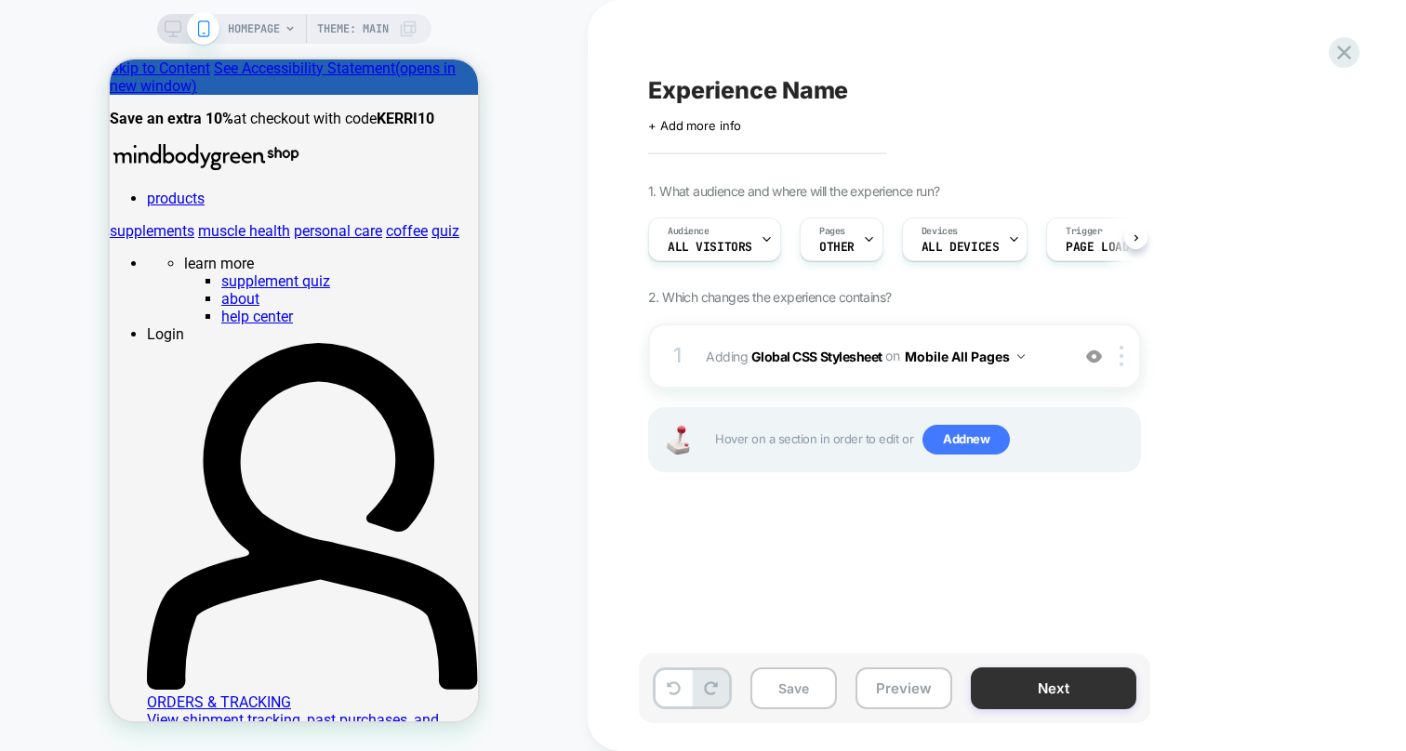
click at [1033, 669] on button "Next" at bounding box center [1054, 689] width 166 height 42
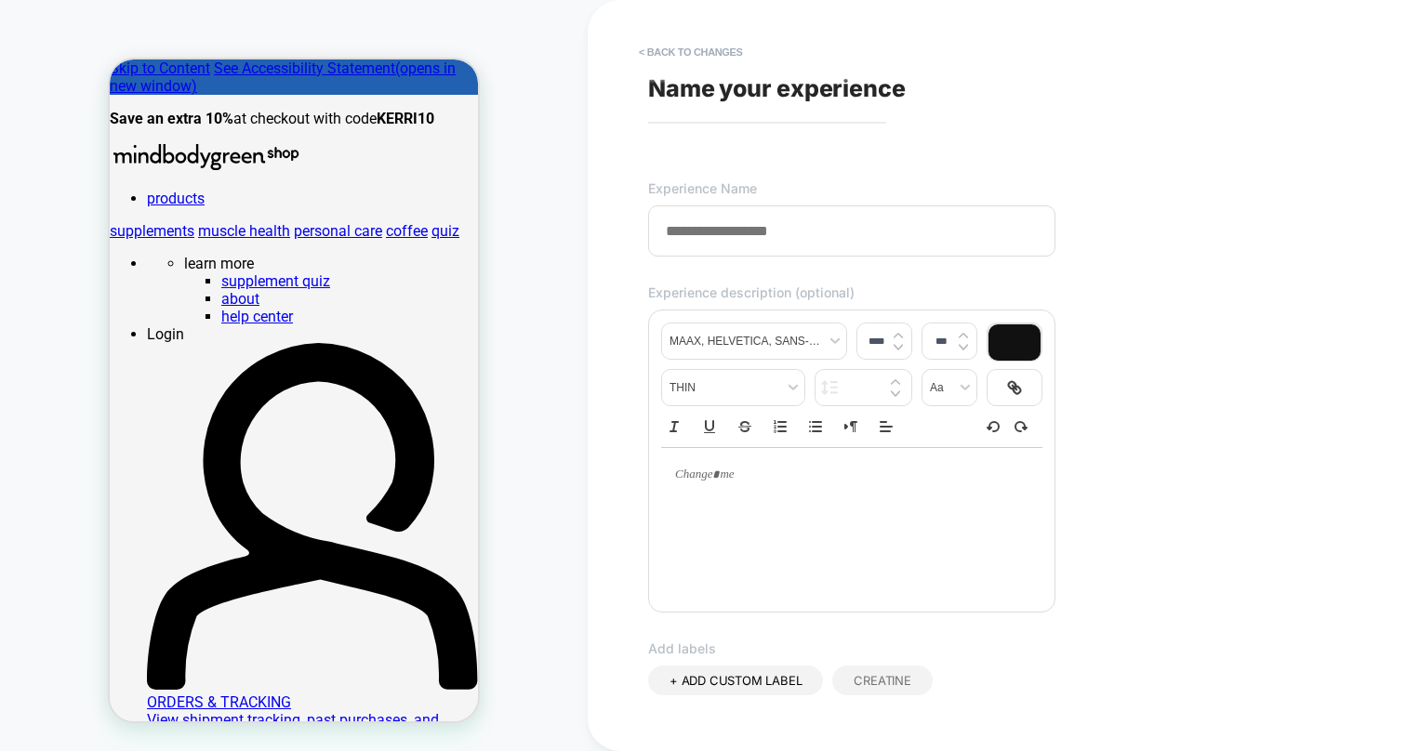
click at [852, 221] on input at bounding box center [851, 231] width 407 height 51
click at [657, 48] on button "< Back to changes" at bounding box center [691, 52] width 123 height 30
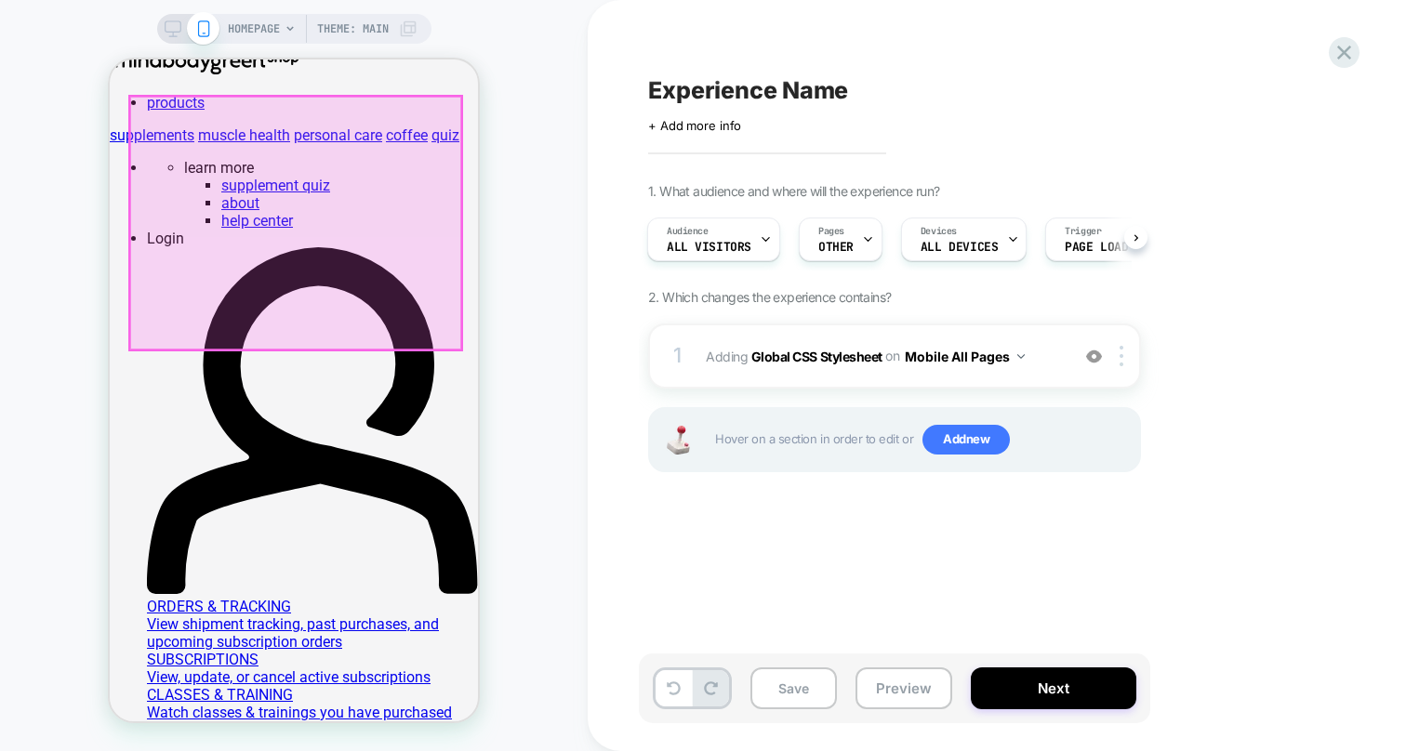
scroll to position [0, 0]
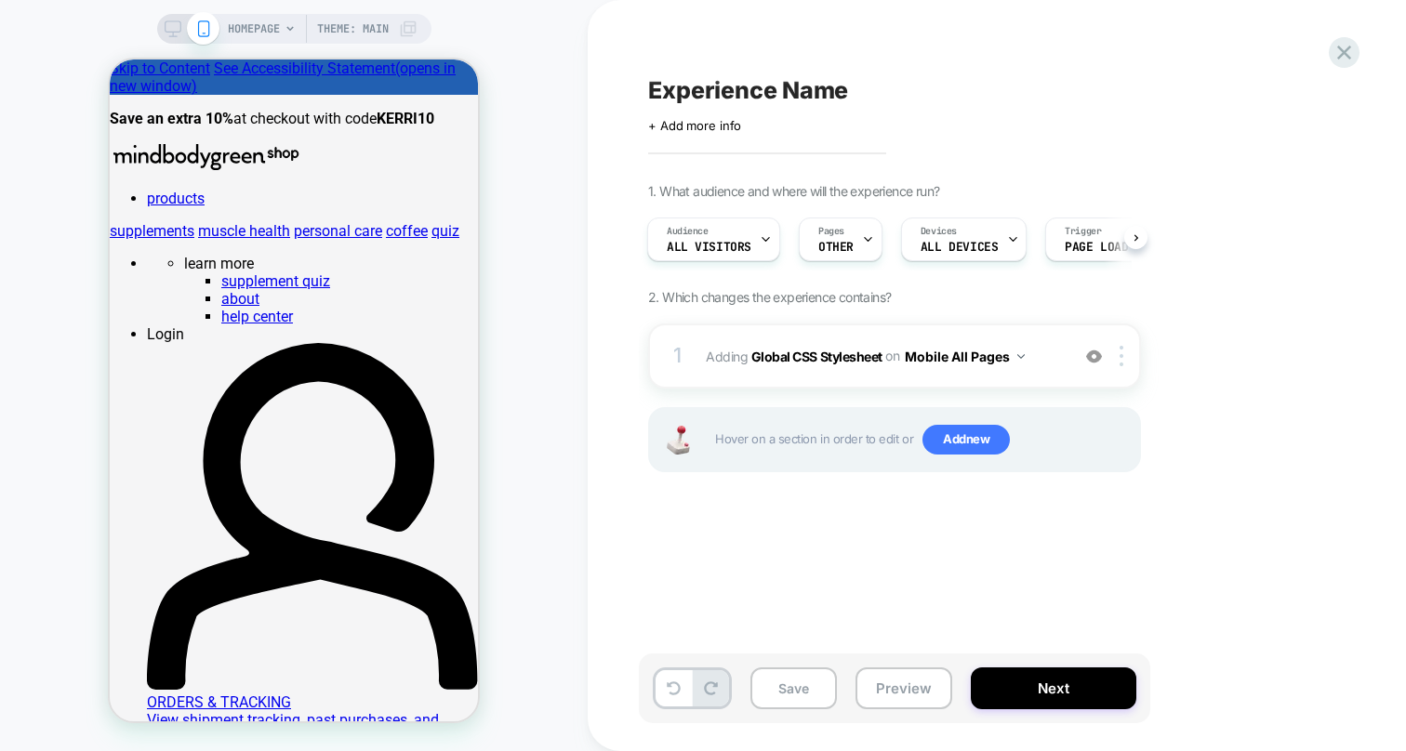
click at [286, 33] on icon at bounding box center [290, 28] width 11 height 11
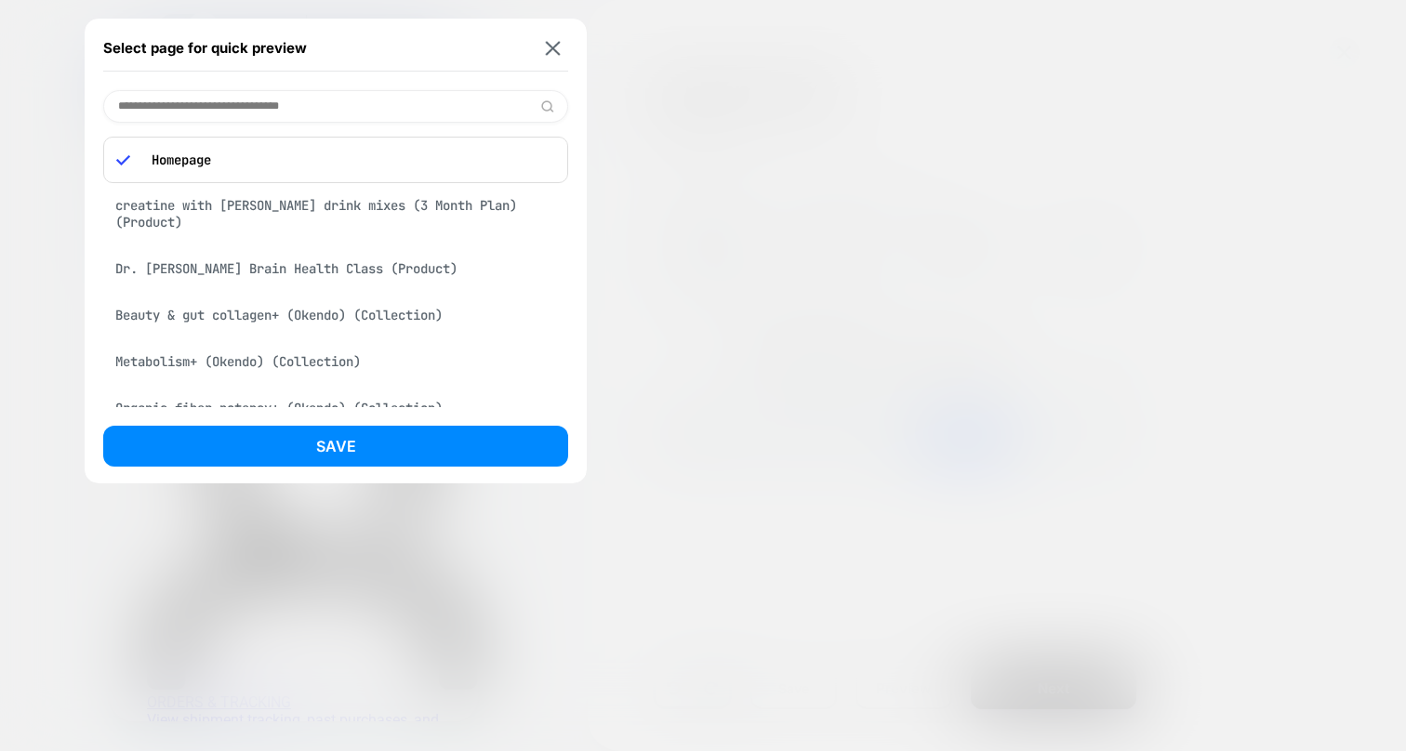
scroll to position [7, 0]
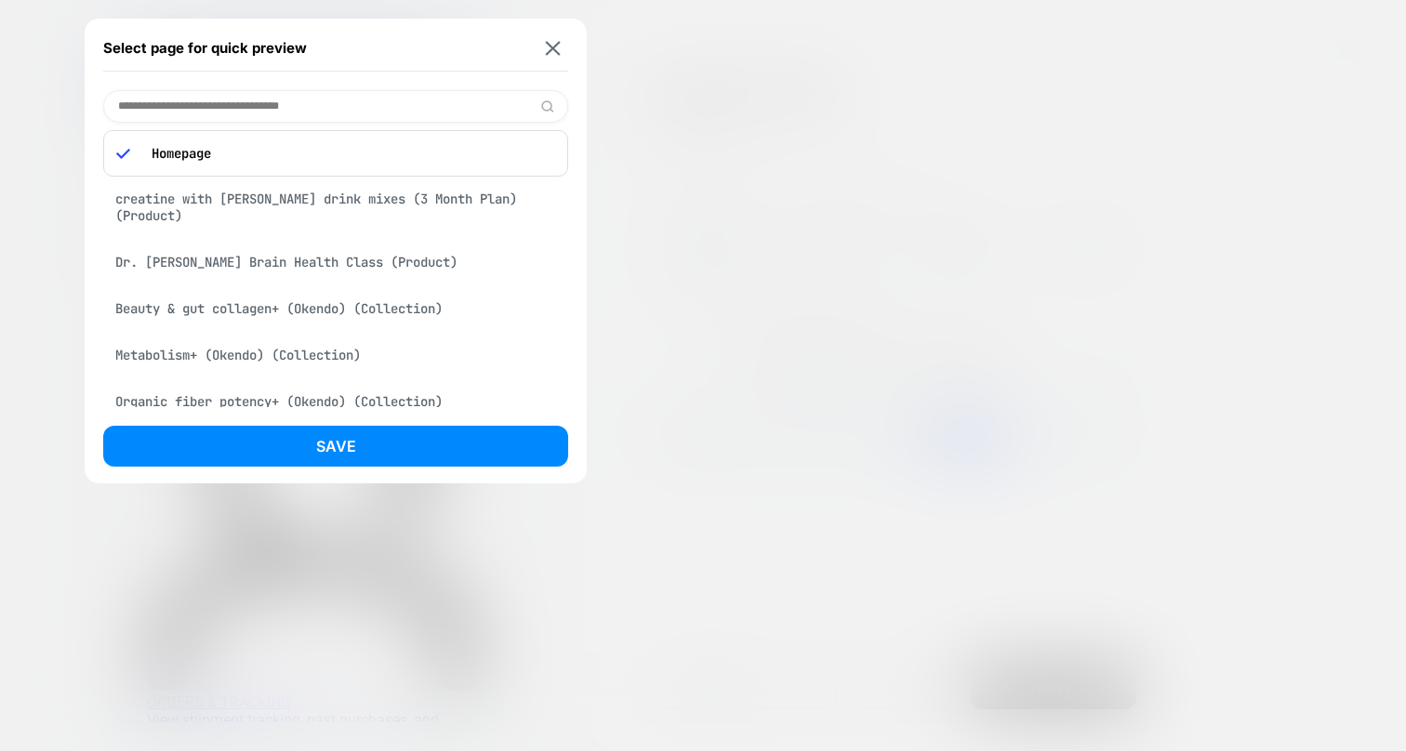
click at [262, 102] on input at bounding box center [335, 106] width 465 height 33
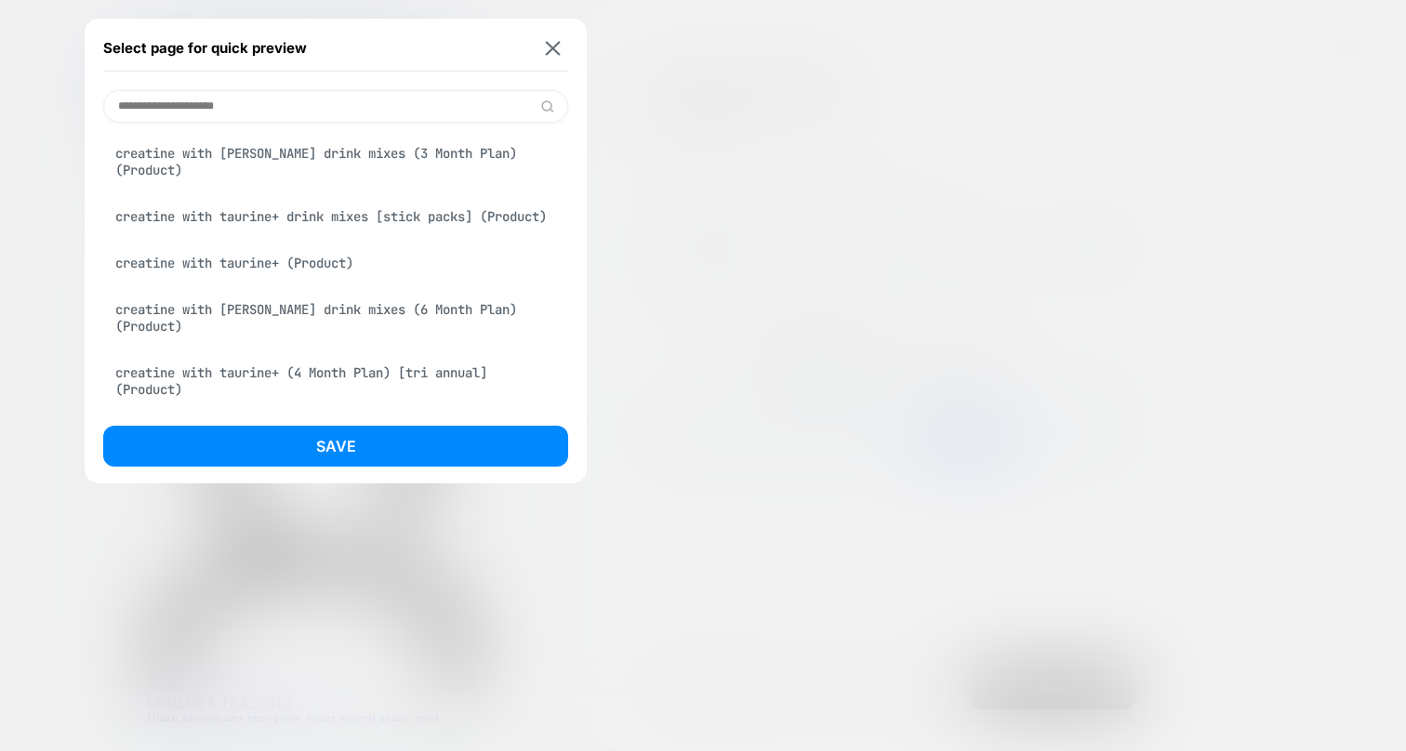
scroll to position [0, 0]
type input "**********"
click at [213, 222] on div "creatine with taurine+ drink mixes [stick packs] (Product)" at bounding box center [335, 217] width 465 height 35
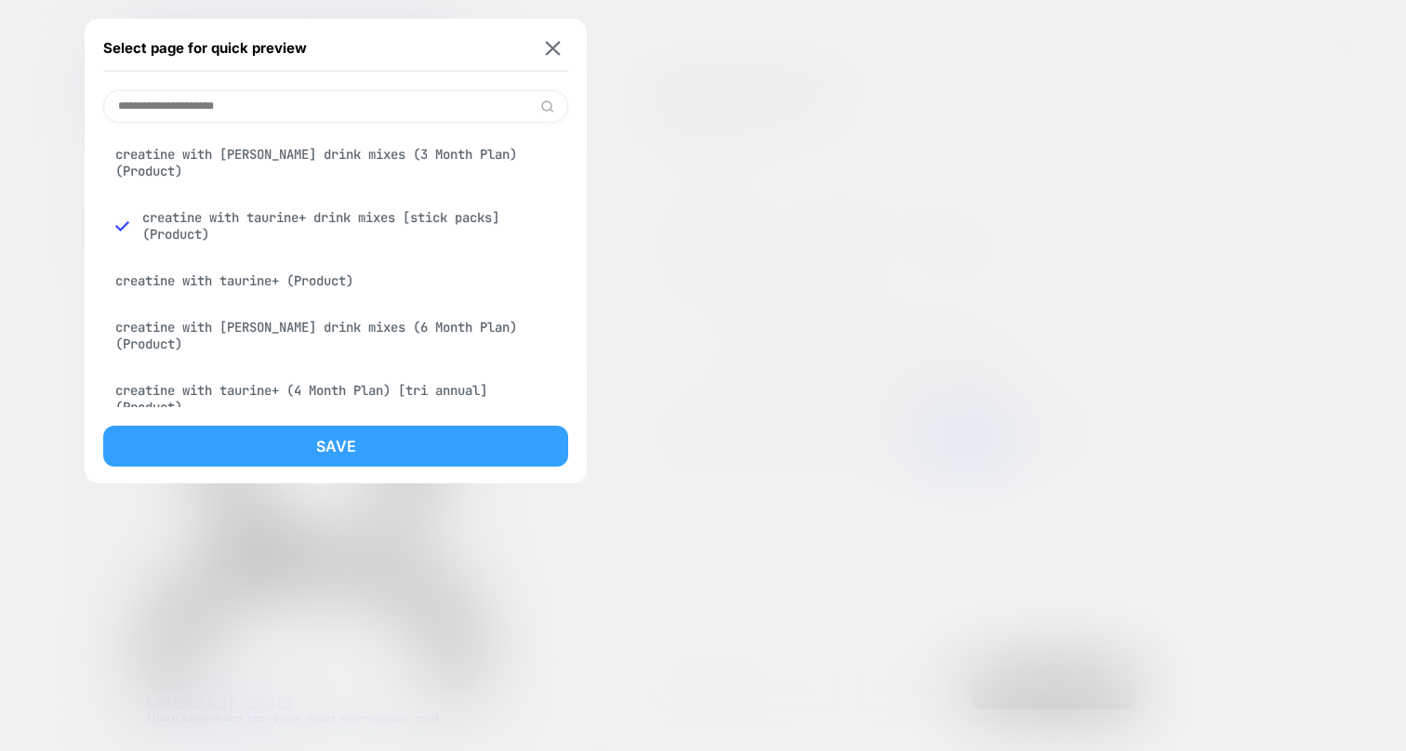
click at [259, 441] on button "Save" at bounding box center [335, 446] width 465 height 41
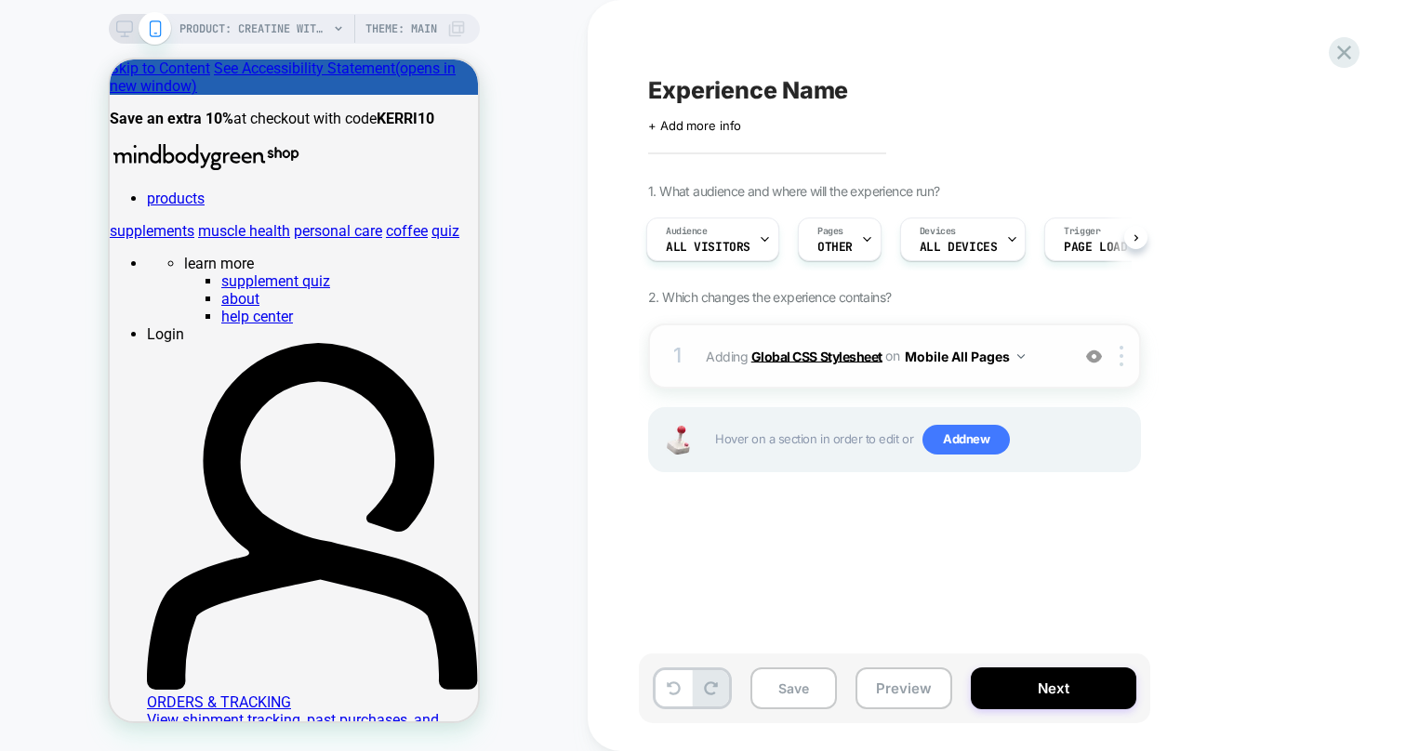
click at [832, 353] on b "Global CSS Stylesheet" at bounding box center [816, 356] width 131 height 16
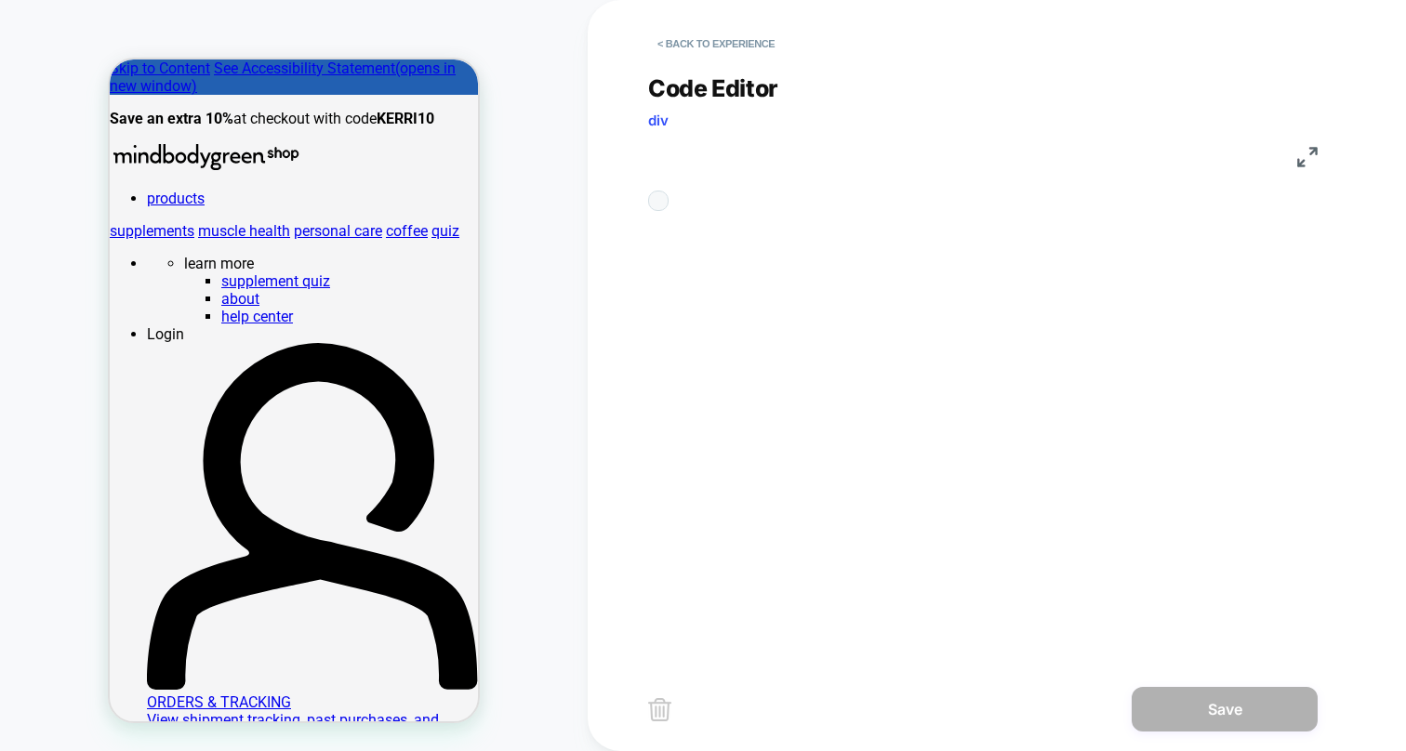
scroll to position [151, 0]
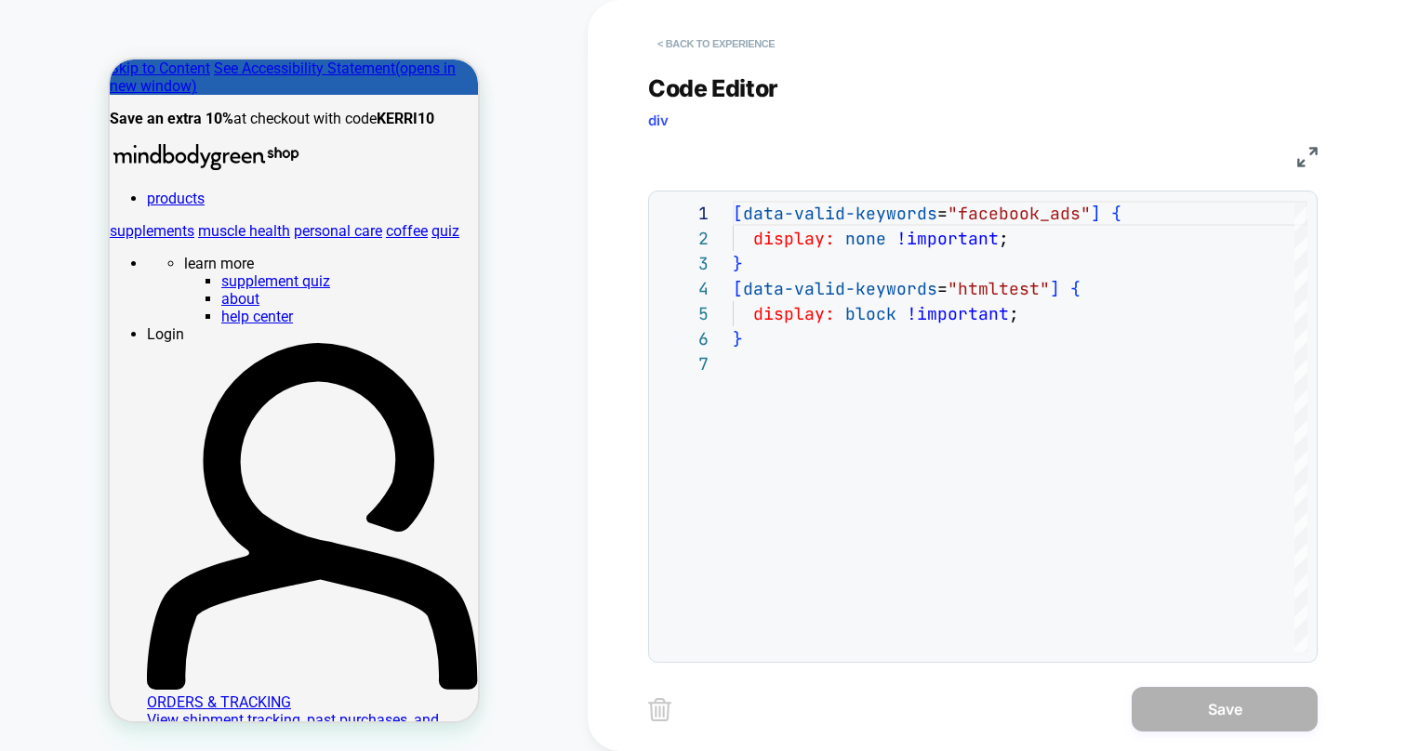
click at [698, 45] on button "< Back to experience" at bounding box center [716, 44] width 136 height 30
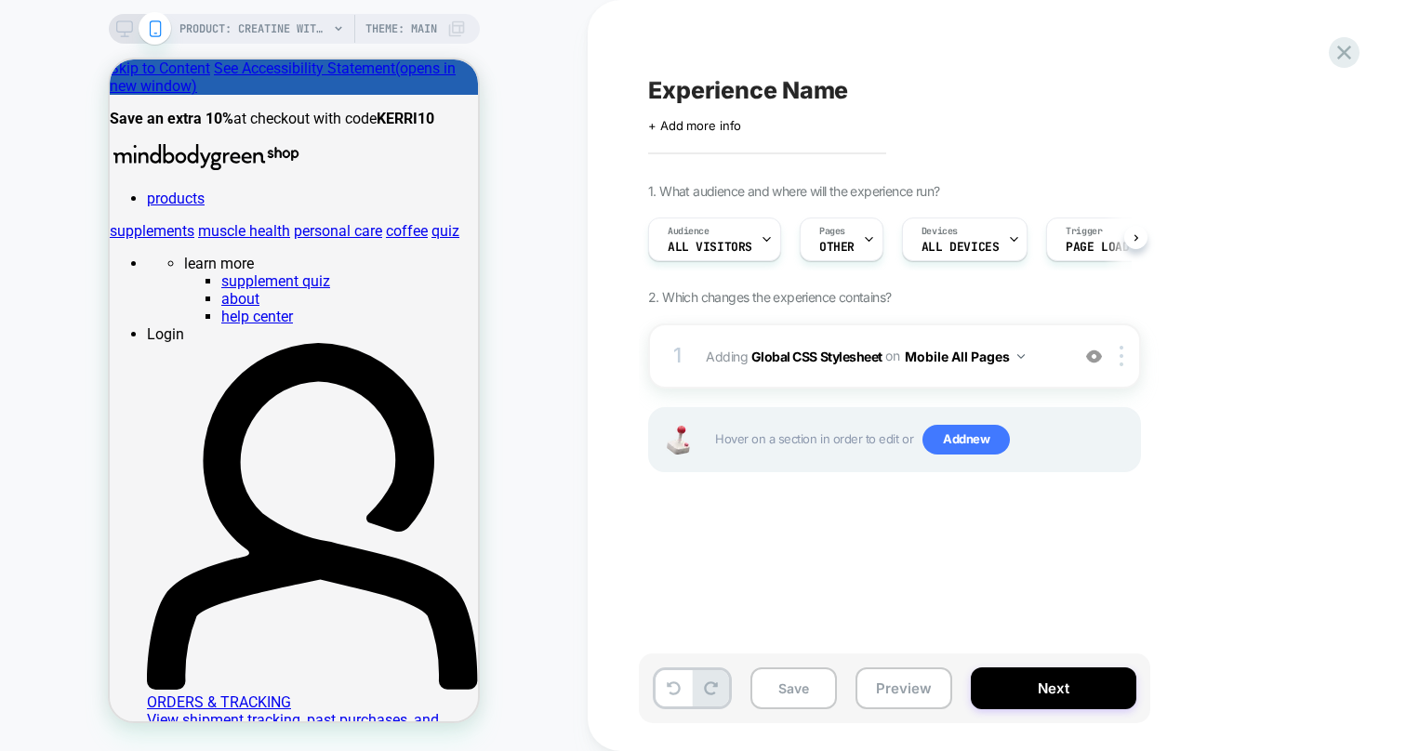
scroll to position [0, 1]
click at [1040, 678] on button "Next" at bounding box center [1054, 689] width 166 height 42
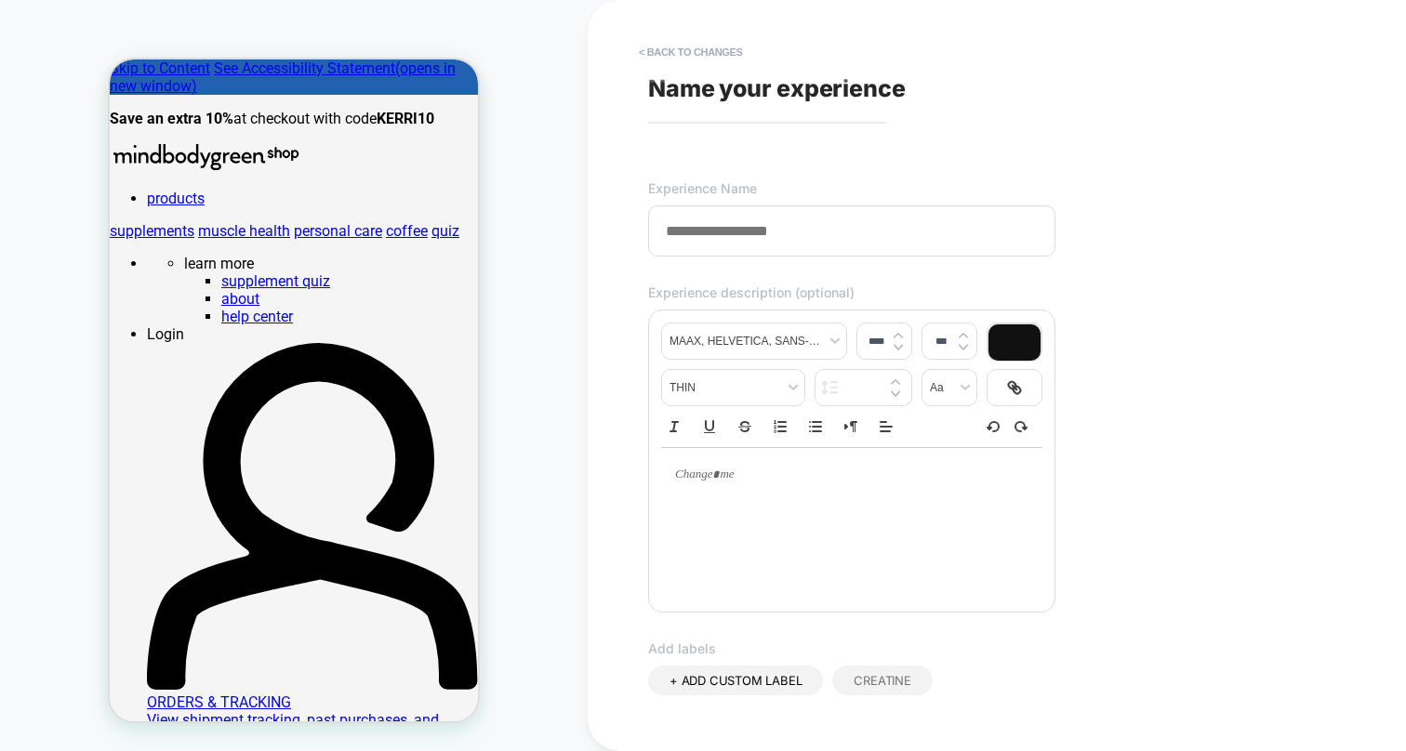
click at [812, 237] on input at bounding box center [851, 231] width 407 height 51
type input "*"
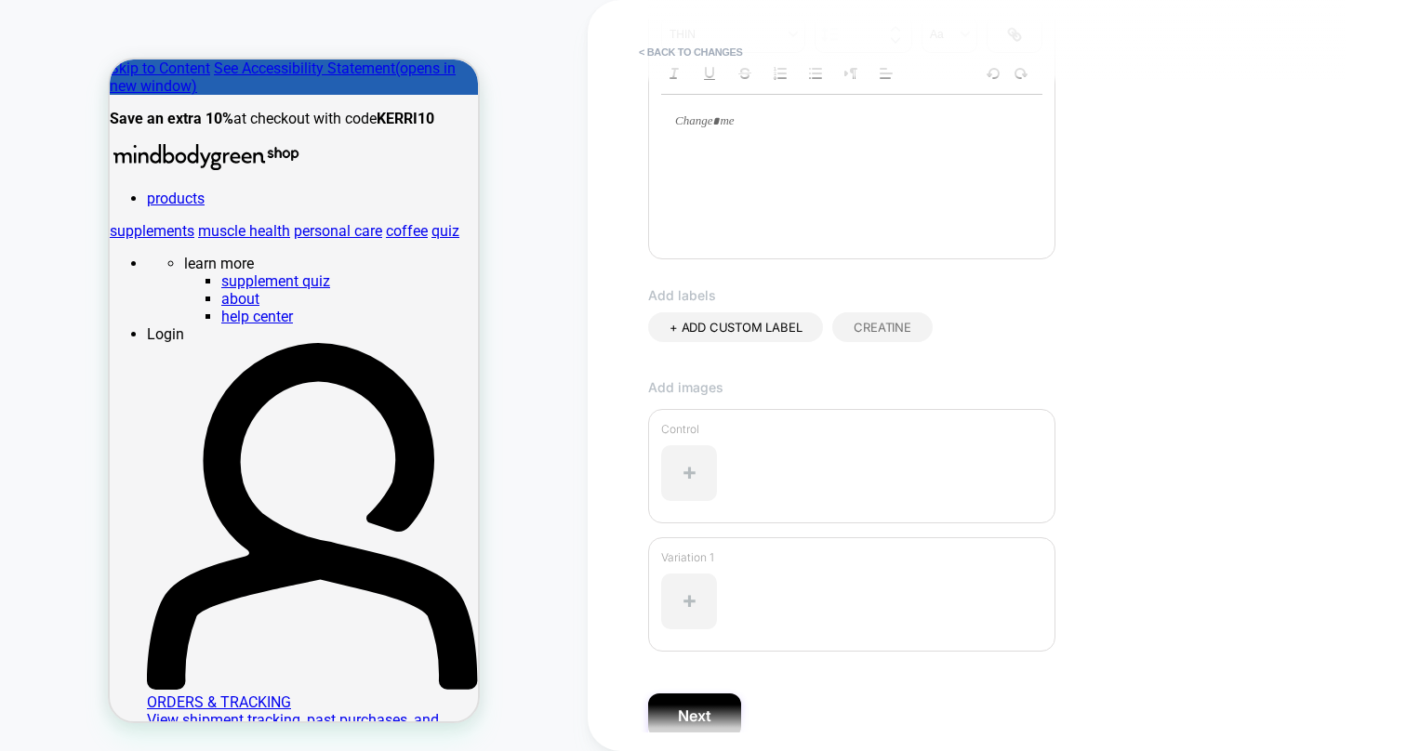
scroll to position [433, 0]
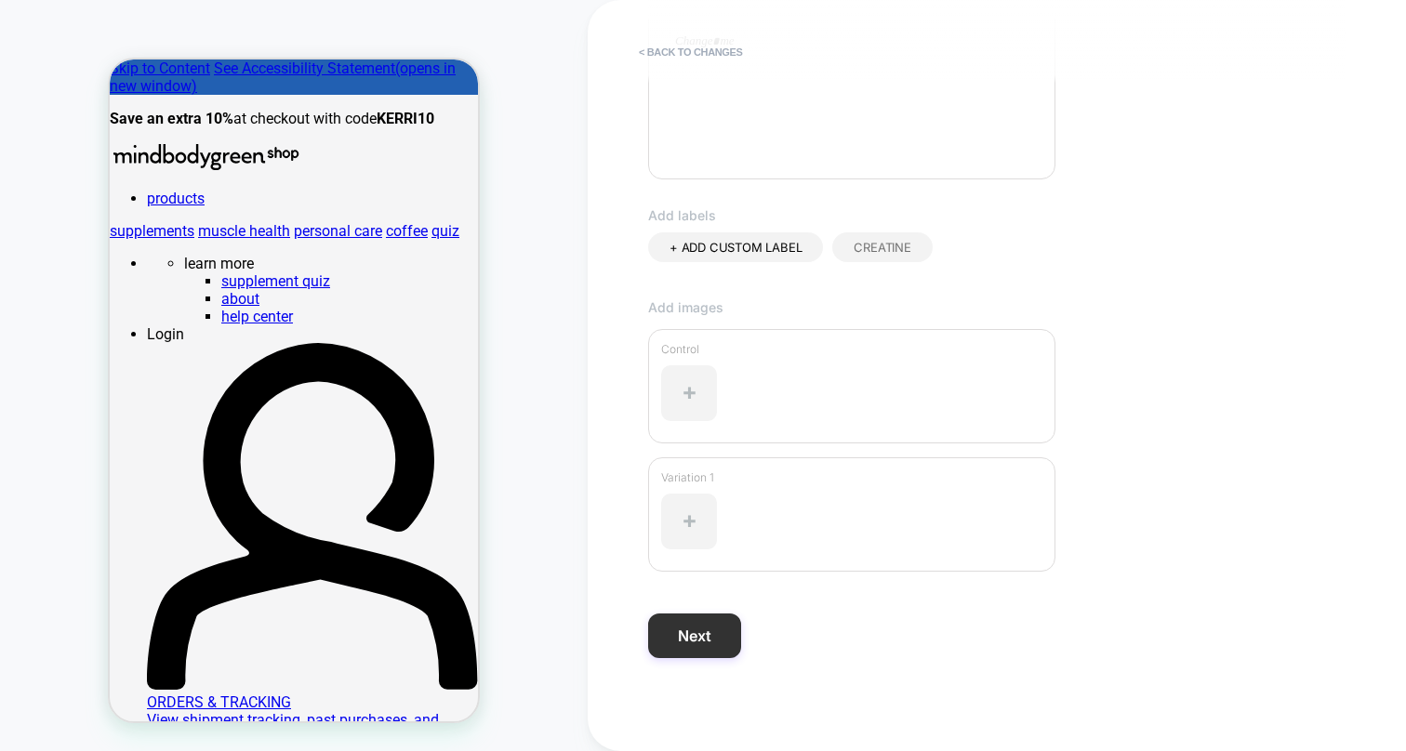
type input "**********"
click at [725, 625] on button "Next" at bounding box center [694, 636] width 93 height 45
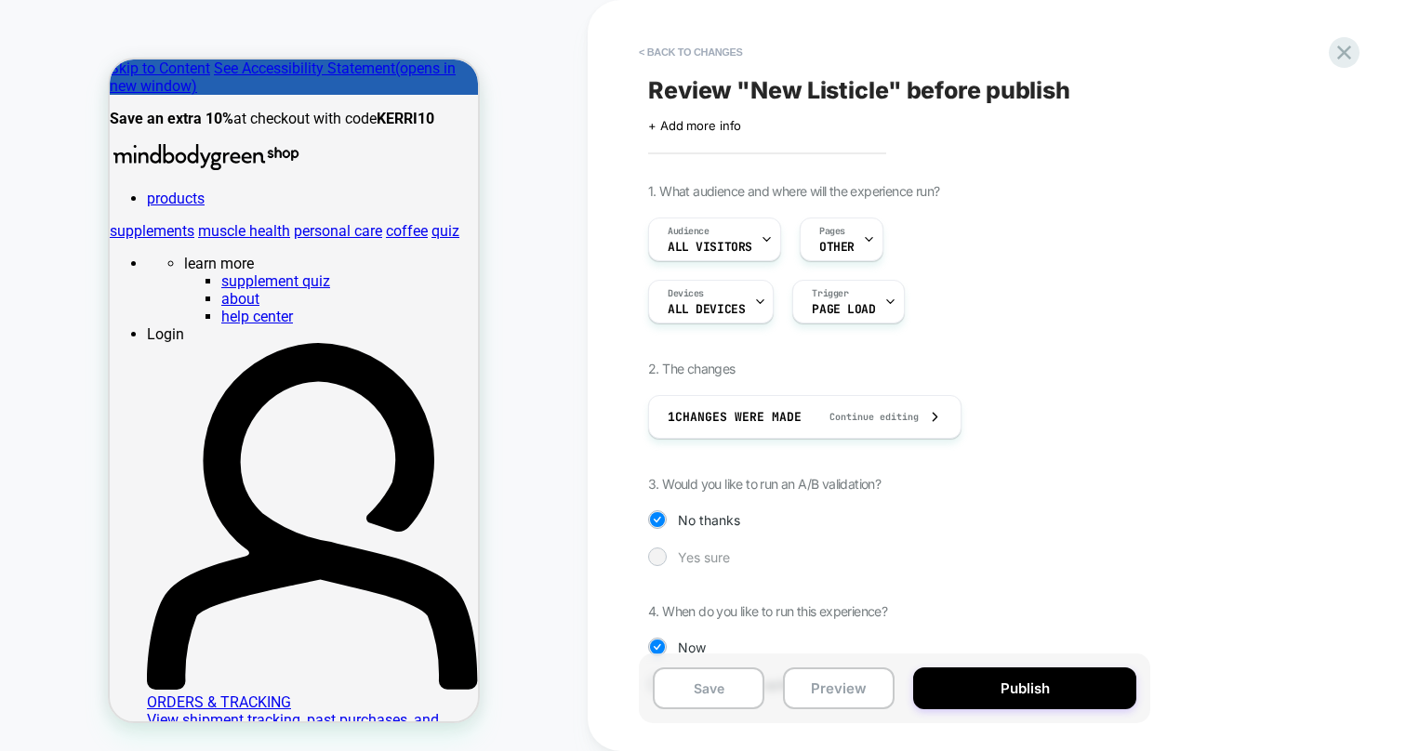
click at [679, 557] on span "Yes sure" at bounding box center [704, 558] width 52 height 16
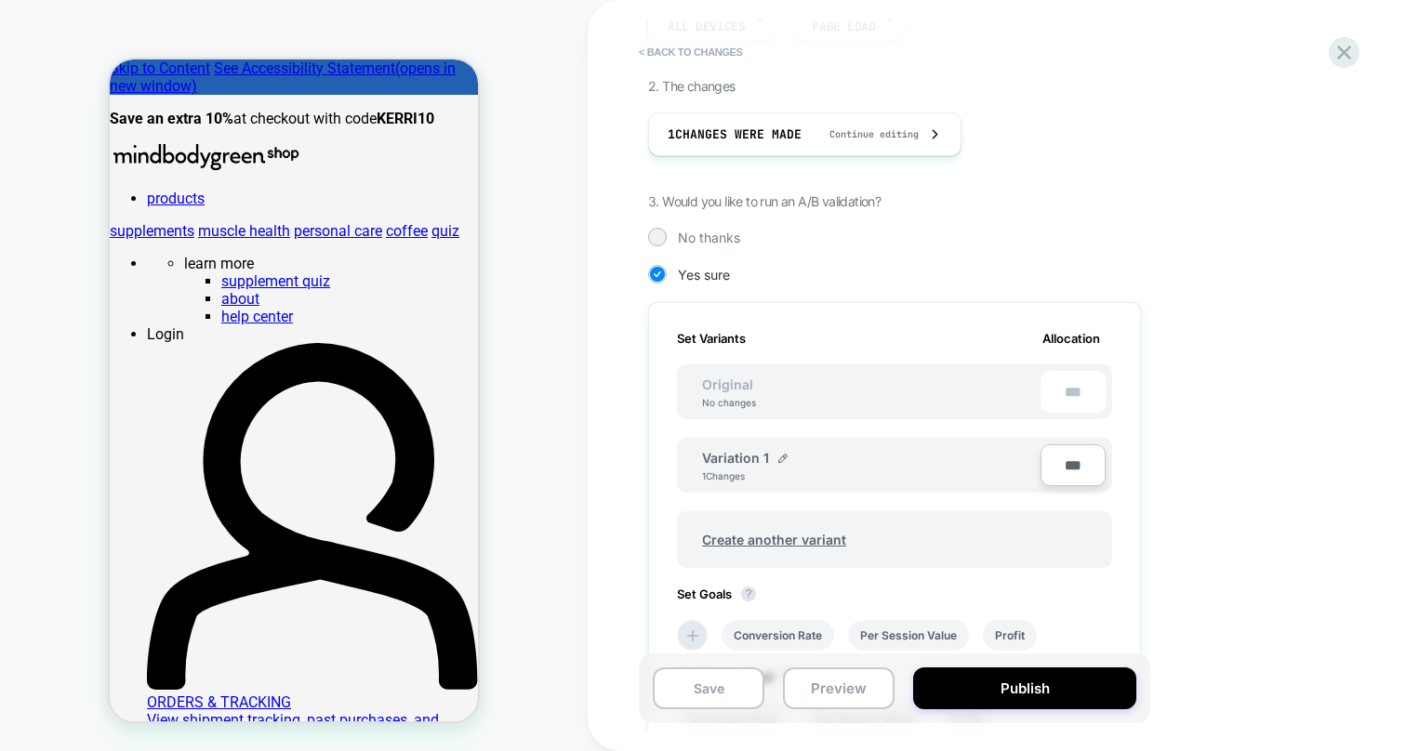
scroll to position [589, 0]
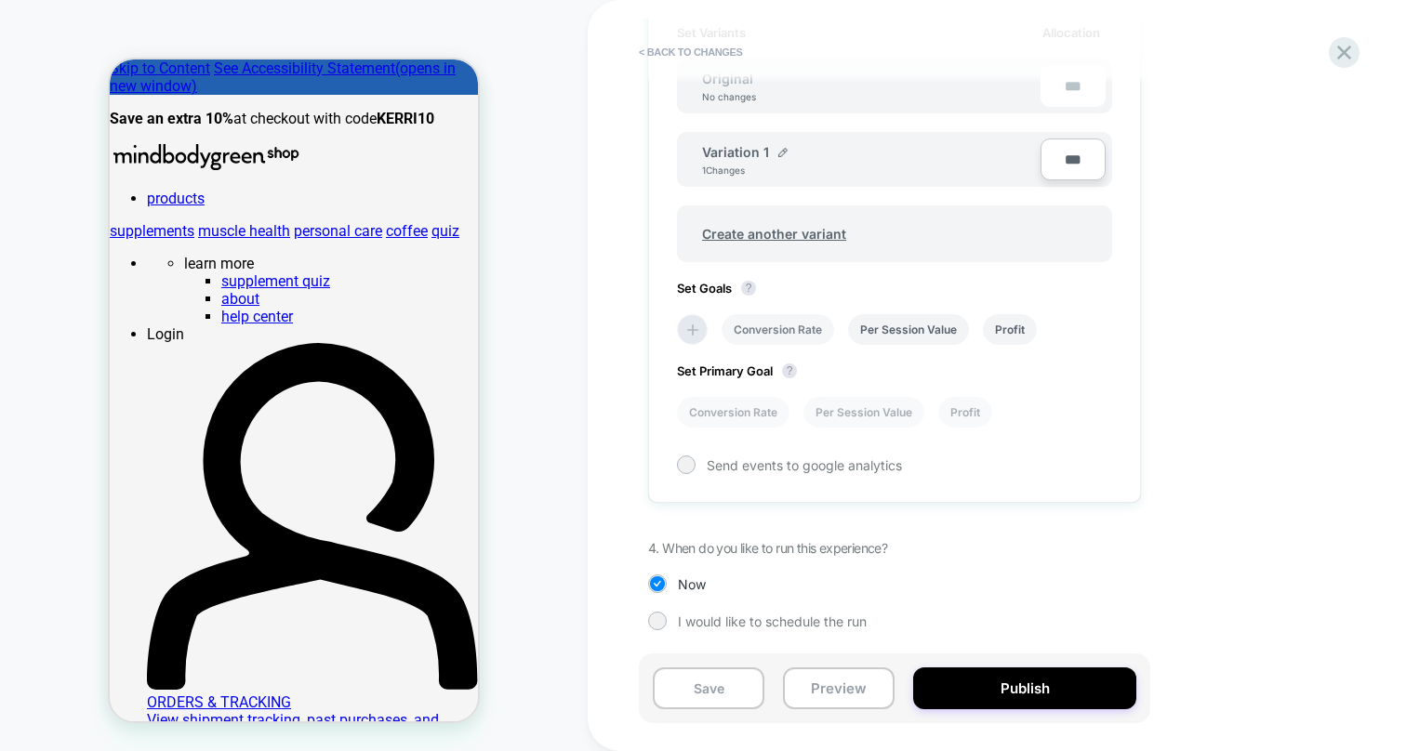
click at [805, 331] on li "Conversion Rate" at bounding box center [778, 329] width 113 height 31
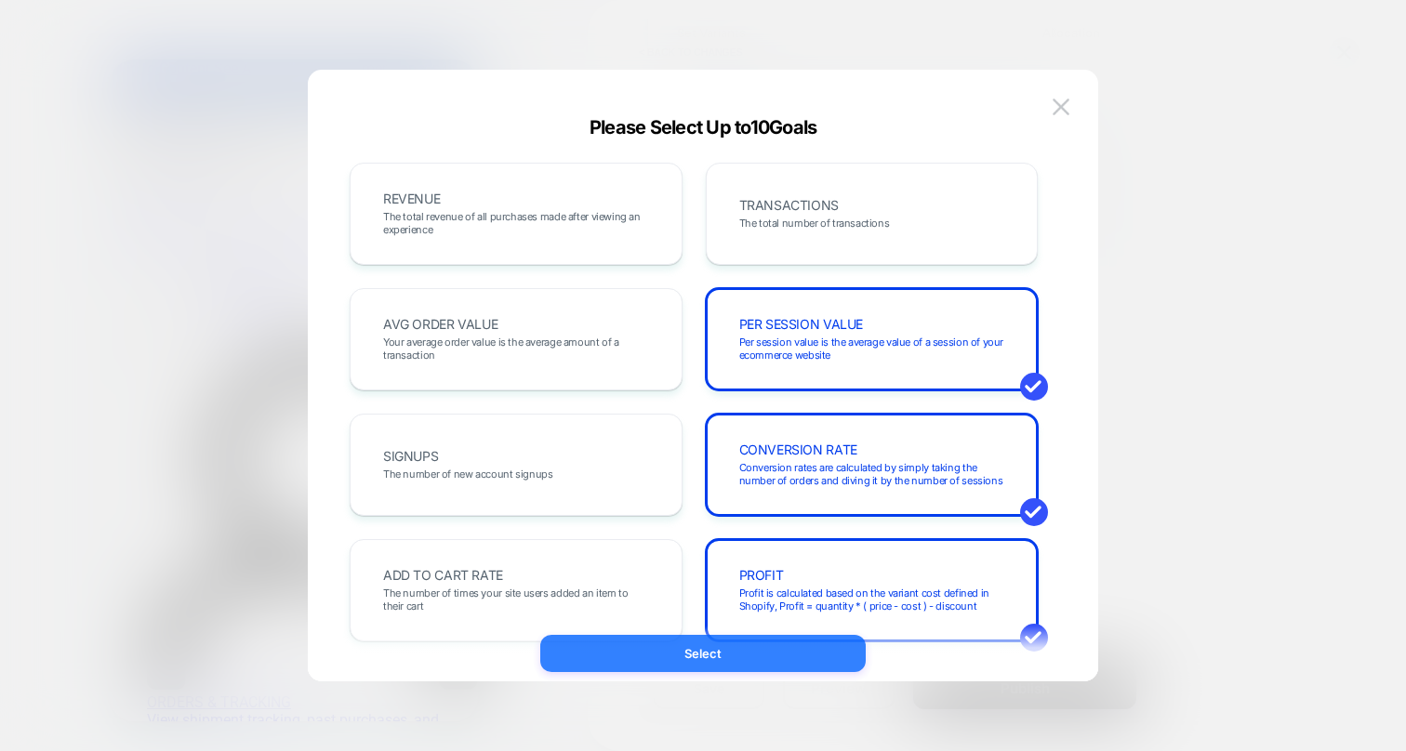
click at [737, 662] on button "Select" at bounding box center [703, 653] width 326 height 37
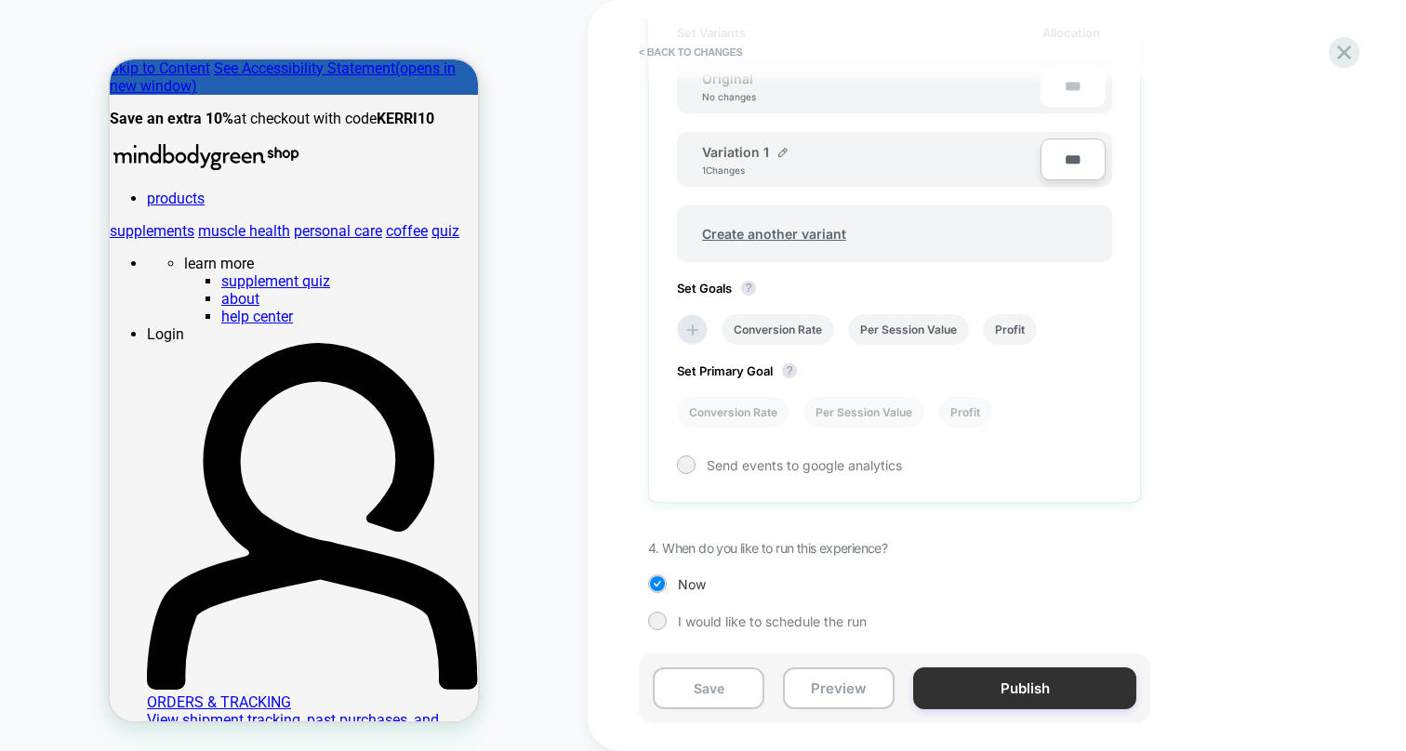
click at [988, 693] on button "Publish" at bounding box center [1024, 689] width 223 height 42
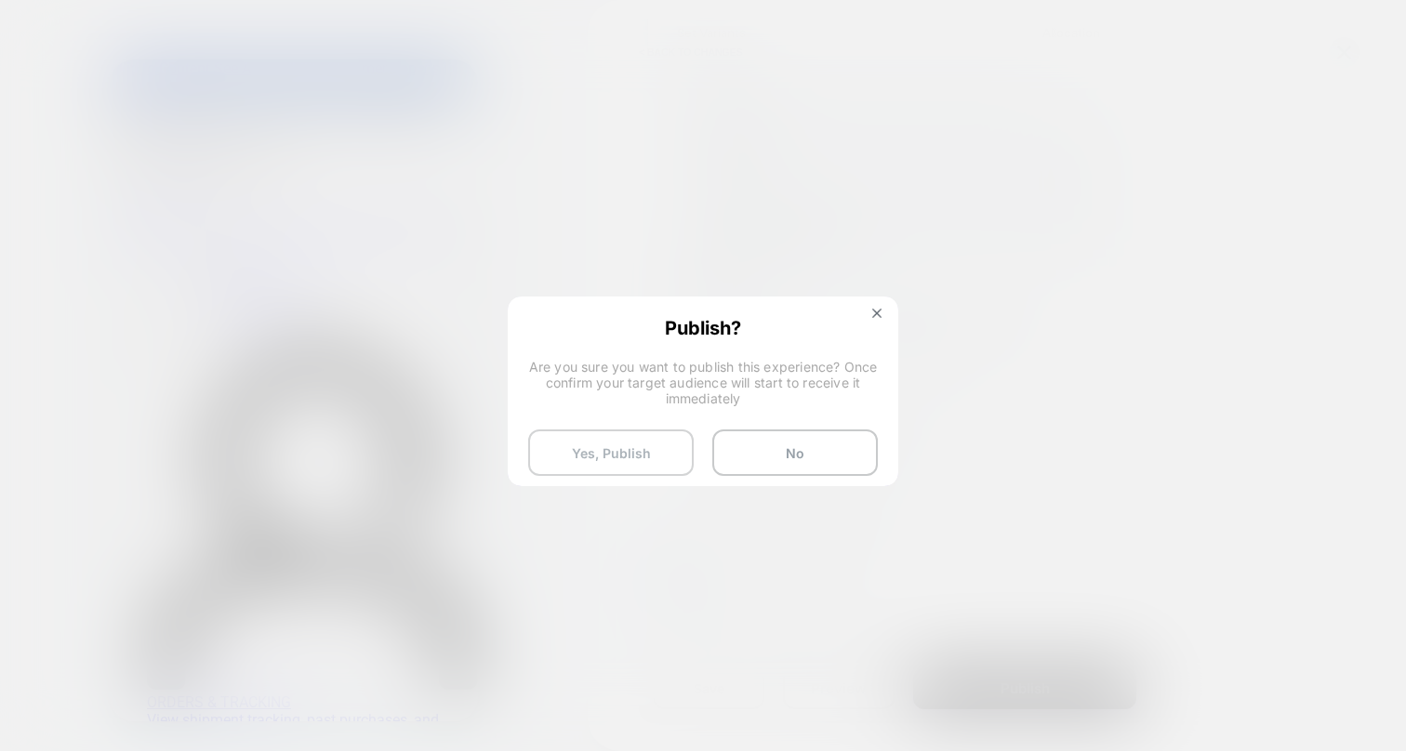
click at [657, 446] on button "Yes, Publish" at bounding box center [611, 453] width 166 height 47
